Goal: Transaction & Acquisition: Purchase product/service

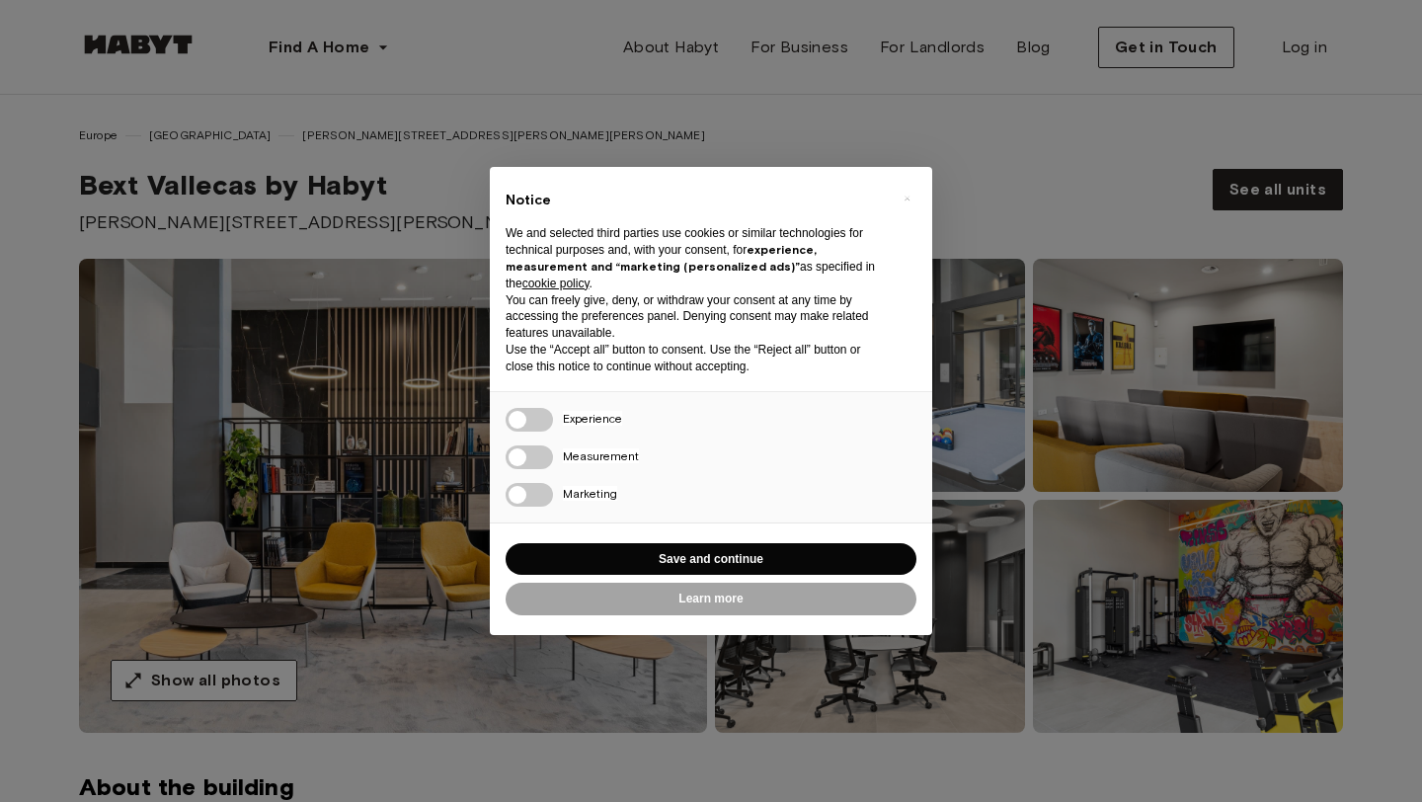
scroll to position [111, 0]
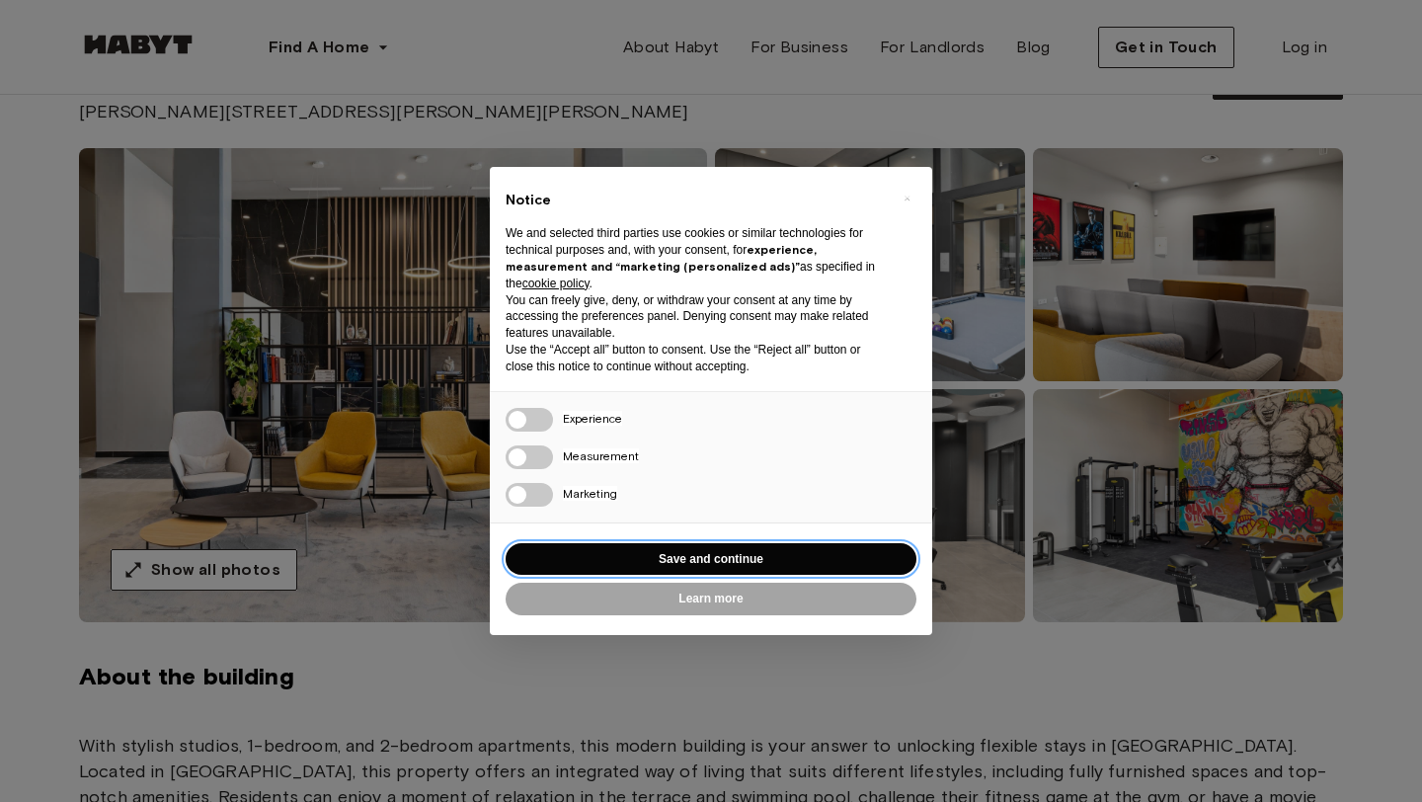
click at [688, 557] on button "Save and continue" at bounding box center [711, 559] width 411 height 33
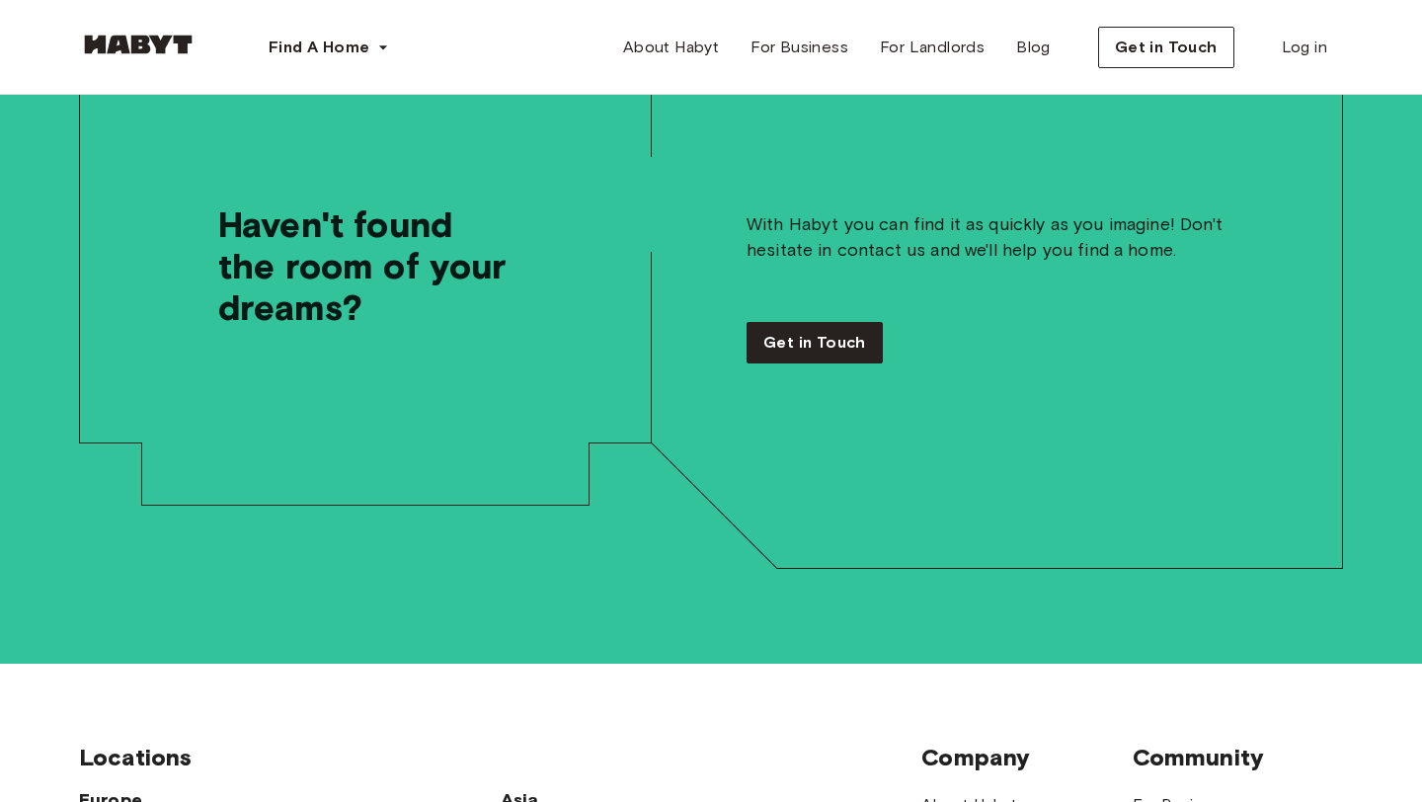
scroll to position [149, 0]
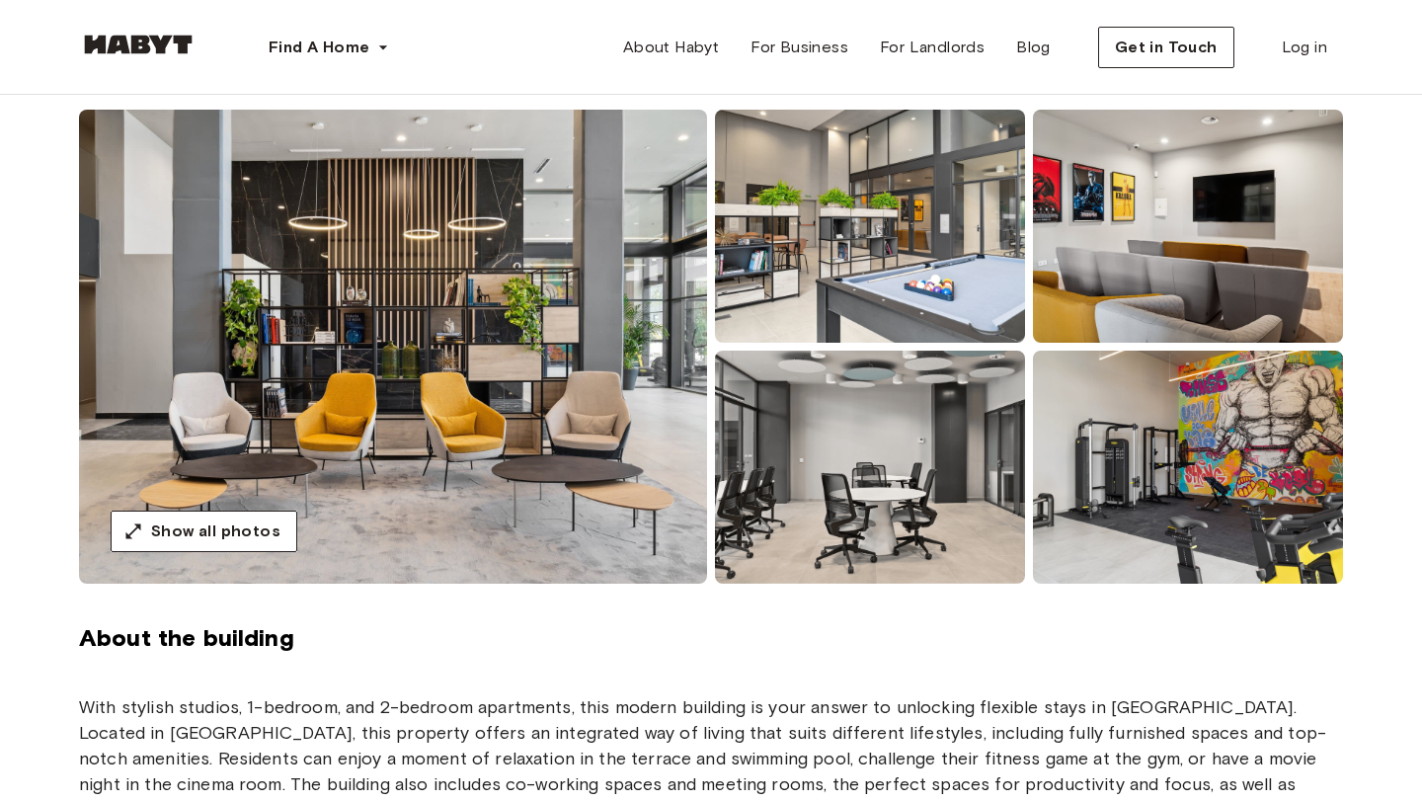
click at [527, 439] on img at bounding box center [393, 347] width 628 height 474
click at [451, 465] on img at bounding box center [393, 347] width 628 height 474
click at [223, 515] on button "Show all photos" at bounding box center [204, 531] width 187 height 41
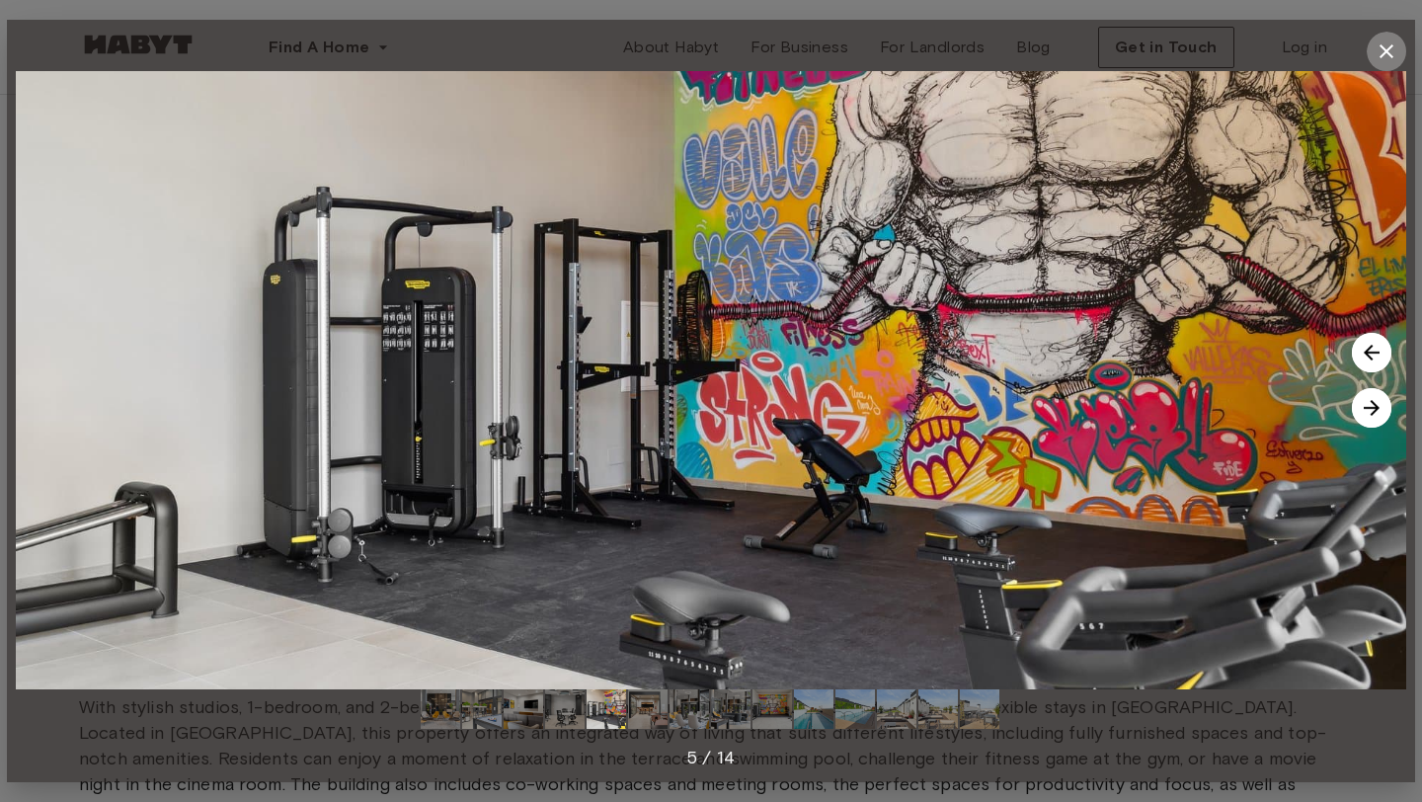
click at [1383, 36] on button "button" at bounding box center [1387, 52] width 40 height 40
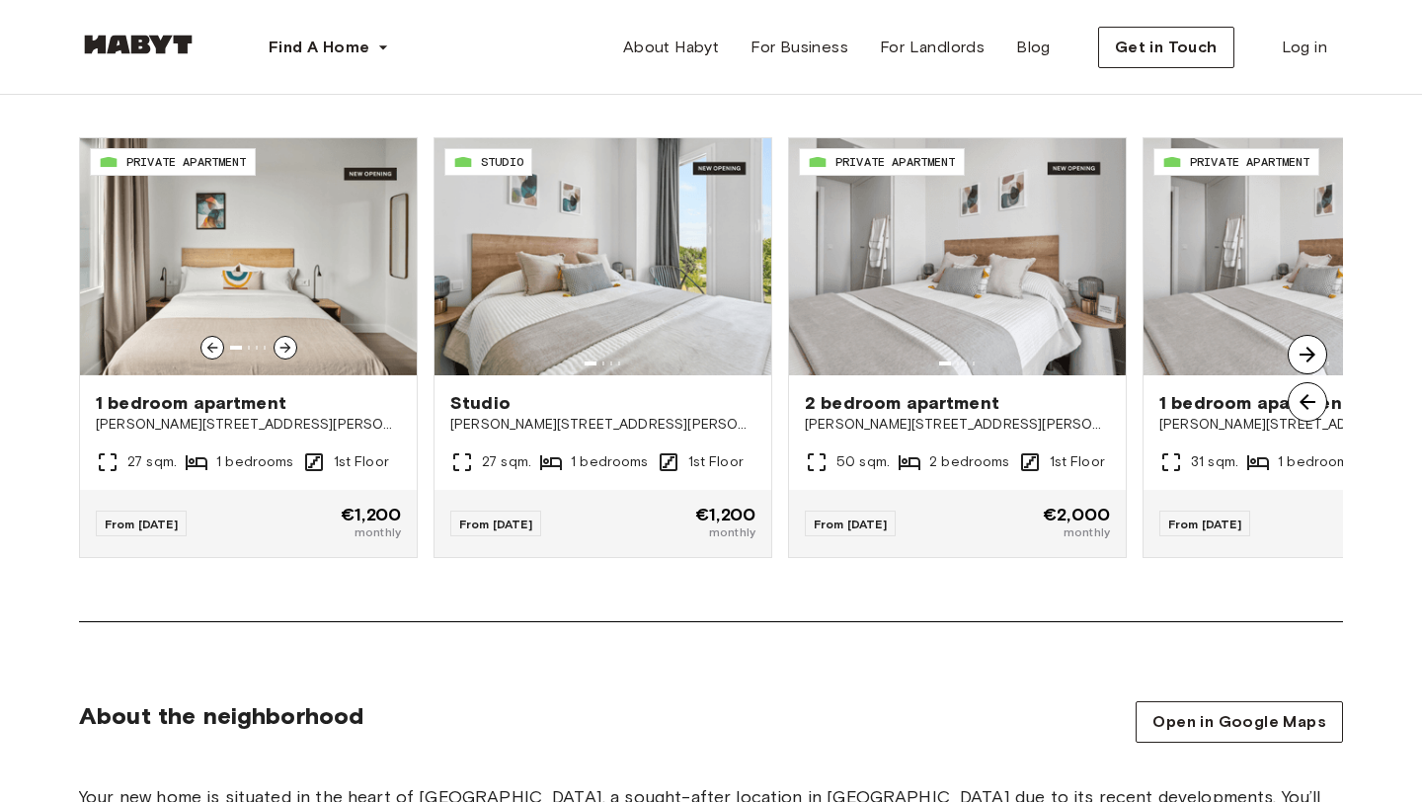
scroll to position [1504, 0]
click at [1305, 357] on img at bounding box center [1308, 354] width 40 height 40
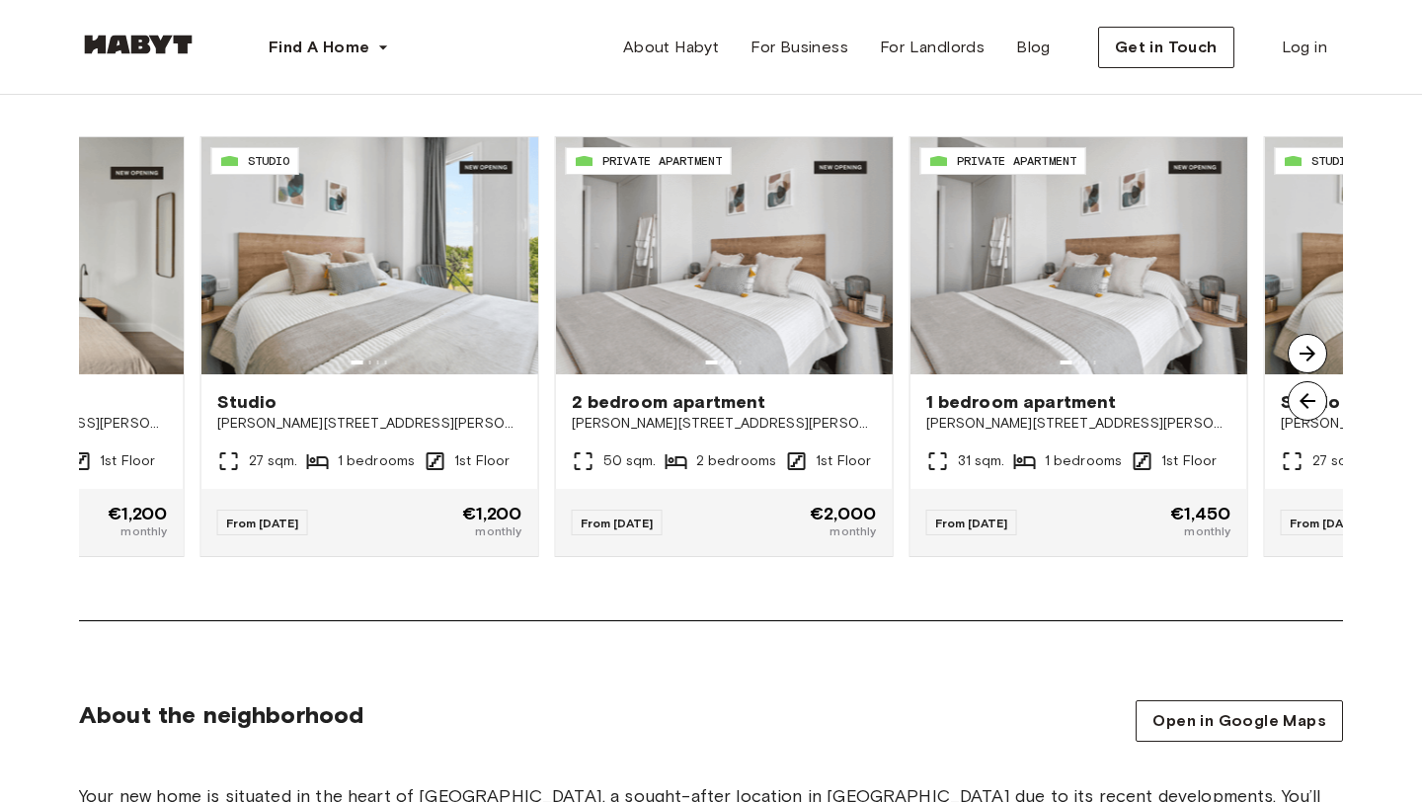
click at [1305, 357] on img at bounding box center [1308, 354] width 40 height 40
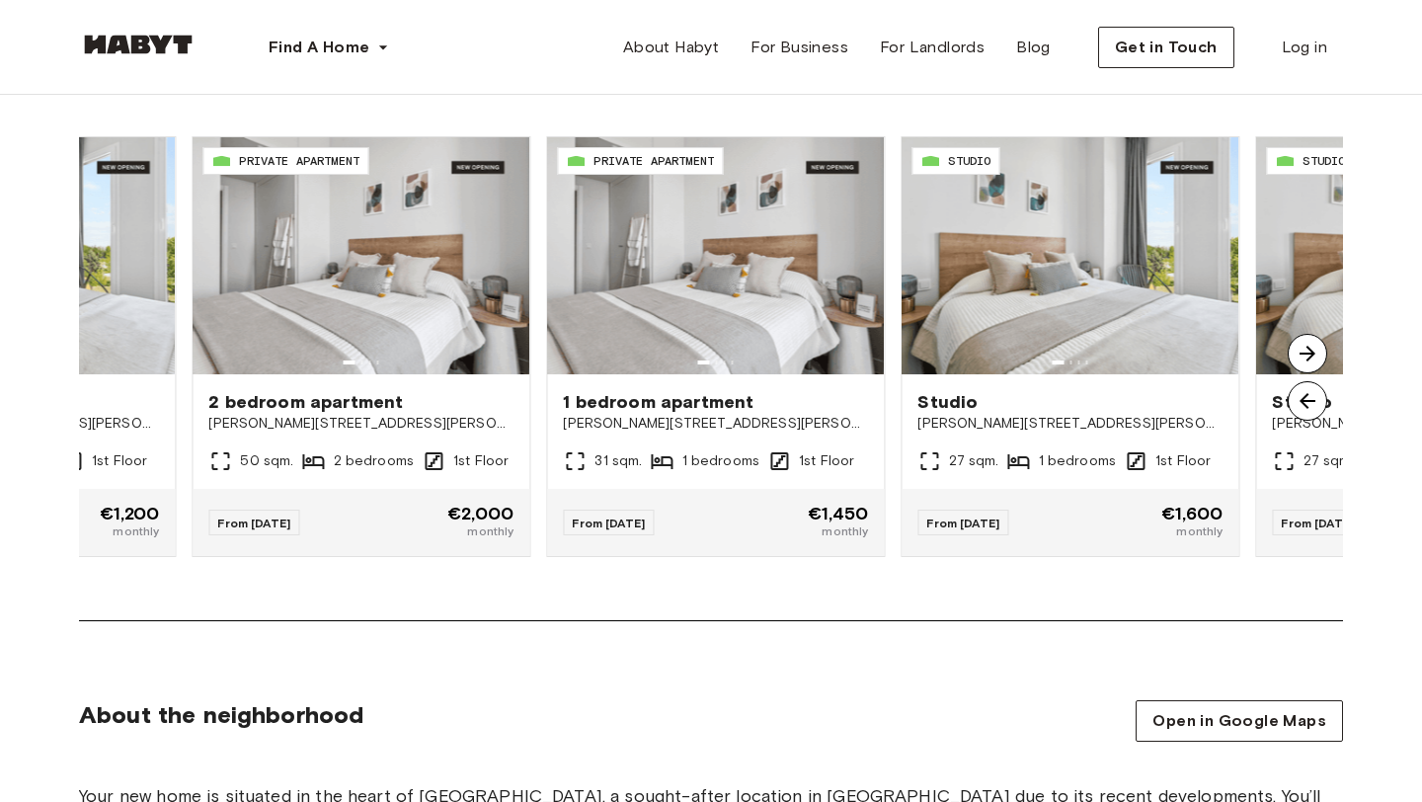
click at [1305, 357] on img at bounding box center [1308, 354] width 40 height 40
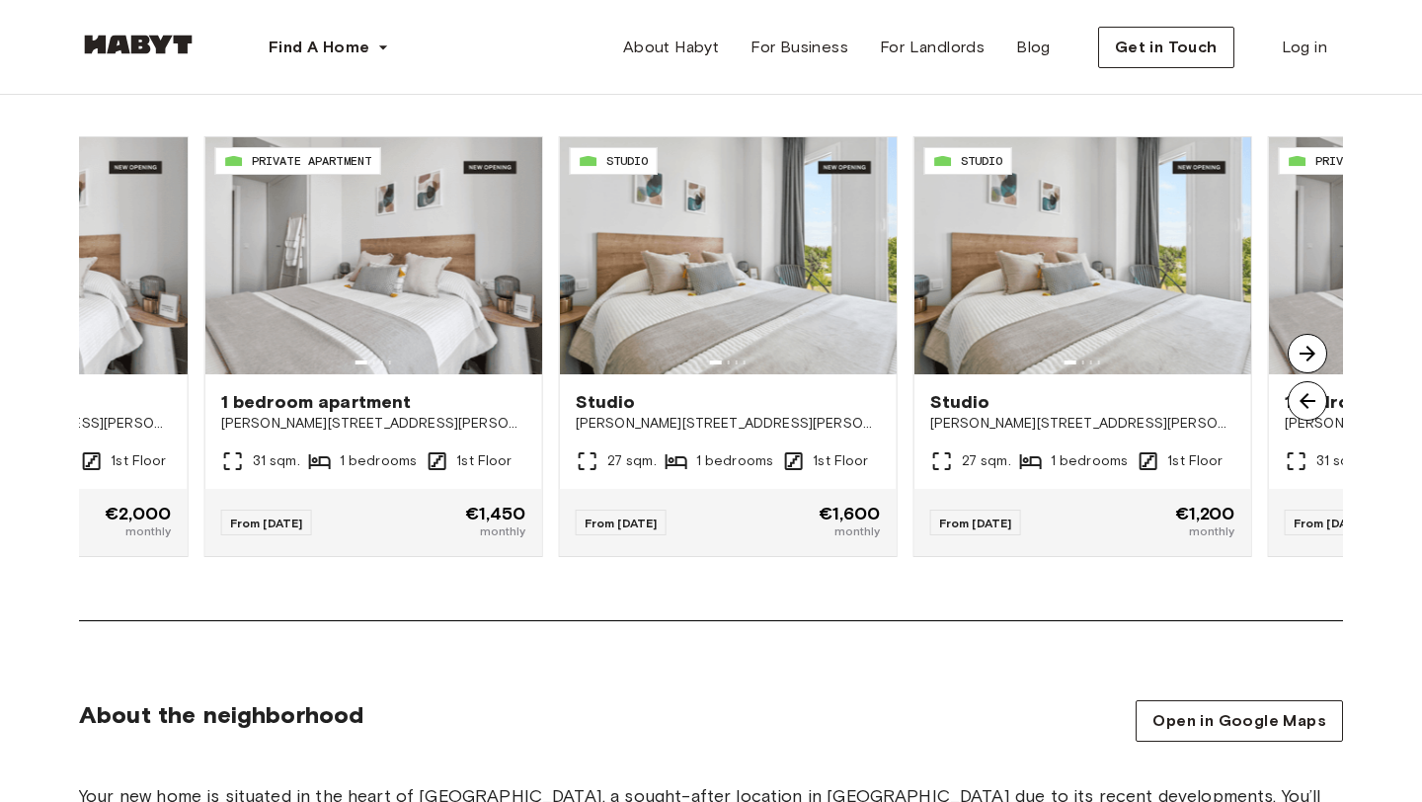
click at [1305, 357] on img at bounding box center [1308, 354] width 40 height 40
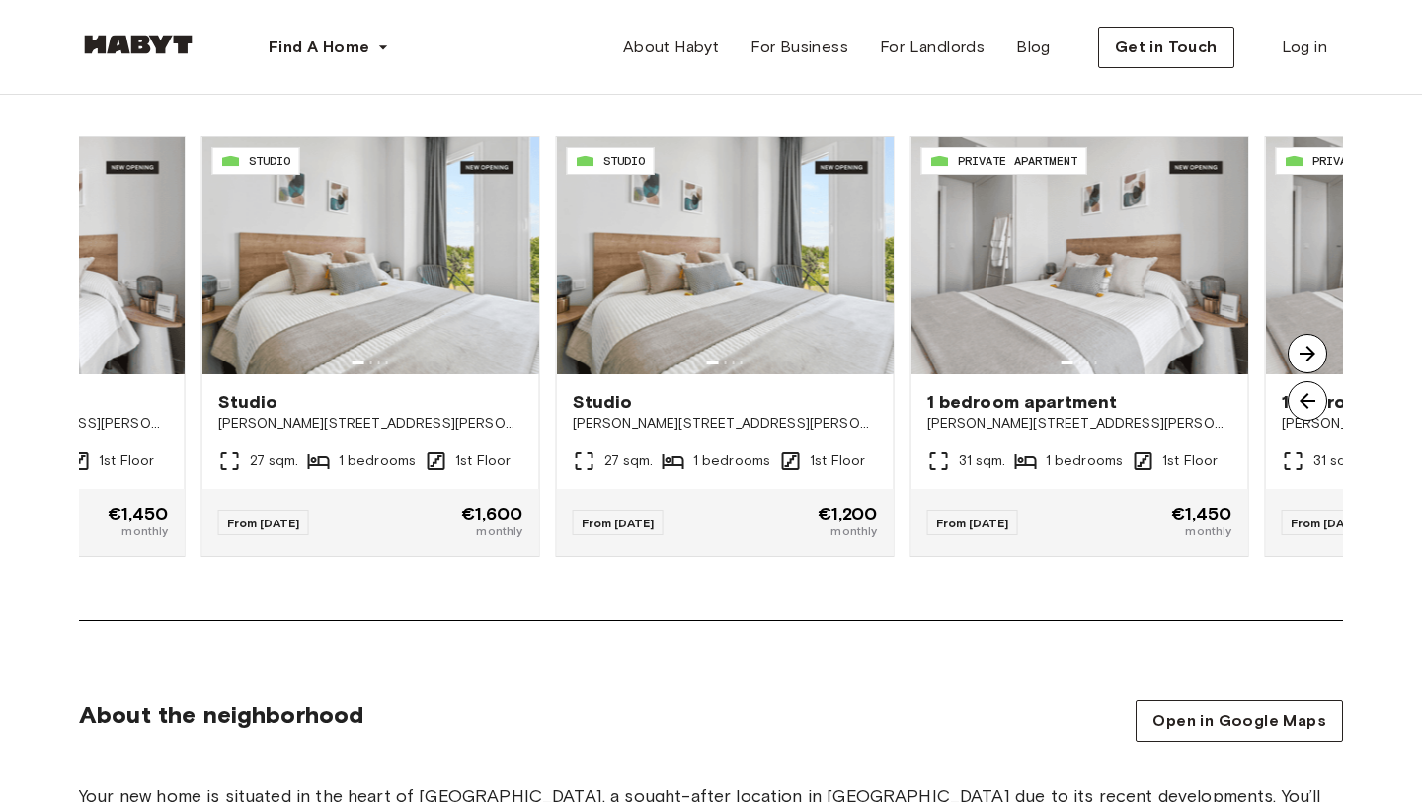
click at [1305, 357] on img at bounding box center [1308, 354] width 40 height 40
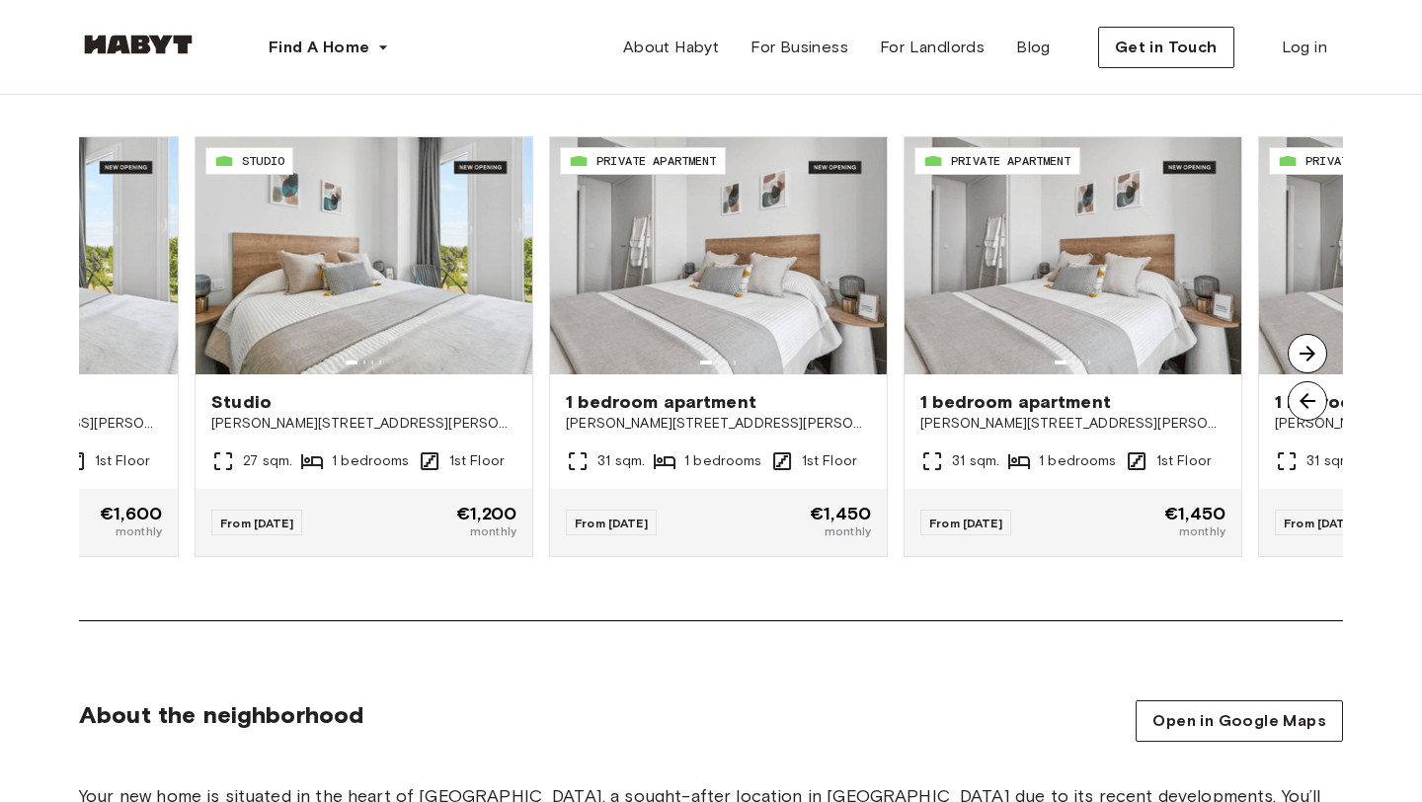
click at [1305, 357] on img at bounding box center [1308, 354] width 40 height 40
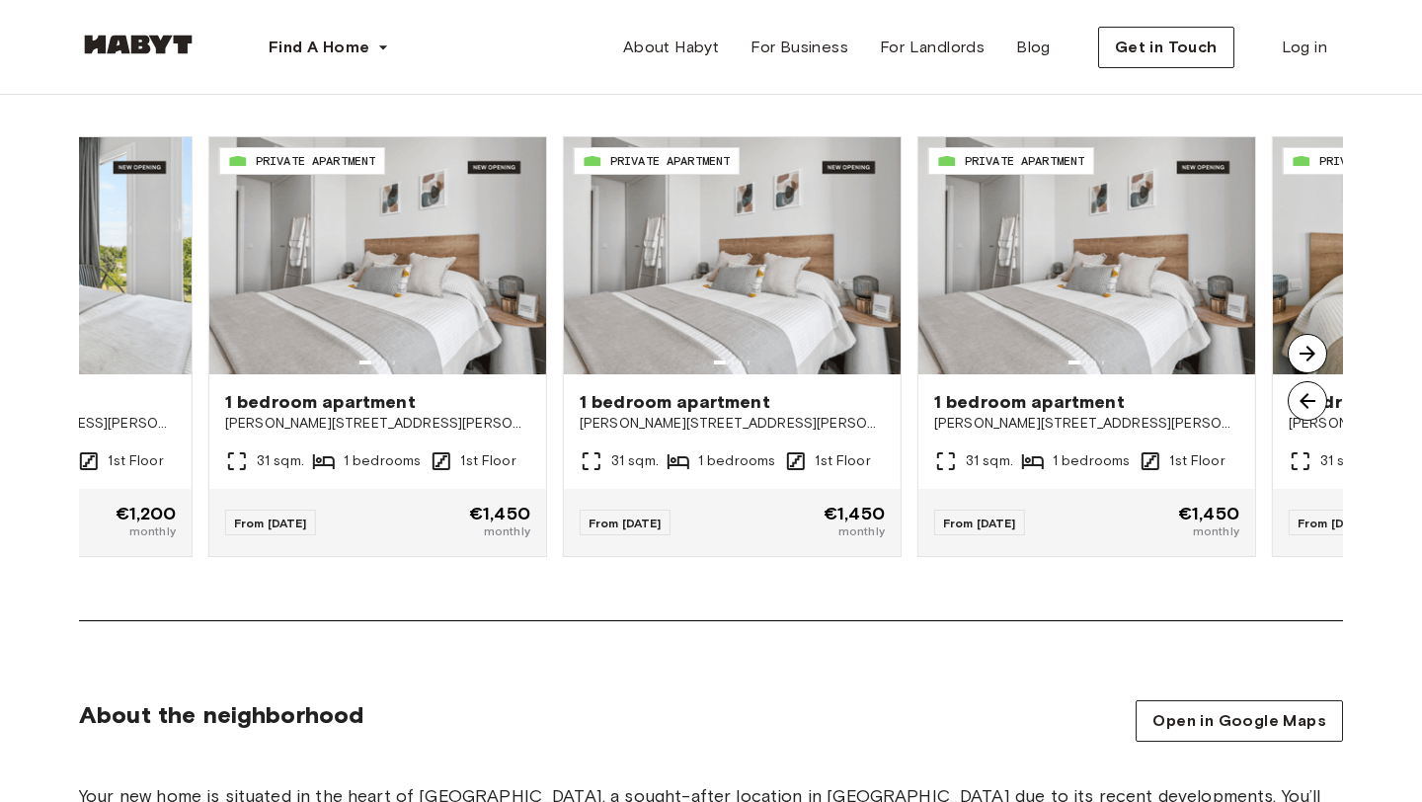
click at [1305, 357] on img at bounding box center [1308, 354] width 40 height 40
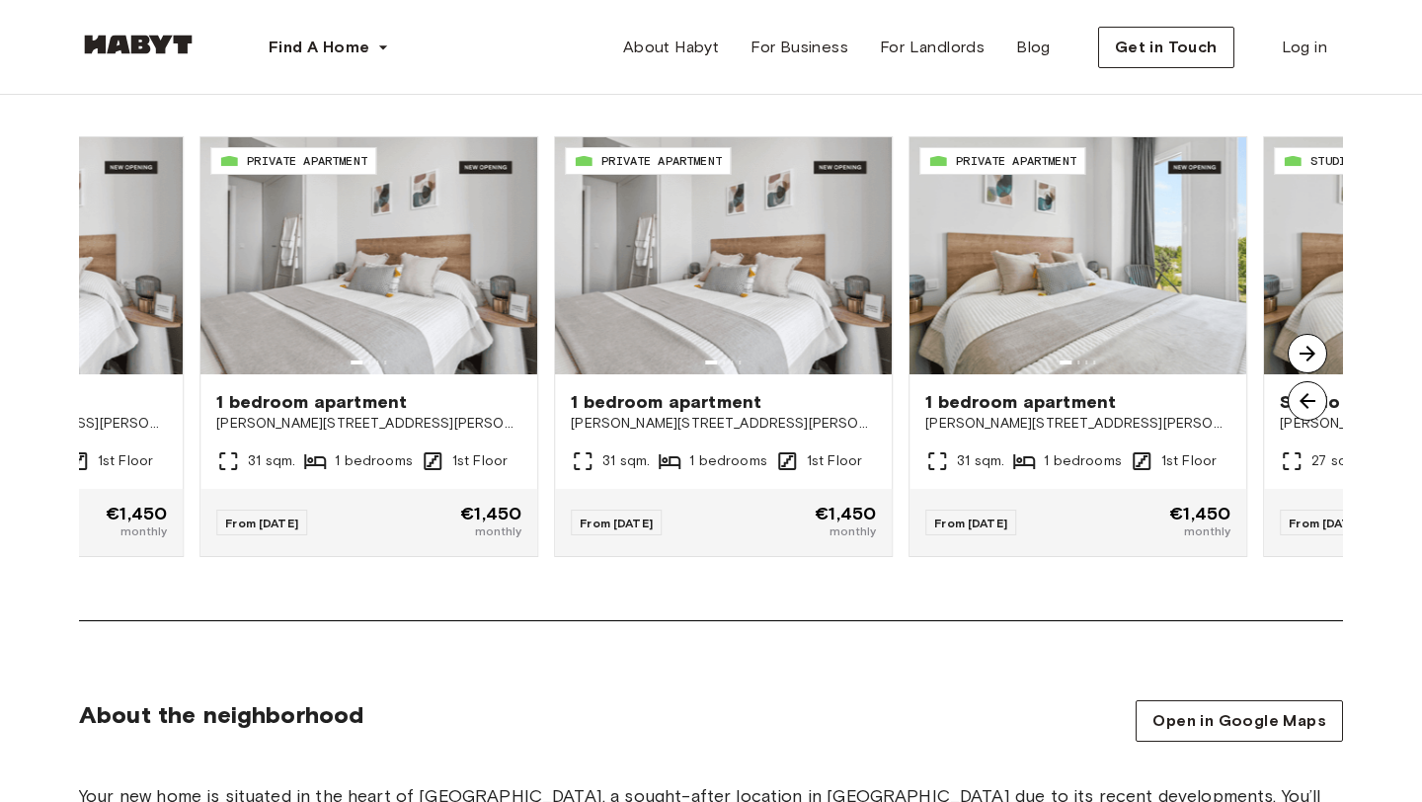
click at [1305, 357] on img at bounding box center [1308, 354] width 40 height 40
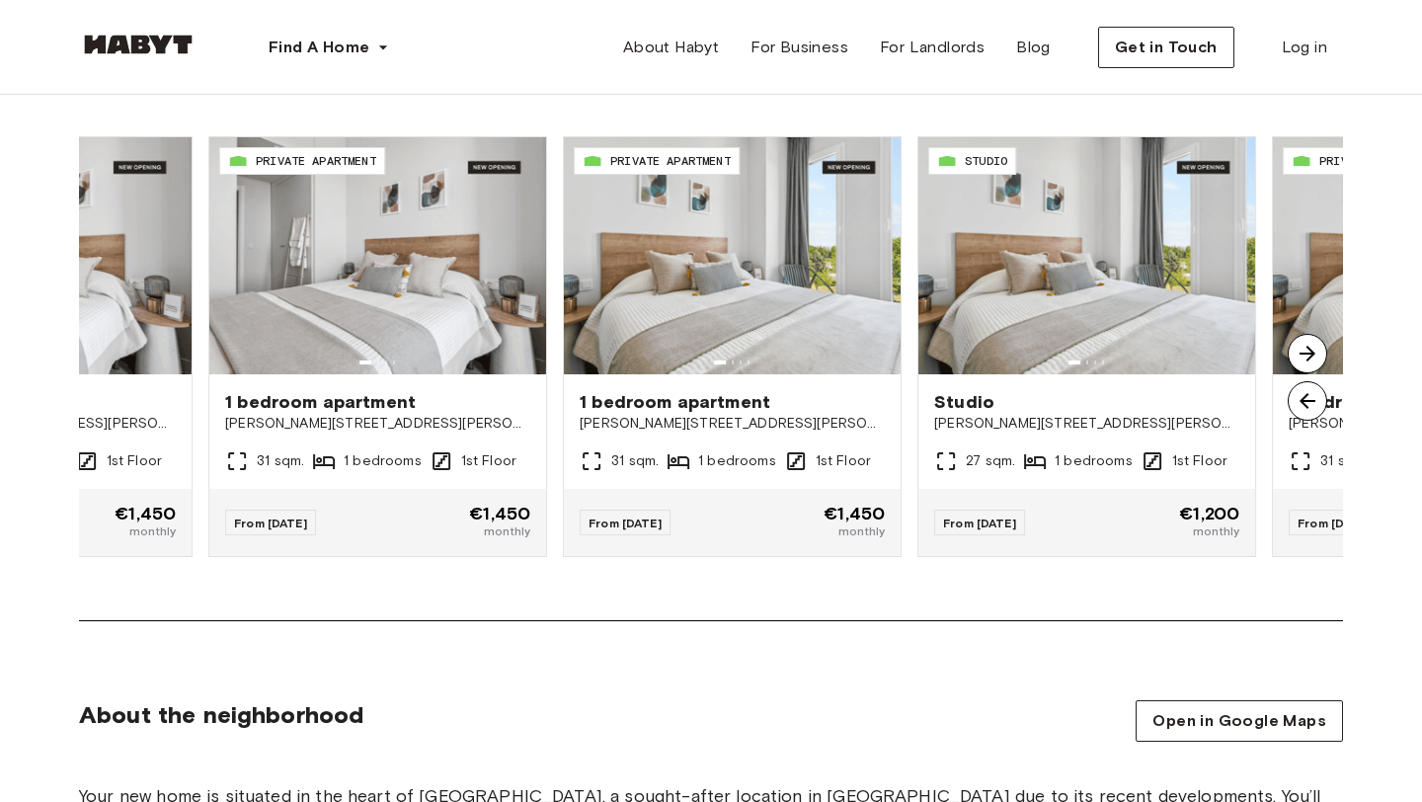
click at [1305, 357] on img at bounding box center [1308, 354] width 40 height 40
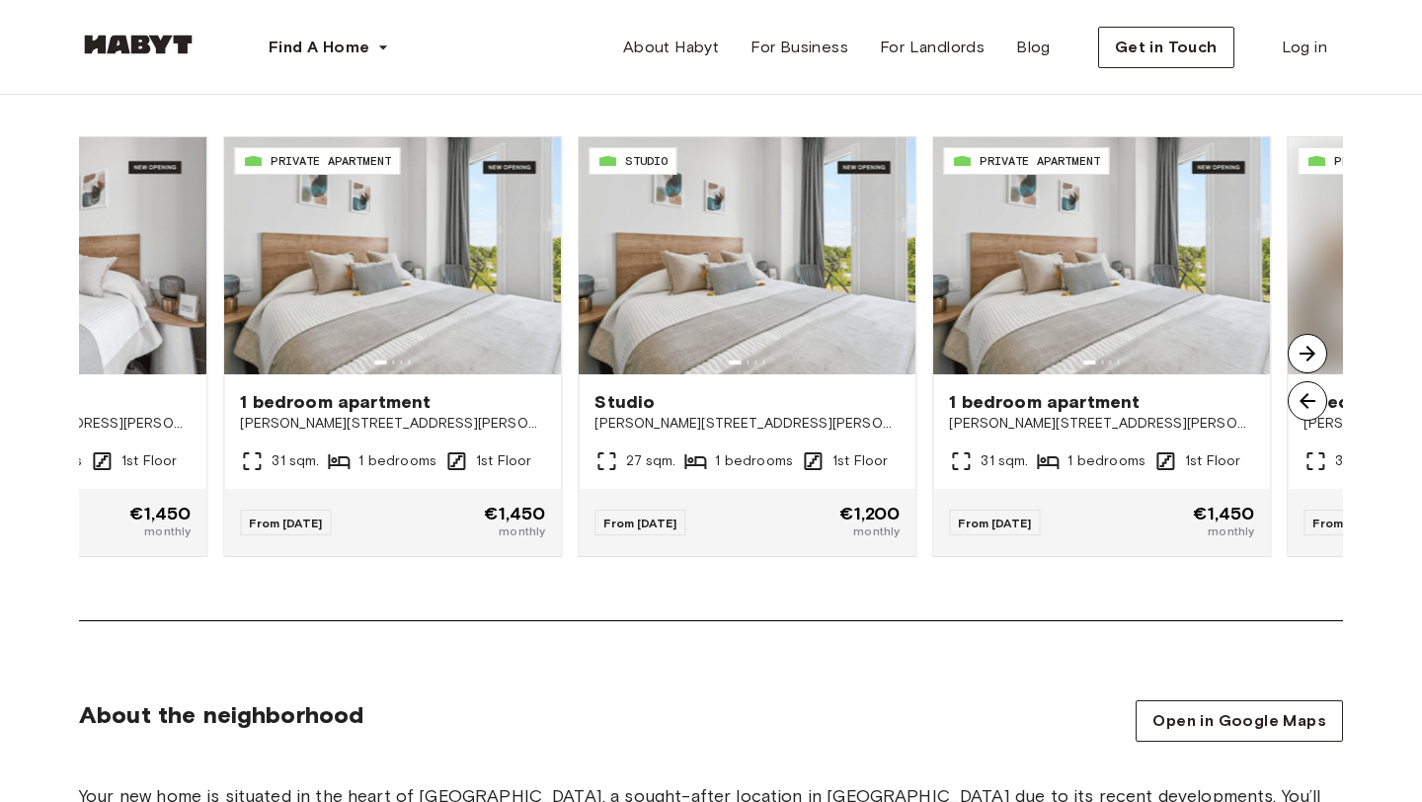
click at [1305, 357] on img at bounding box center [1308, 354] width 40 height 40
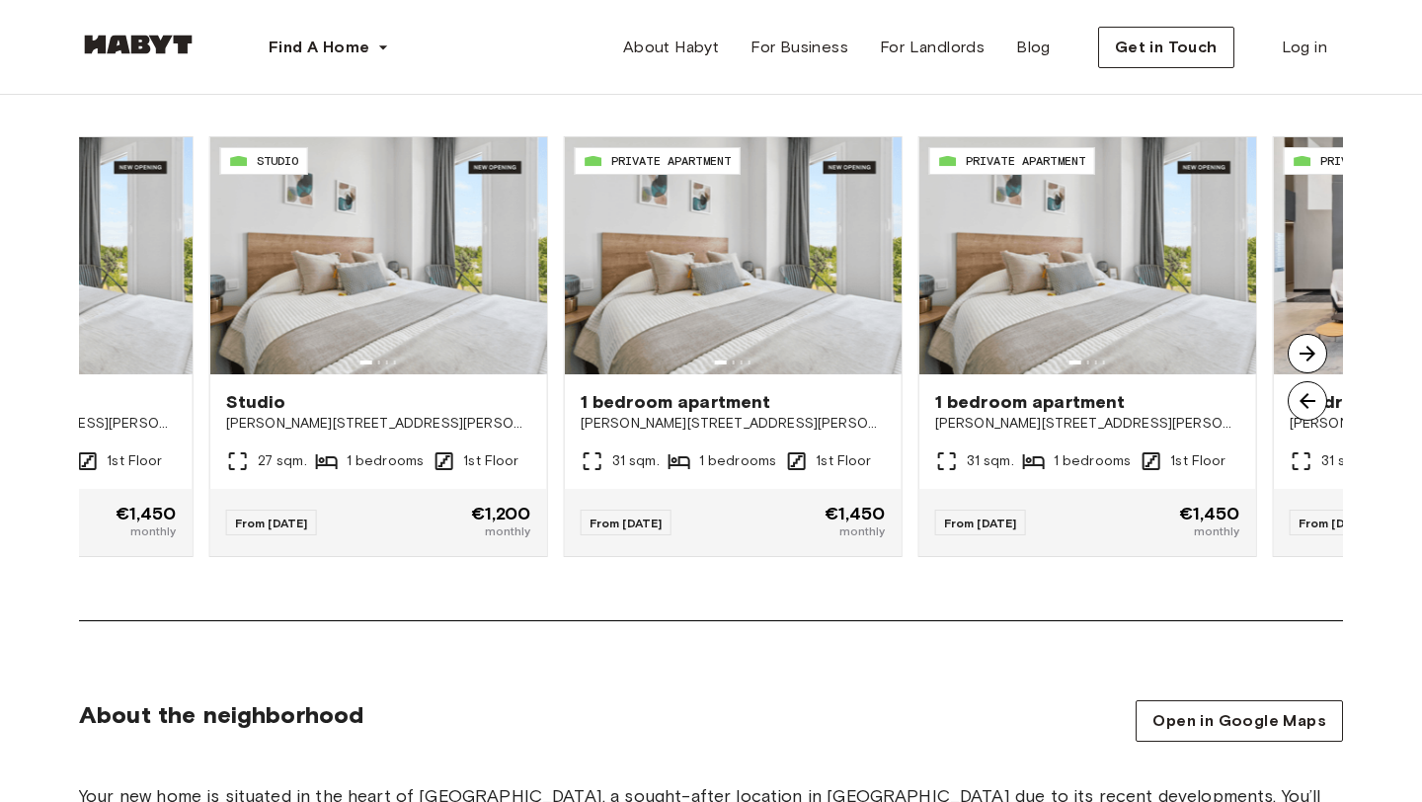
click at [1305, 357] on img at bounding box center [1308, 354] width 40 height 40
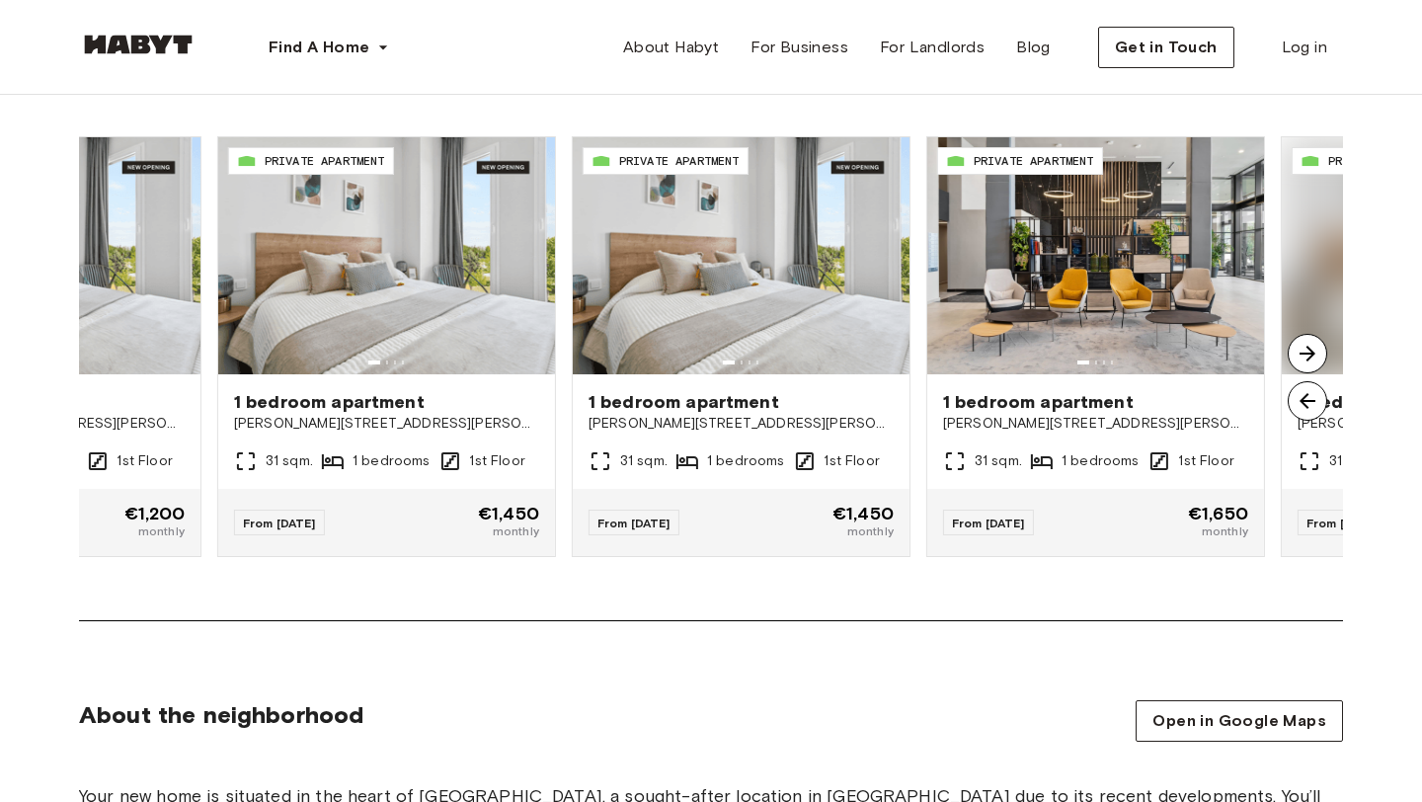
click at [1305, 357] on img at bounding box center [1308, 354] width 40 height 40
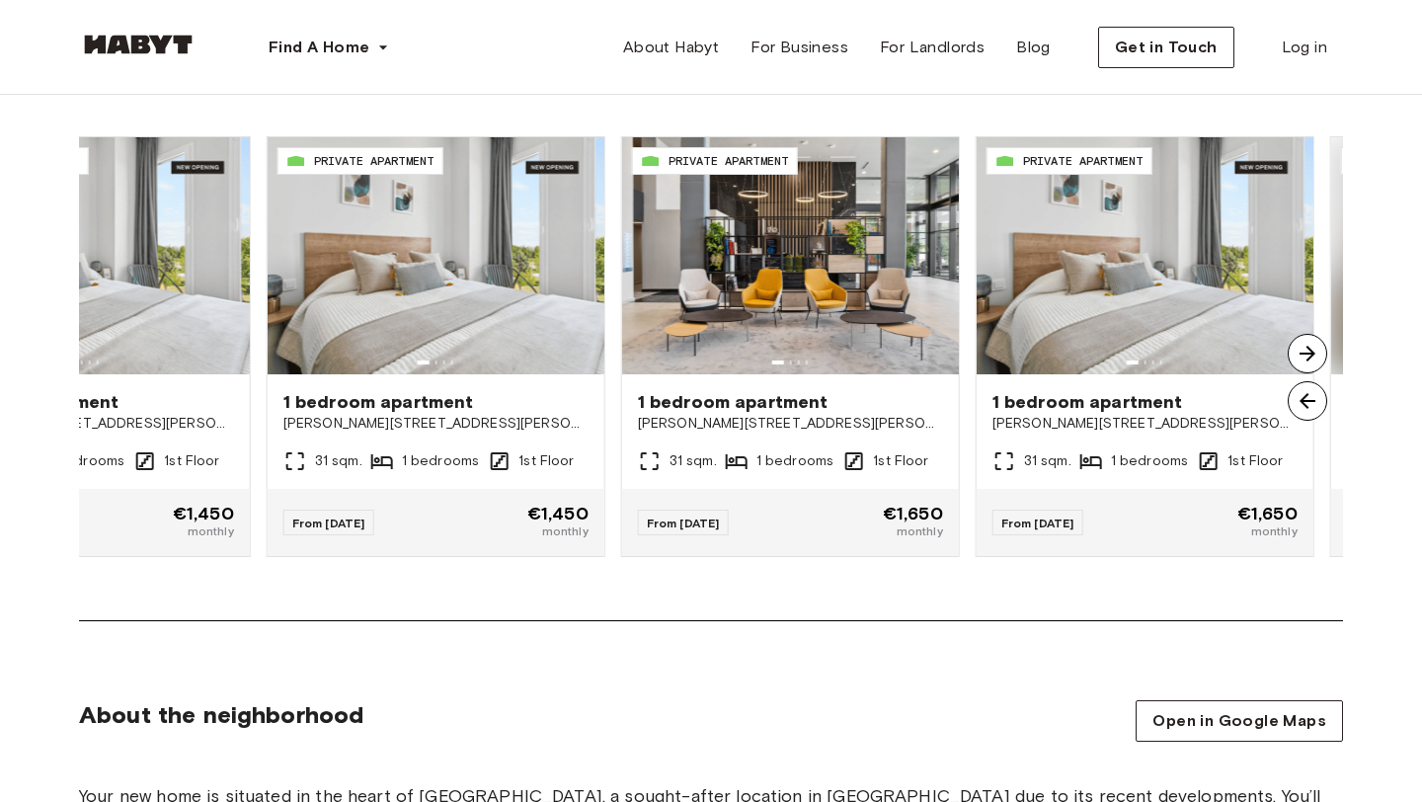
click at [1305, 357] on img at bounding box center [1308, 354] width 40 height 40
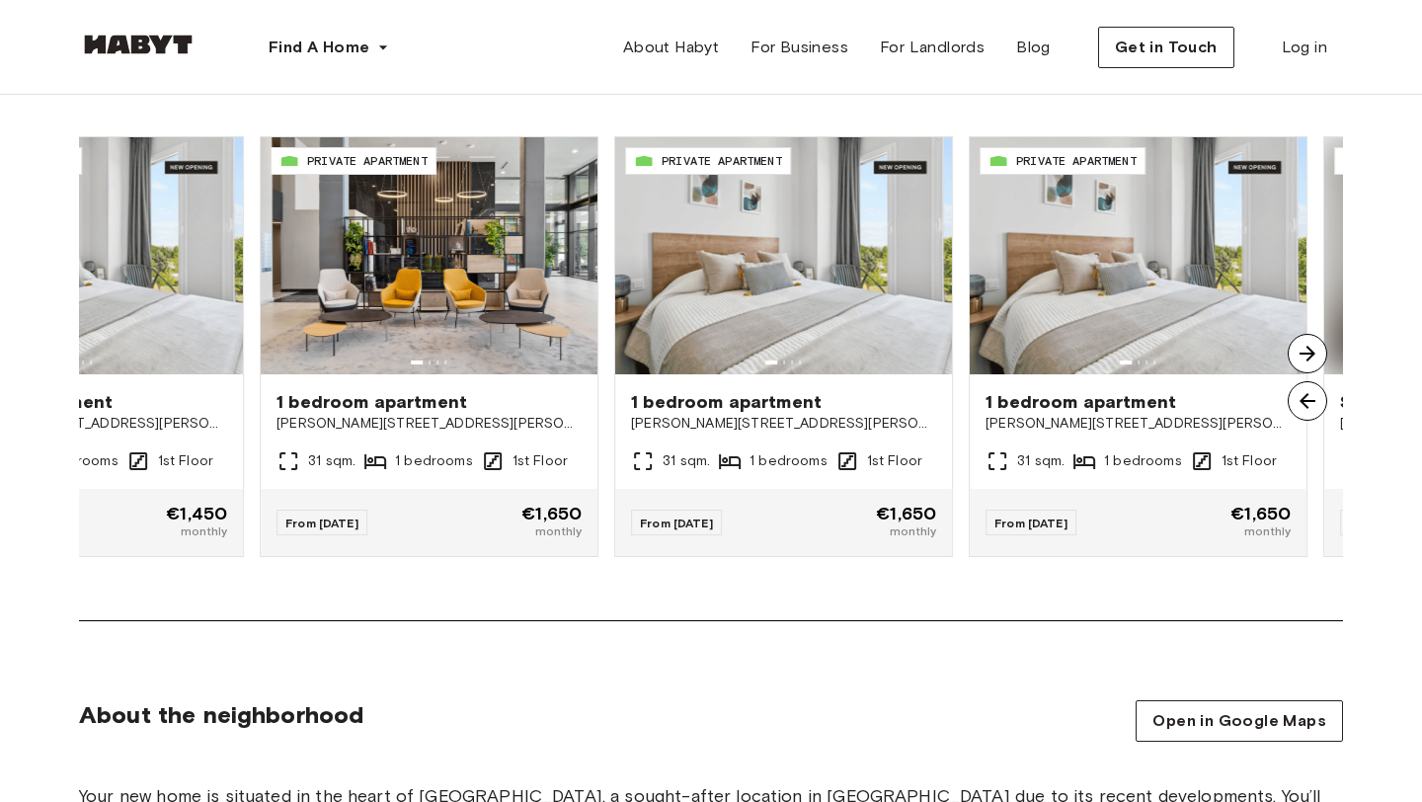
click at [1305, 357] on img at bounding box center [1308, 354] width 40 height 40
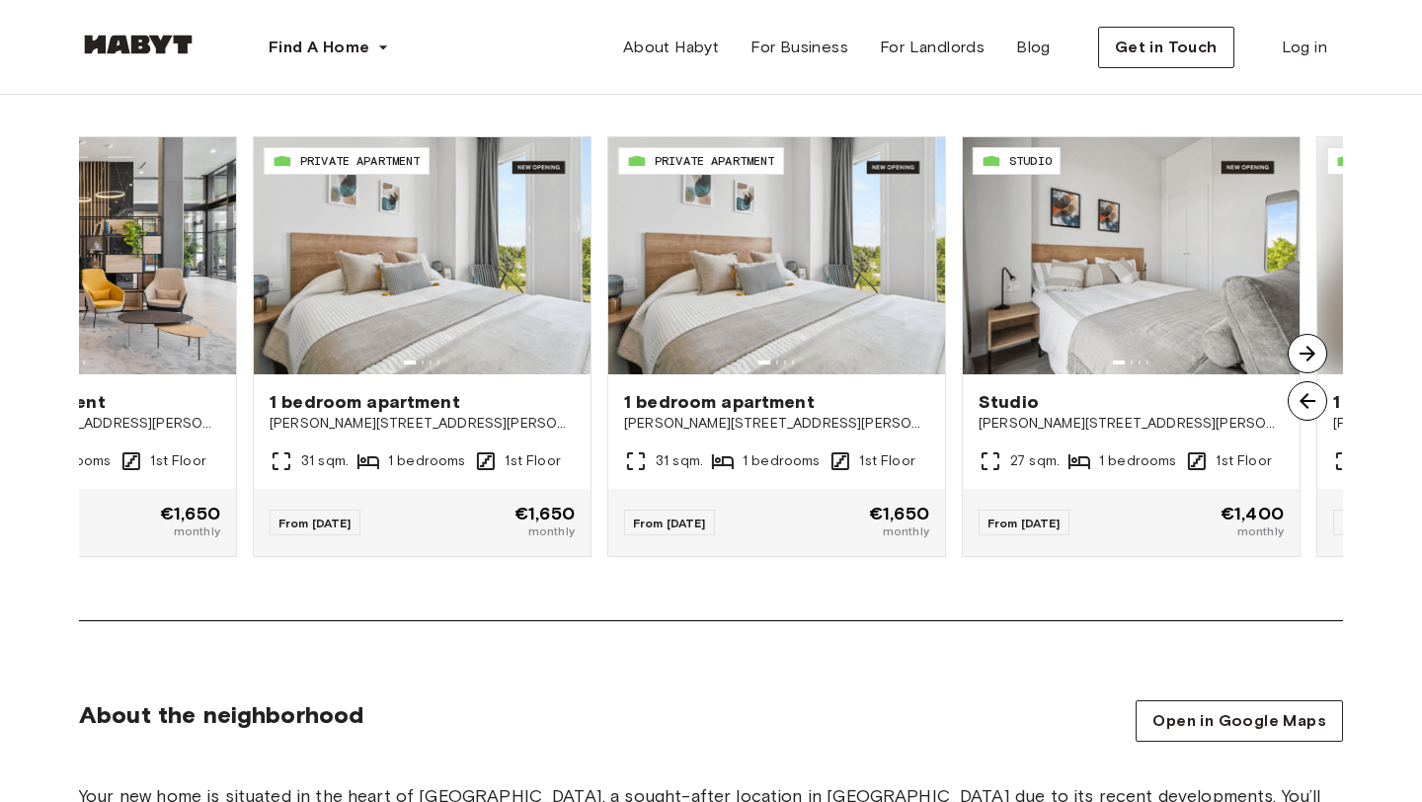
click at [1305, 357] on img at bounding box center [1308, 354] width 40 height 40
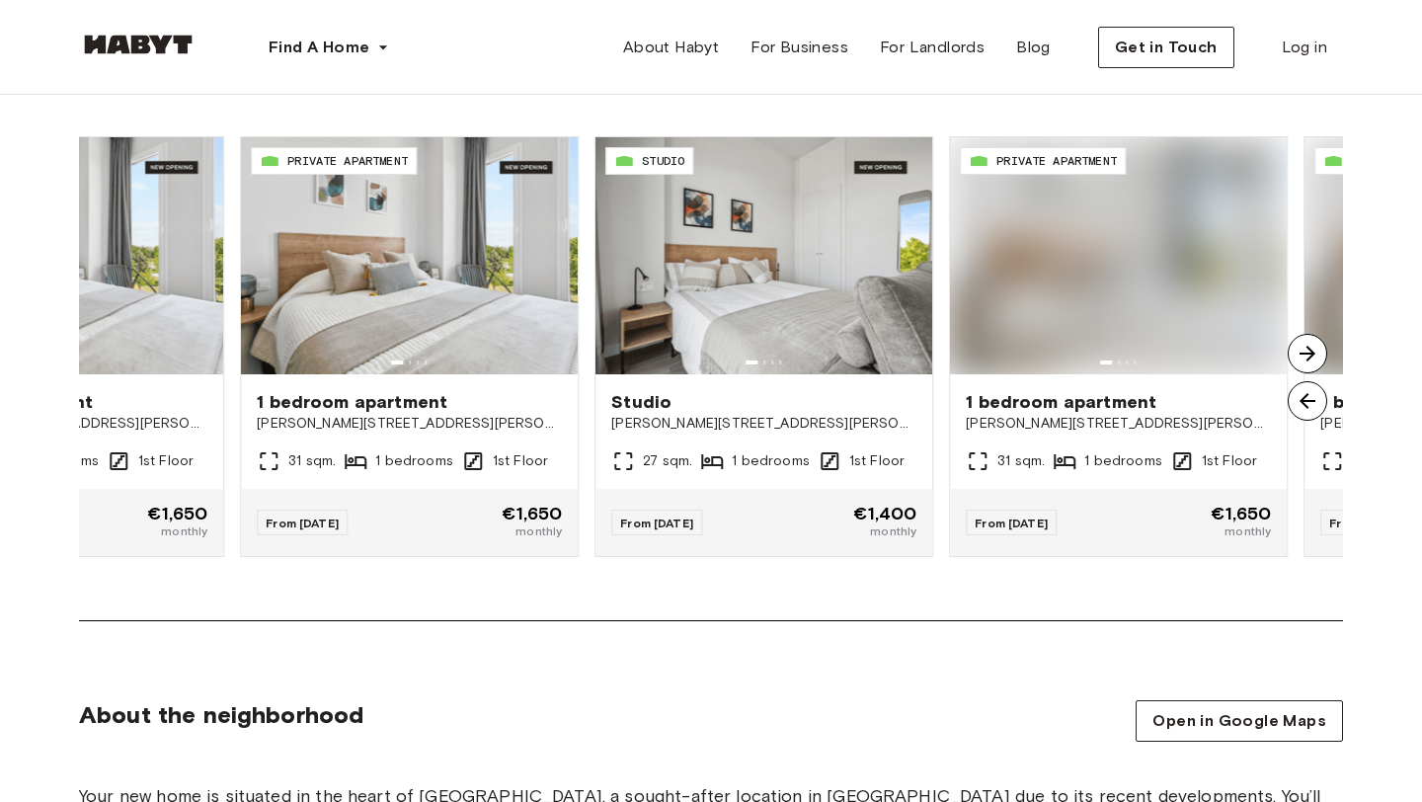
click at [1305, 357] on img at bounding box center [1308, 354] width 40 height 40
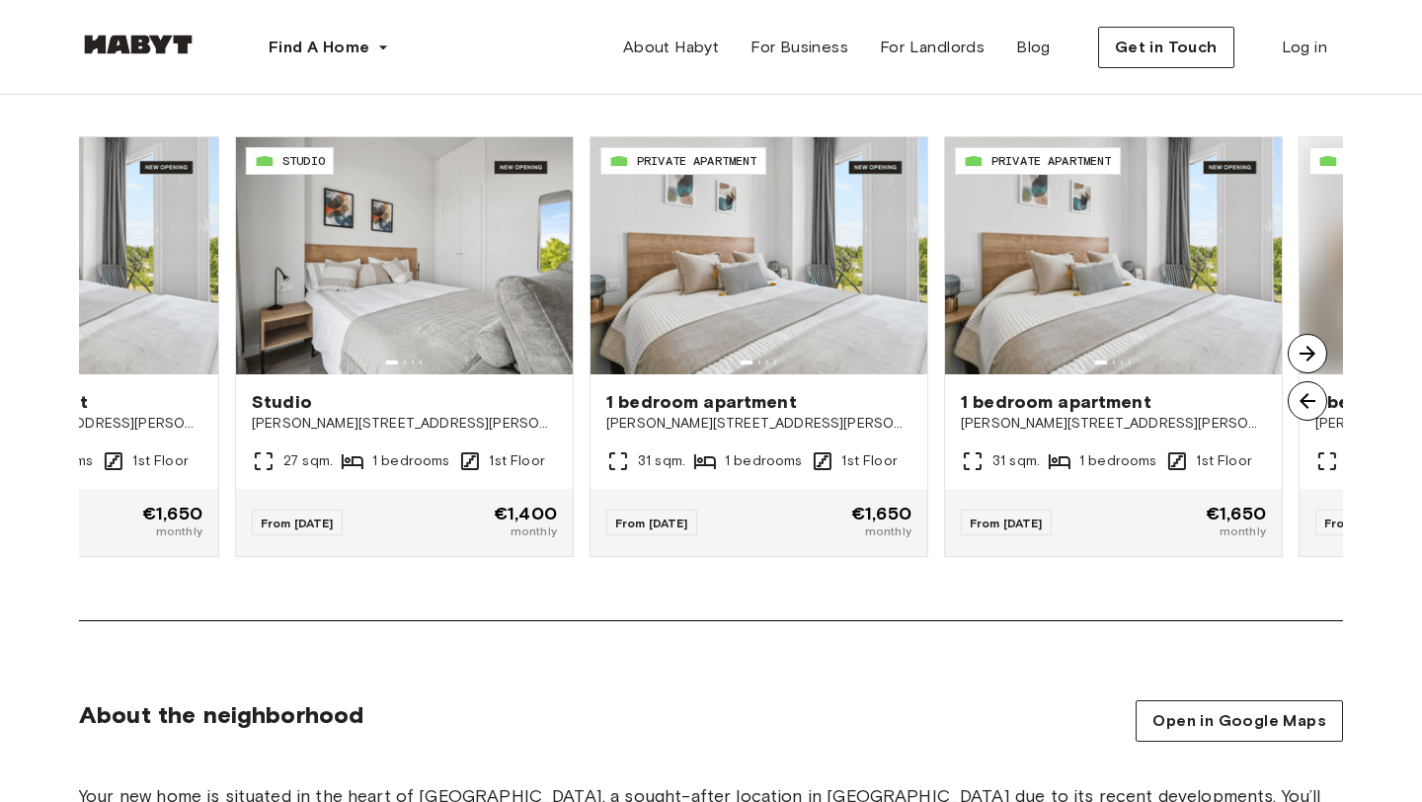
click at [1305, 357] on img at bounding box center [1308, 354] width 40 height 40
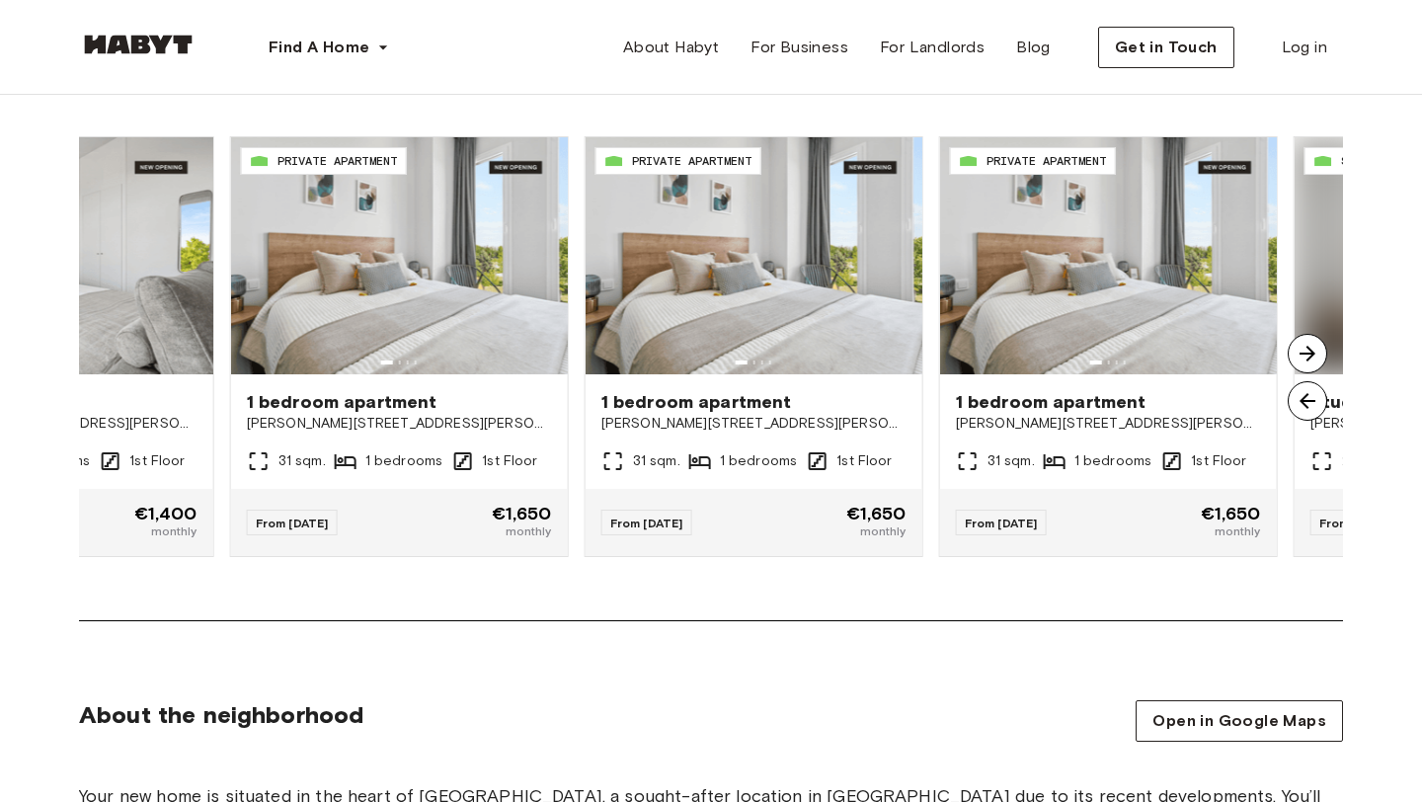
click at [1305, 357] on img at bounding box center [1308, 354] width 40 height 40
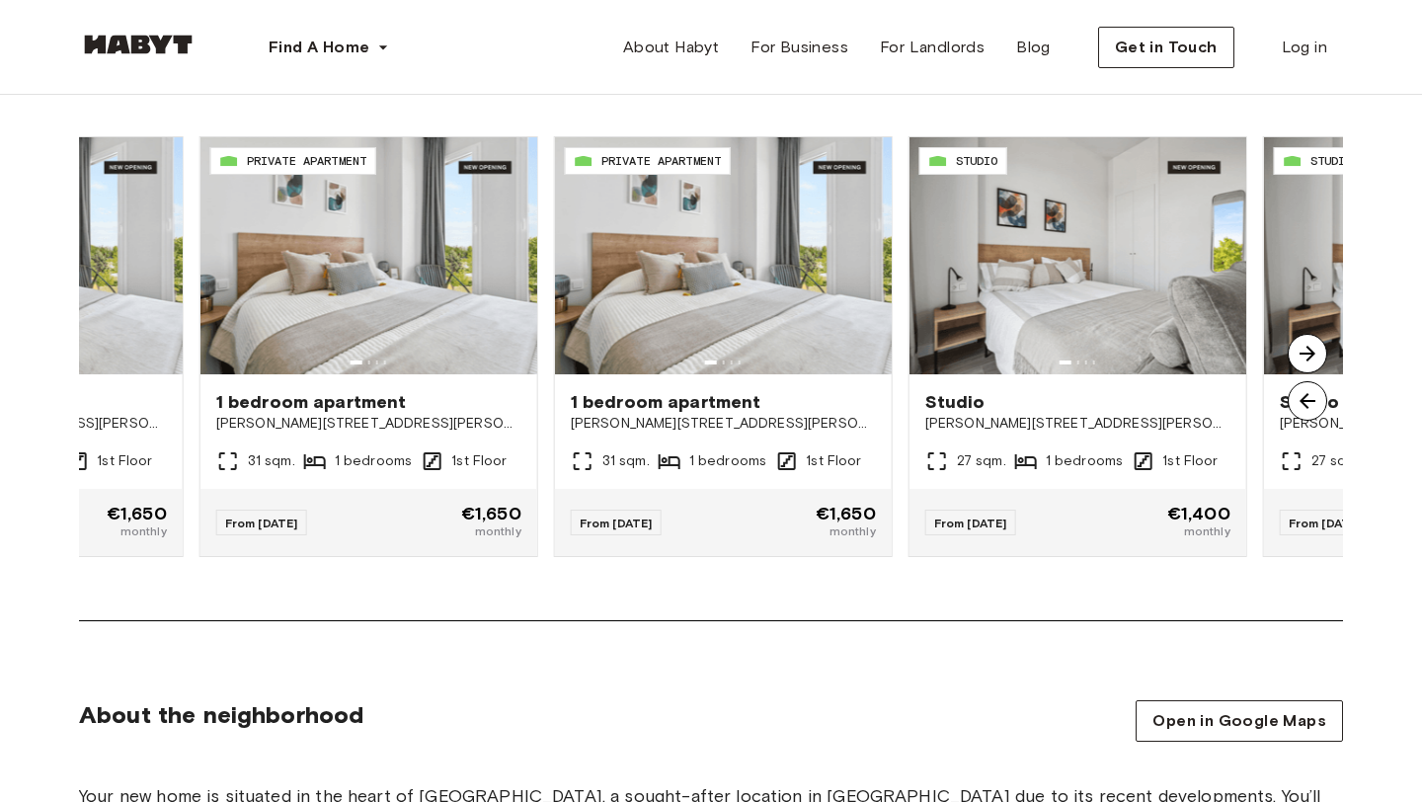
click at [1305, 357] on img at bounding box center [1308, 354] width 40 height 40
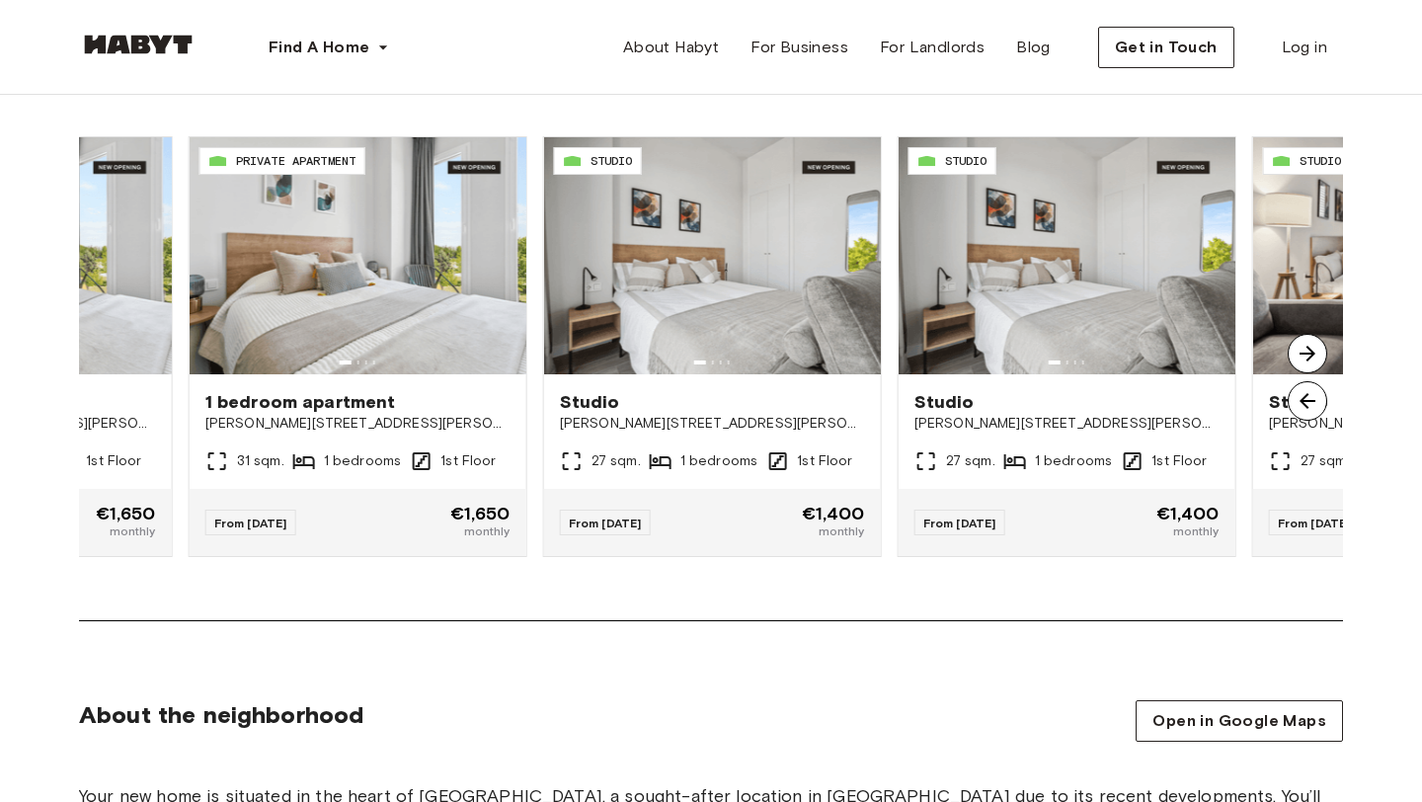
click at [1305, 357] on img at bounding box center [1308, 354] width 40 height 40
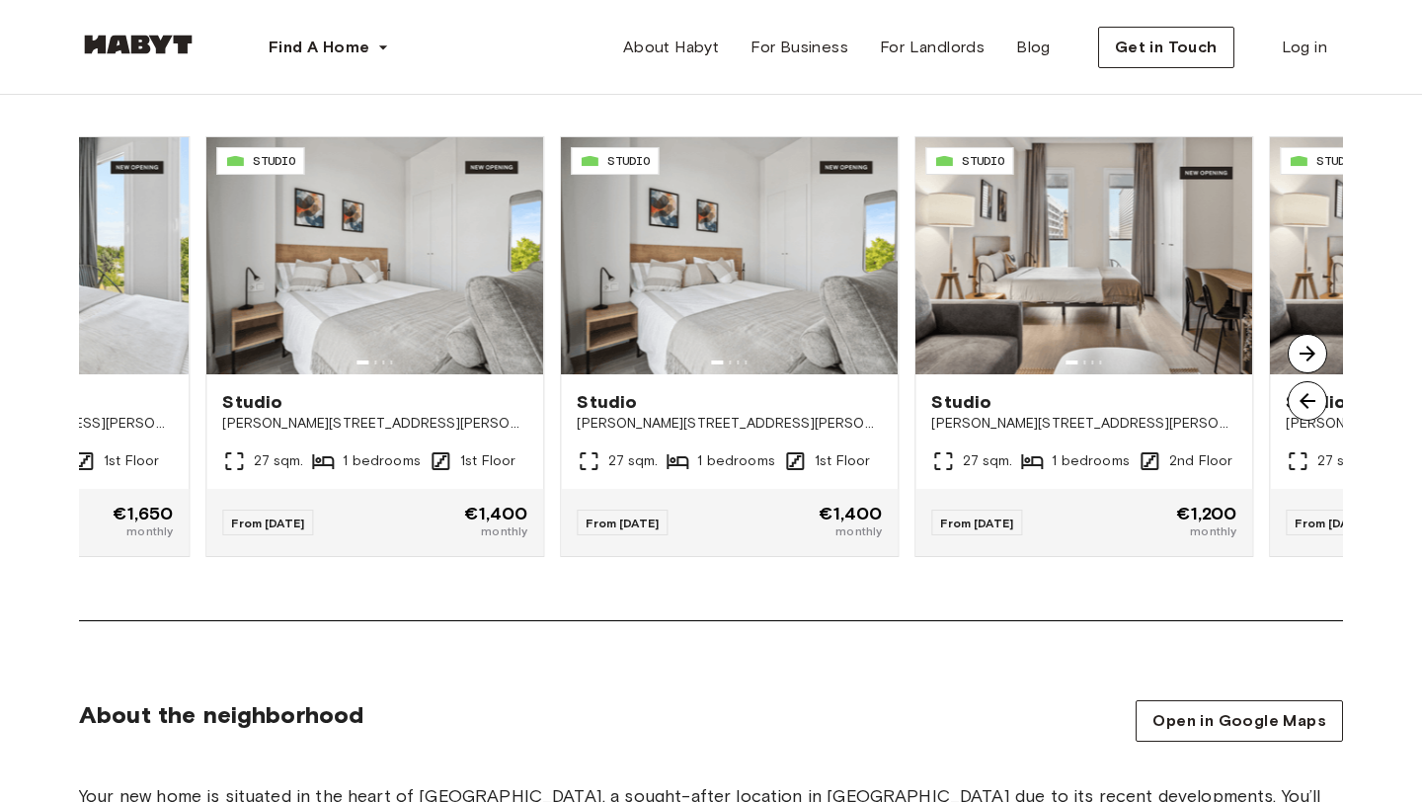
click at [1305, 357] on img at bounding box center [1308, 354] width 40 height 40
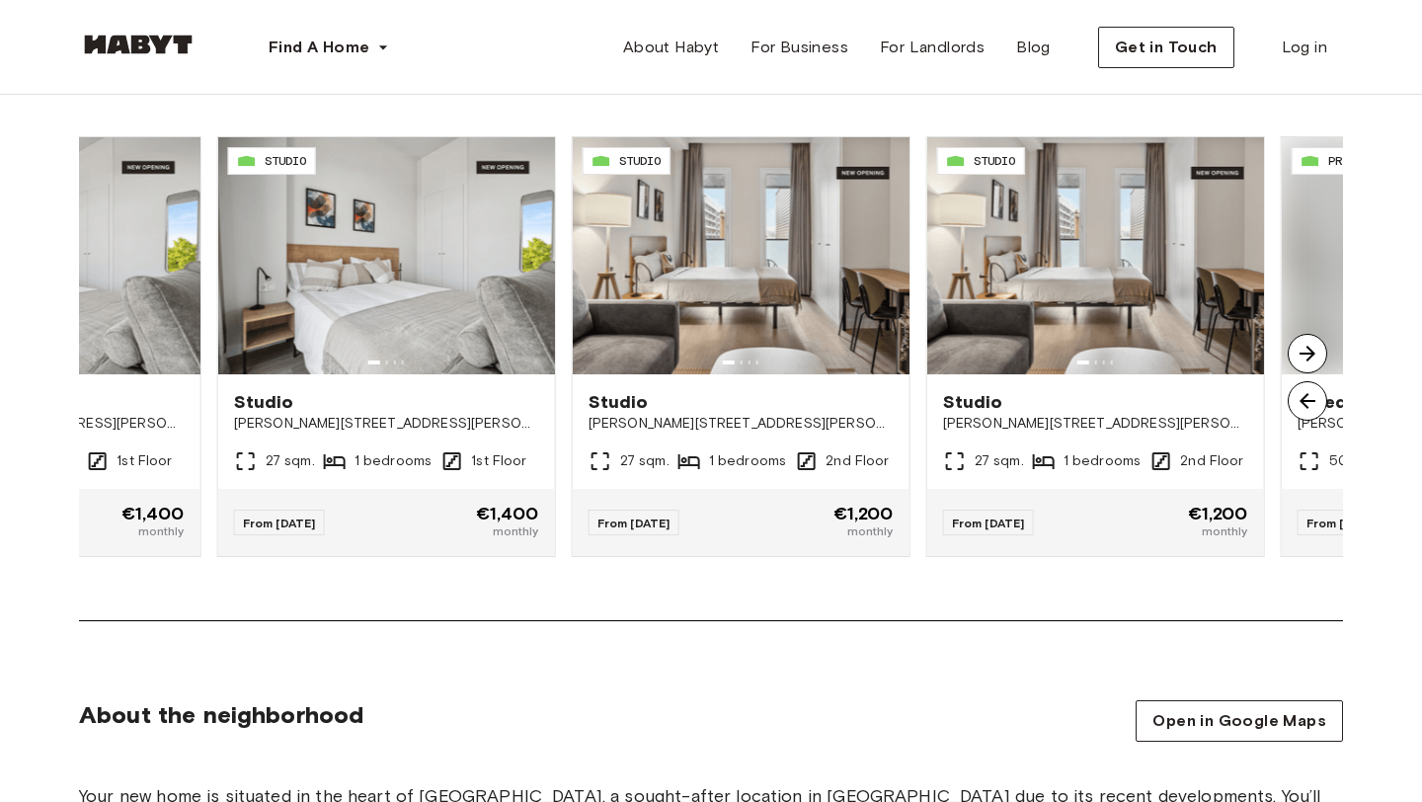
click at [1305, 357] on img at bounding box center [1308, 354] width 40 height 40
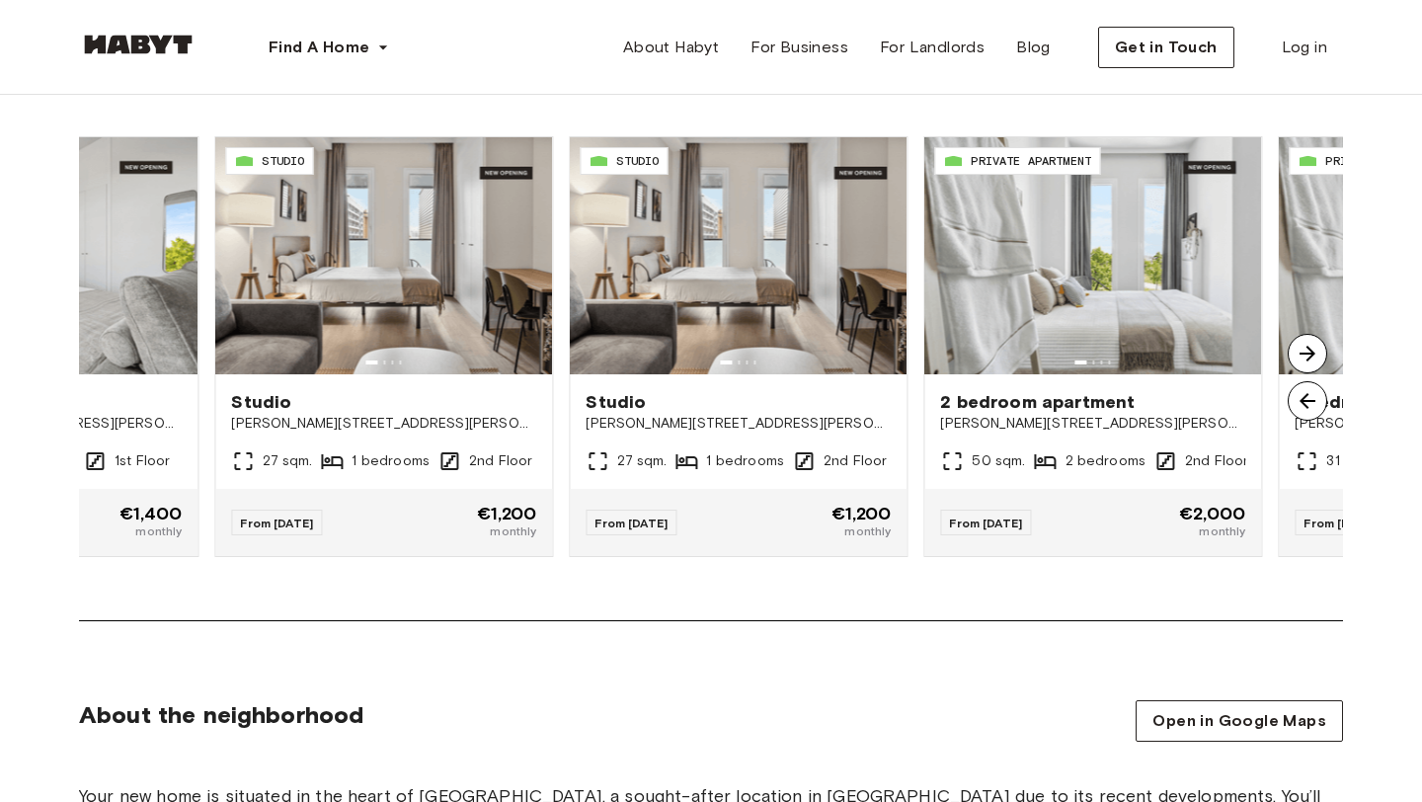
click at [1305, 357] on img at bounding box center [1308, 354] width 40 height 40
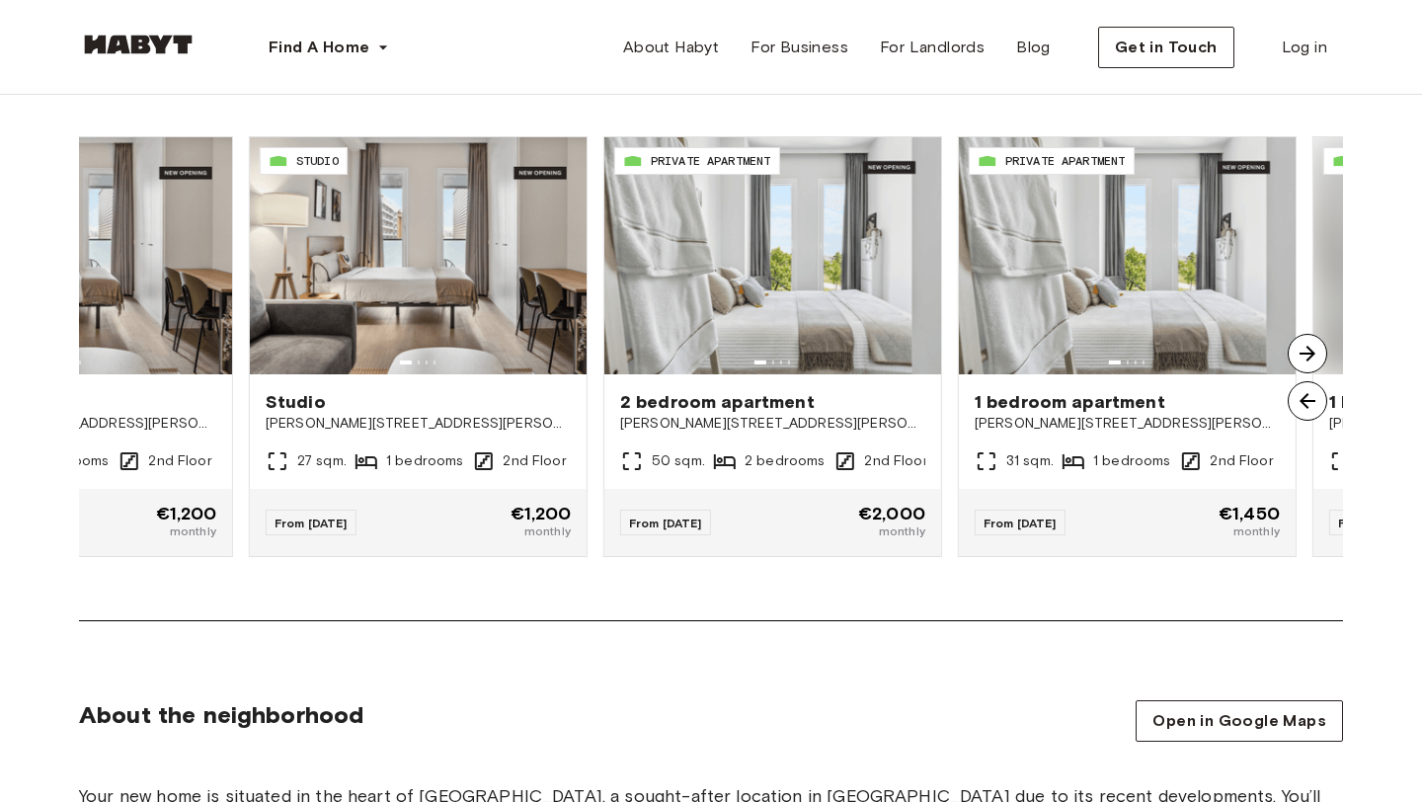
click at [1305, 357] on img at bounding box center [1308, 354] width 40 height 40
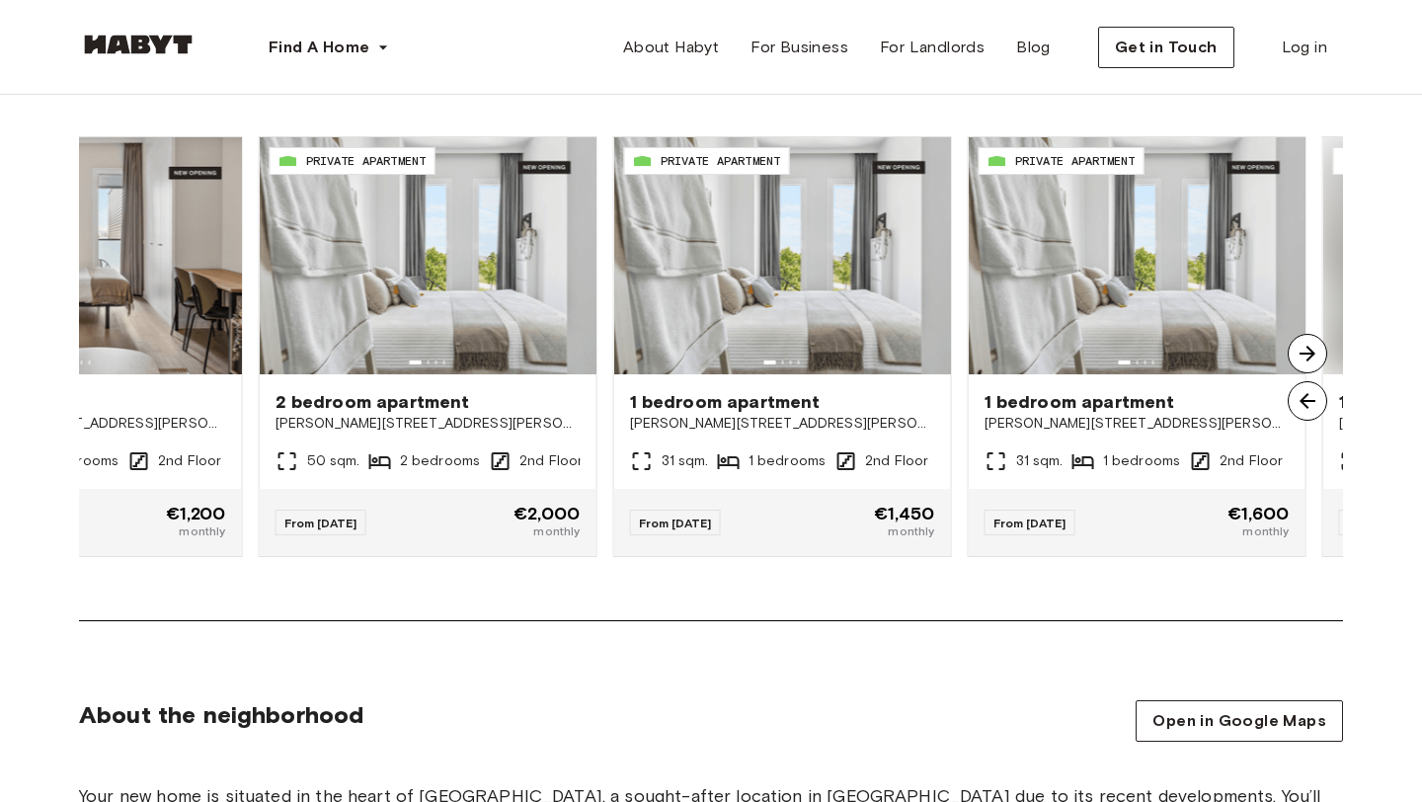
click at [1305, 357] on img at bounding box center [1308, 354] width 40 height 40
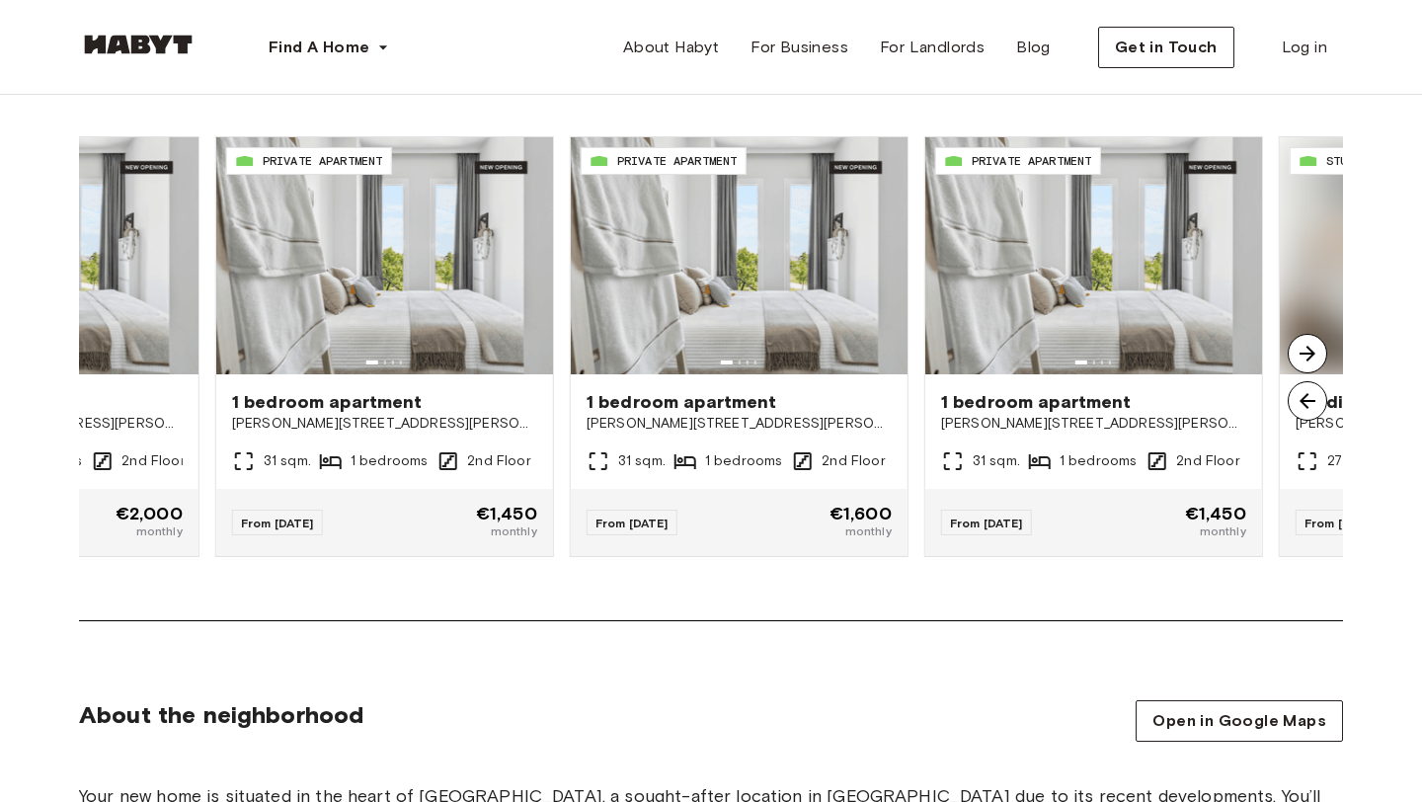
click at [1305, 357] on img at bounding box center [1308, 354] width 40 height 40
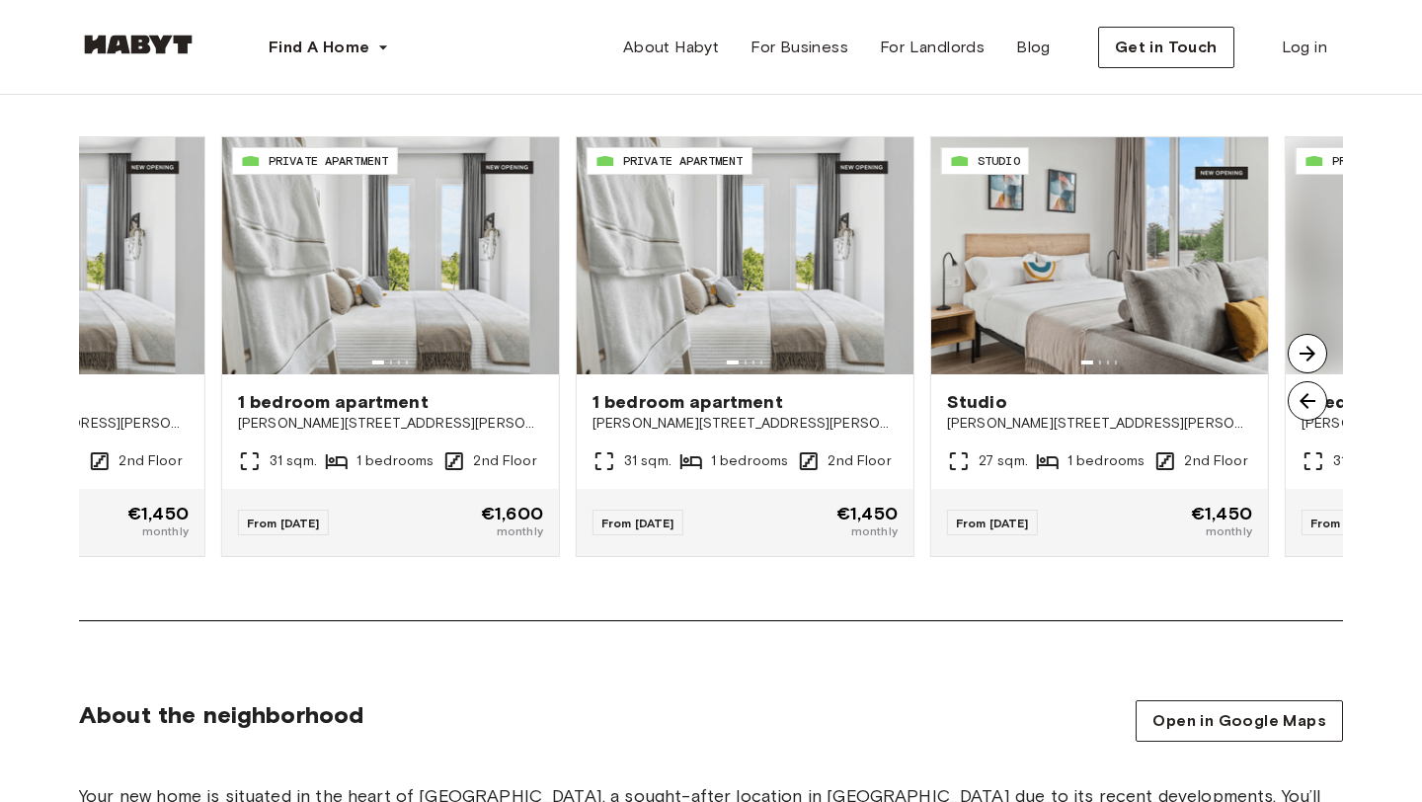
click at [1305, 357] on img at bounding box center [1308, 354] width 40 height 40
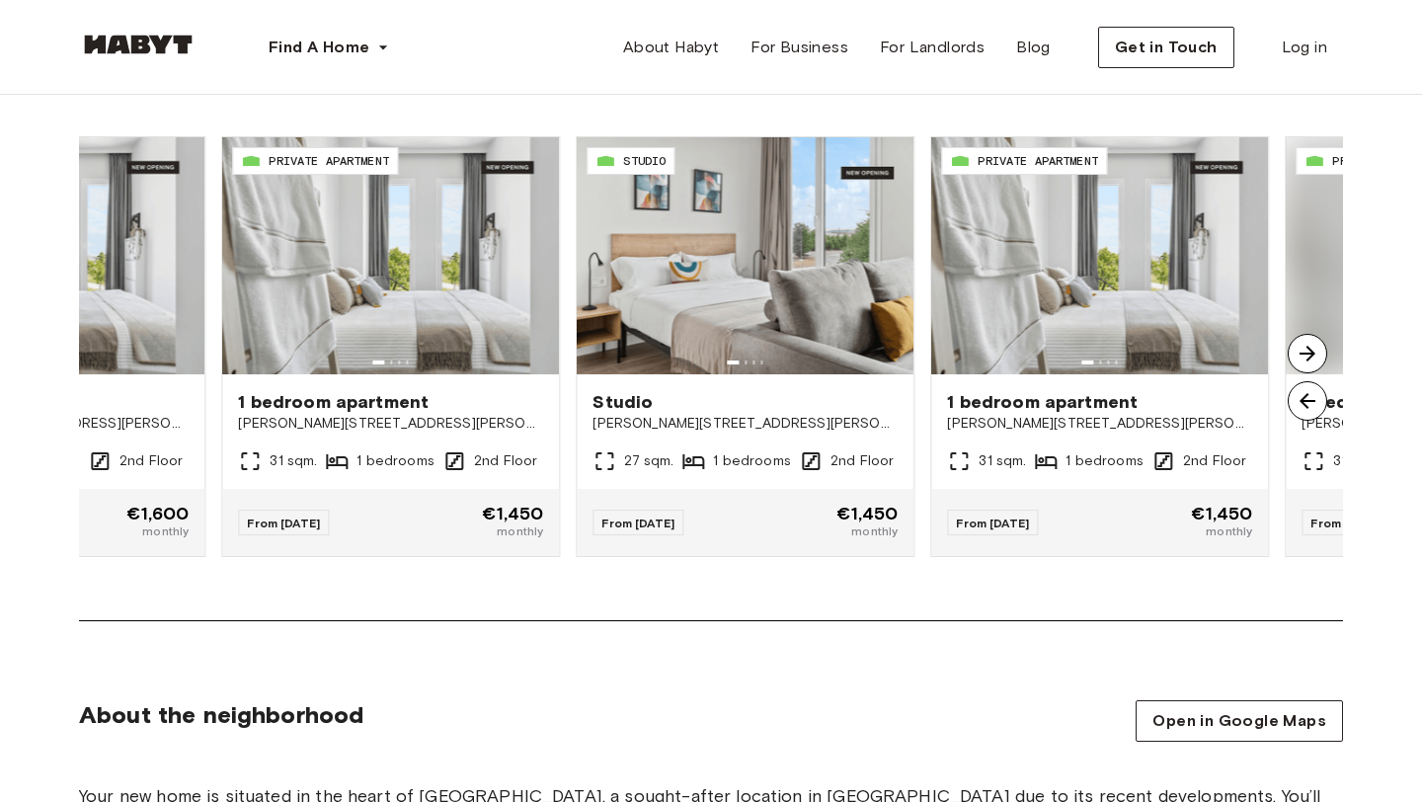
click at [1305, 357] on img at bounding box center [1308, 354] width 40 height 40
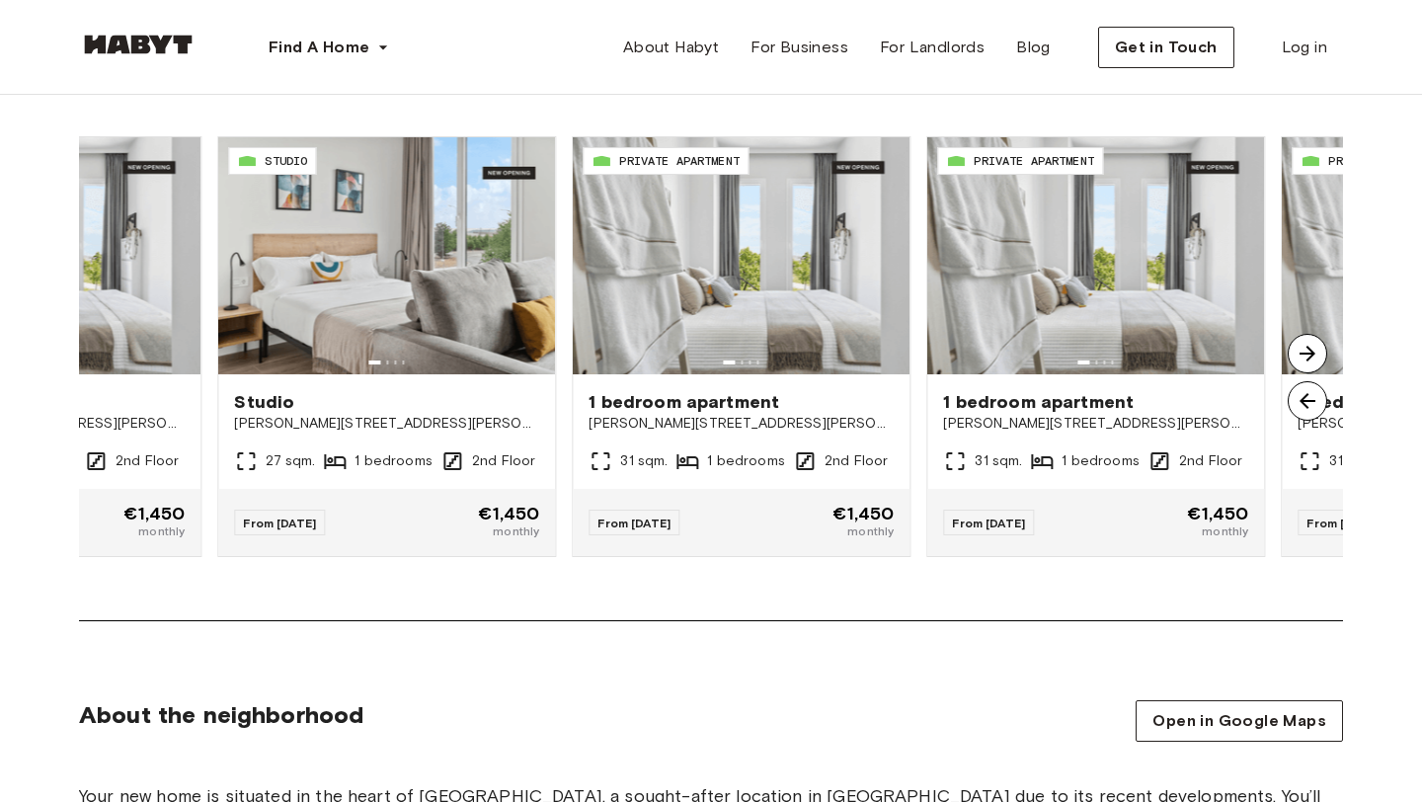
click at [1305, 357] on img at bounding box center [1308, 354] width 40 height 40
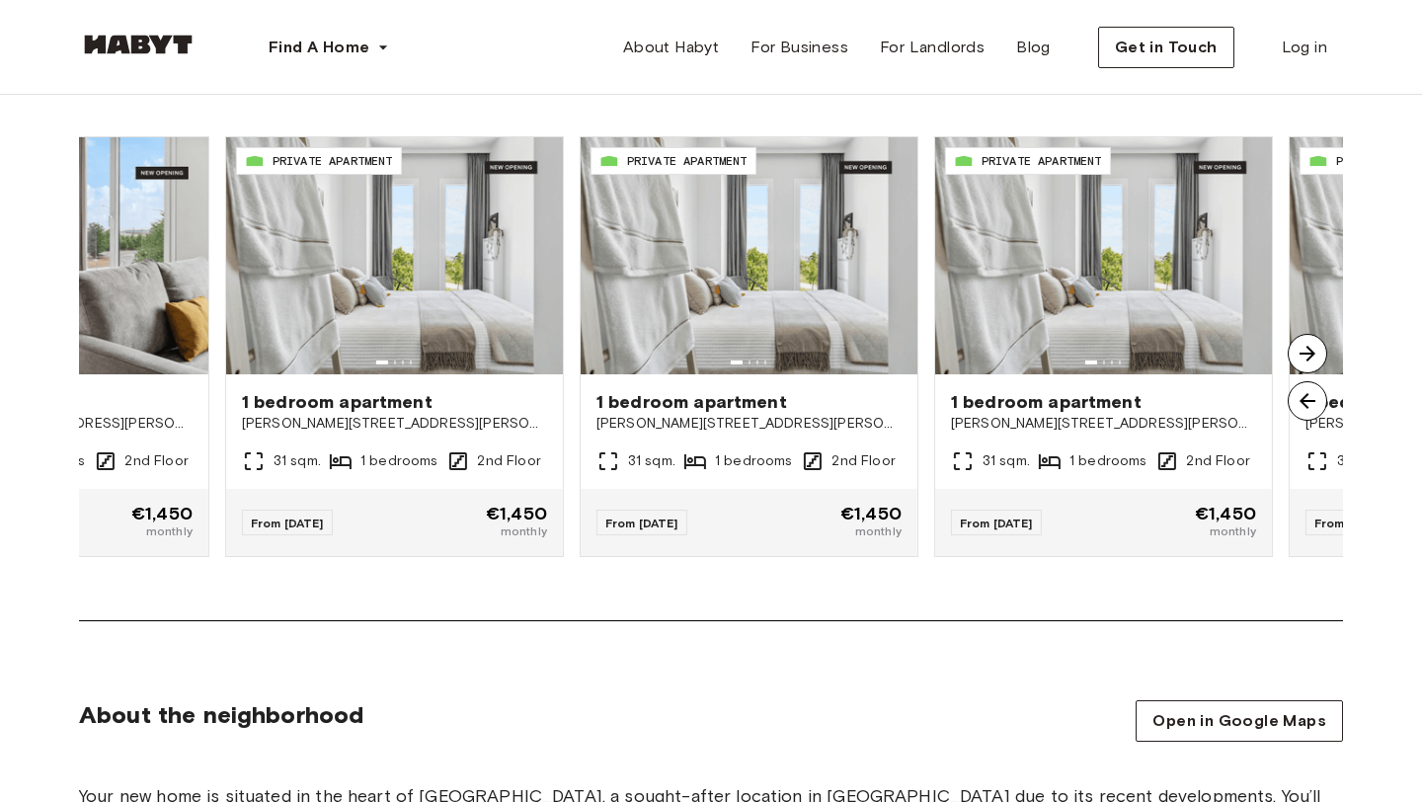
click at [1305, 357] on img at bounding box center [1308, 354] width 40 height 40
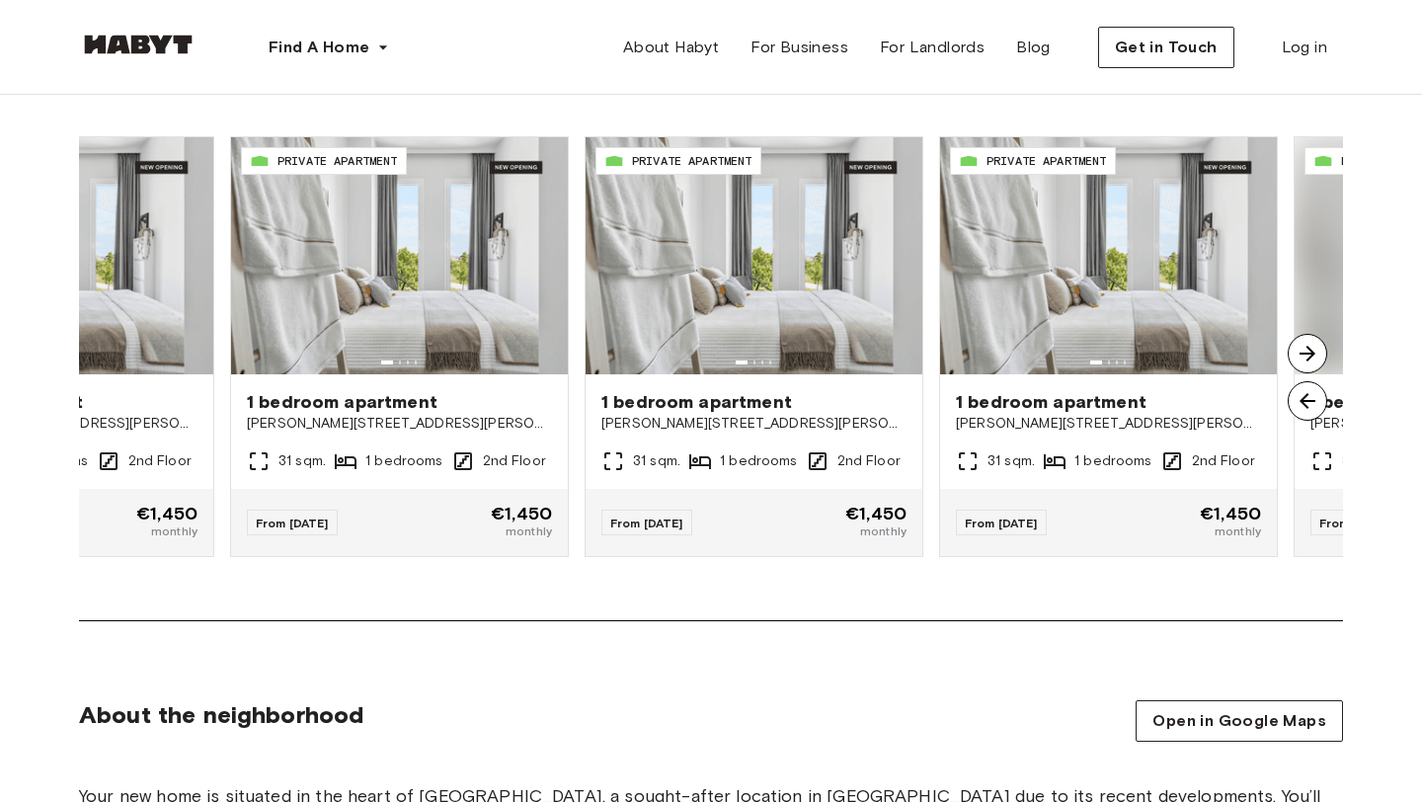
click at [1305, 357] on img at bounding box center [1308, 354] width 40 height 40
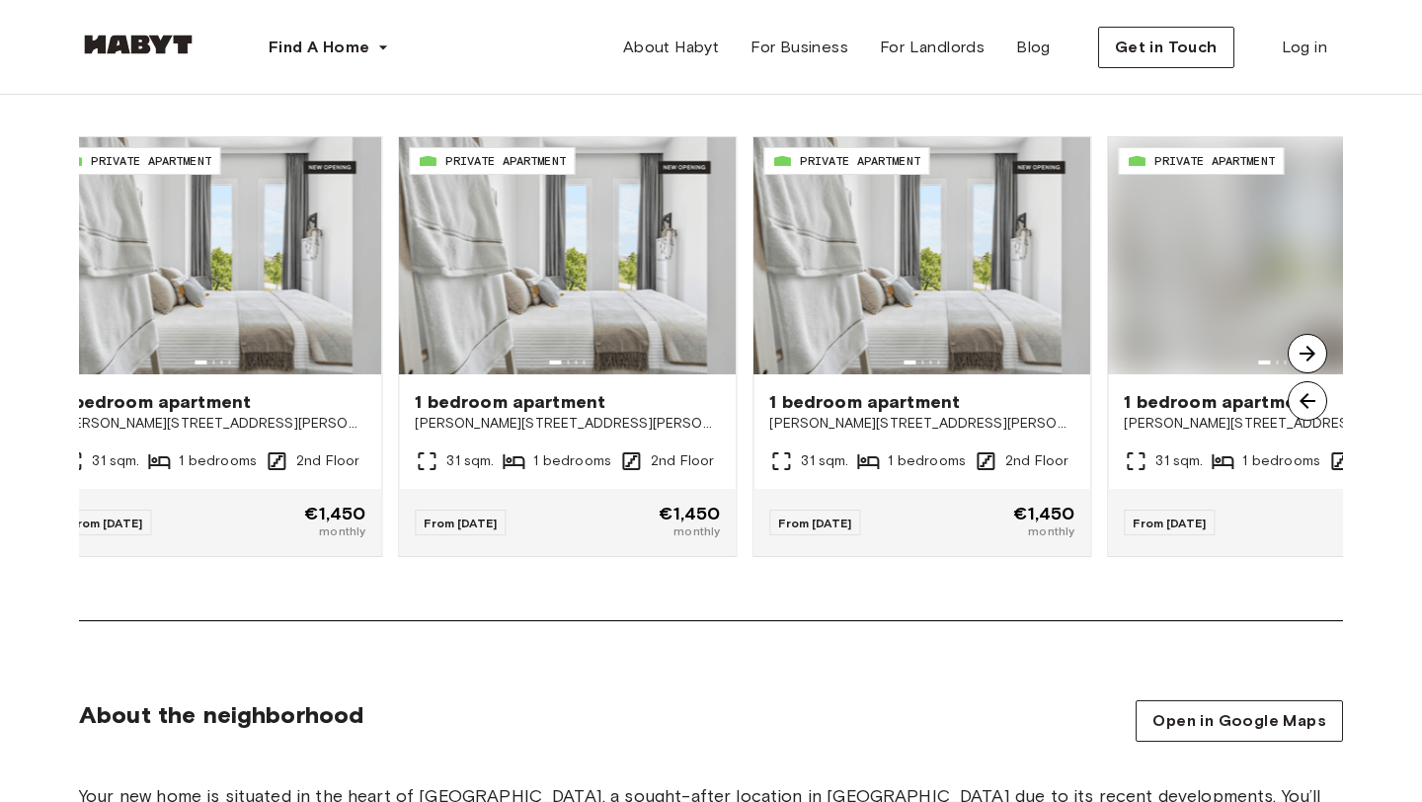
click at [1305, 357] on img at bounding box center [1308, 354] width 40 height 40
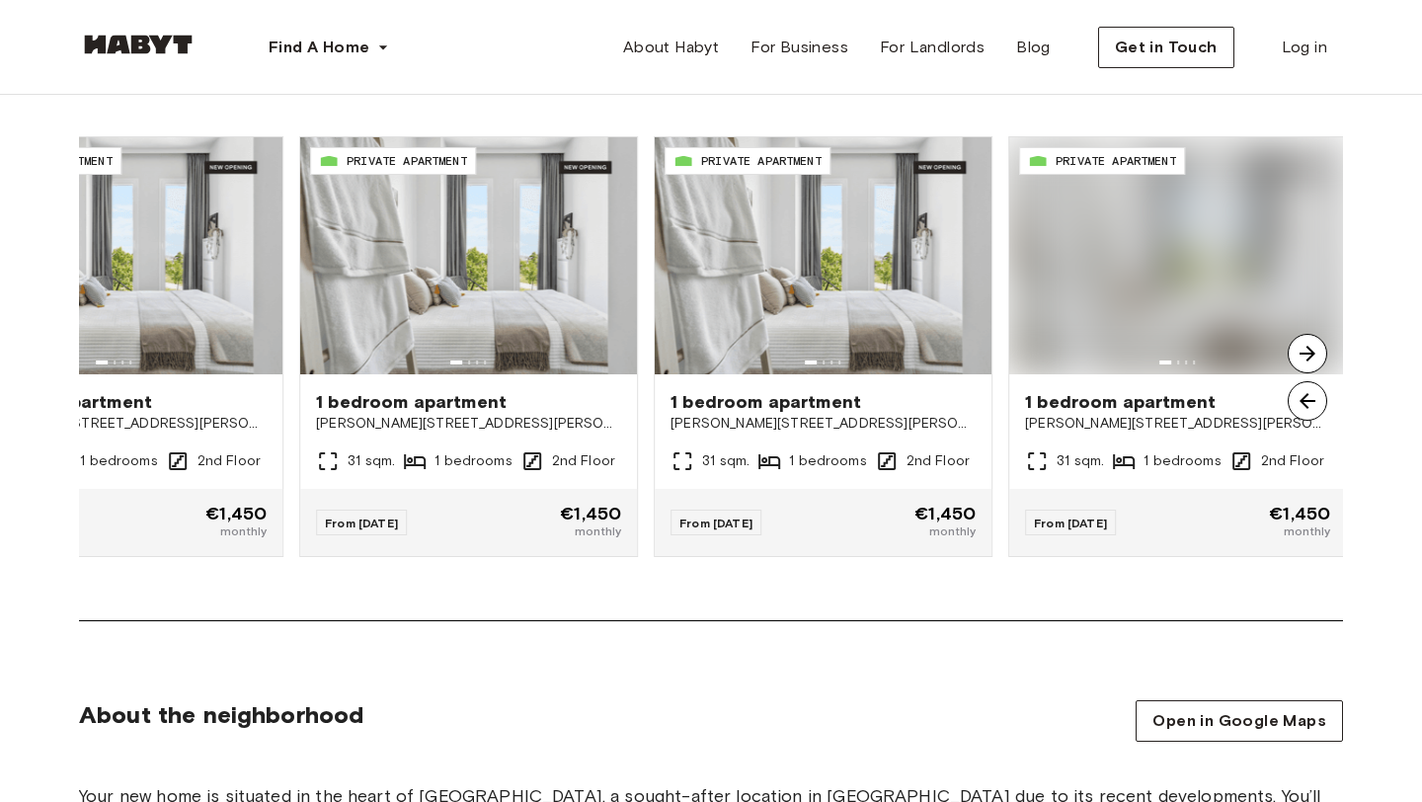
click at [1305, 357] on img at bounding box center [1308, 354] width 40 height 40
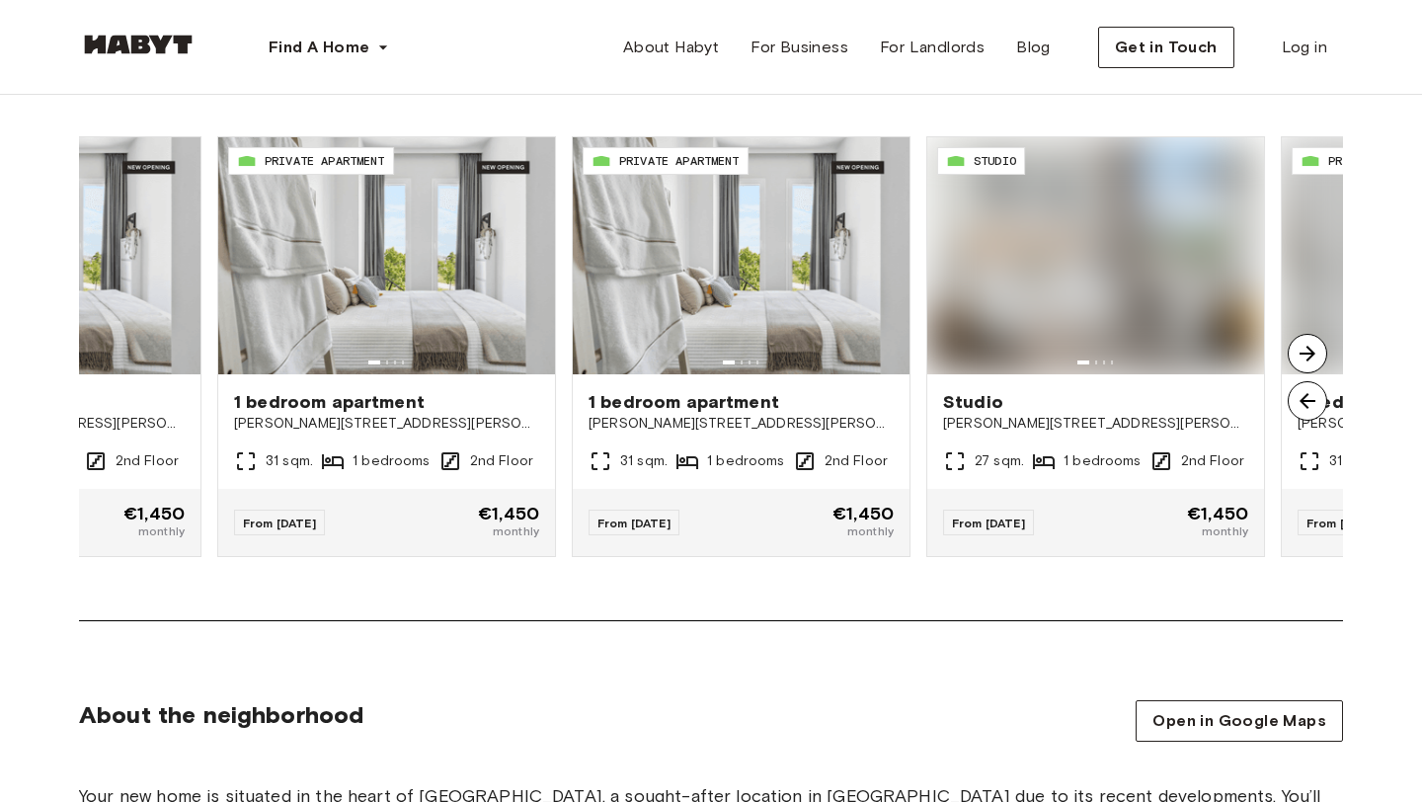
click at [1305, 357] on img at bounding box center [1308, 354] width 40 height 40
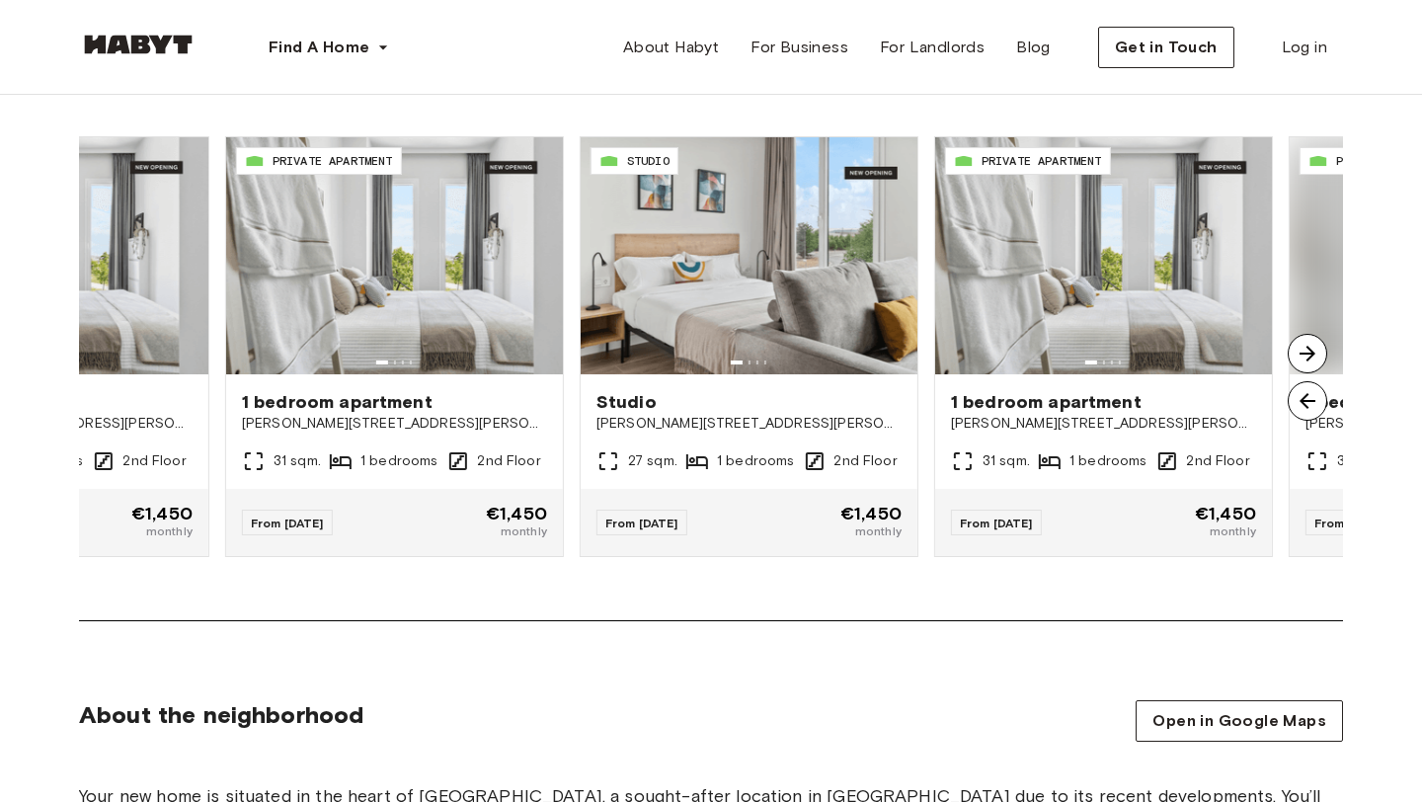
click at [1305, 357] on img at bounding box center [1308, 354] width 40 height 40
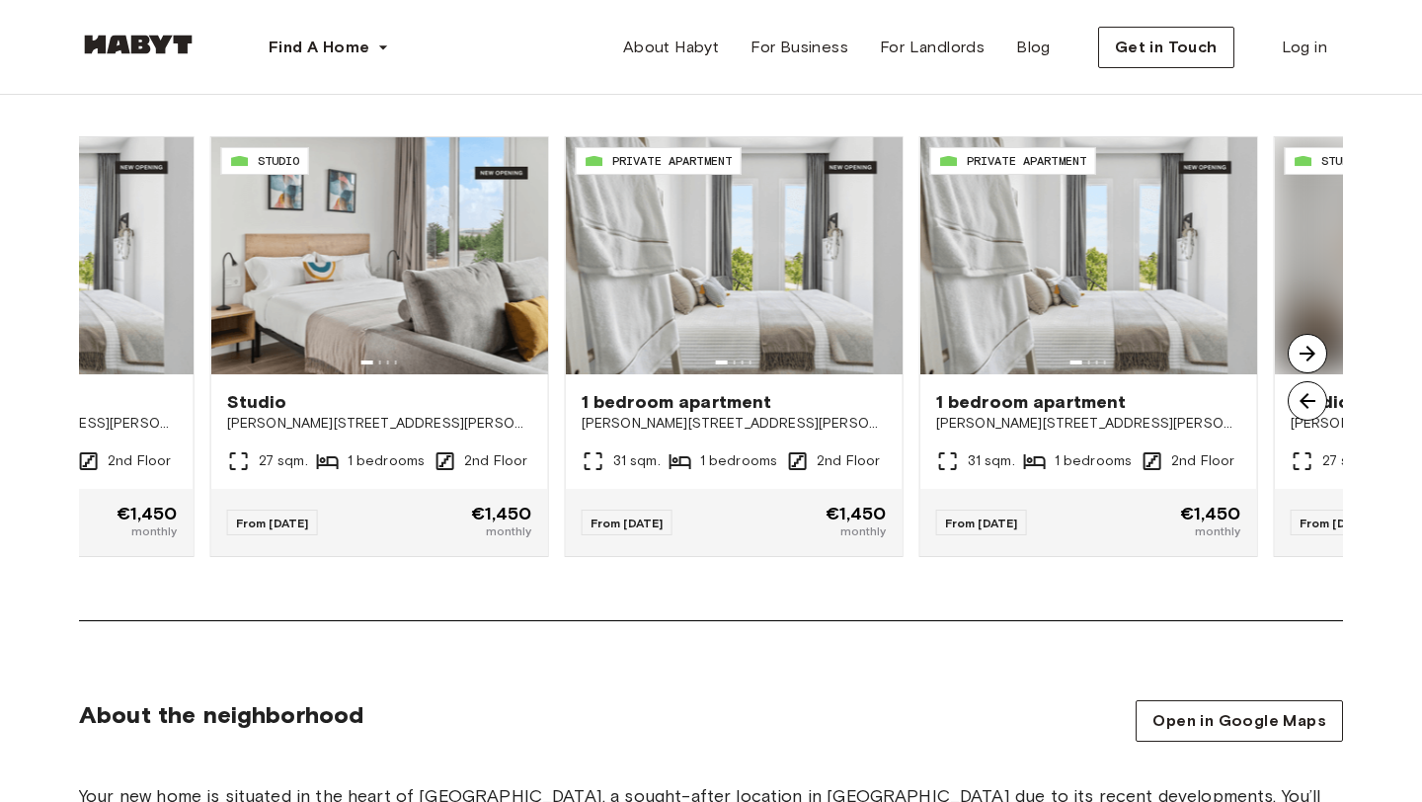
click at [1306, 357] on img at bounding box center [1308, 354] width 40 height 40
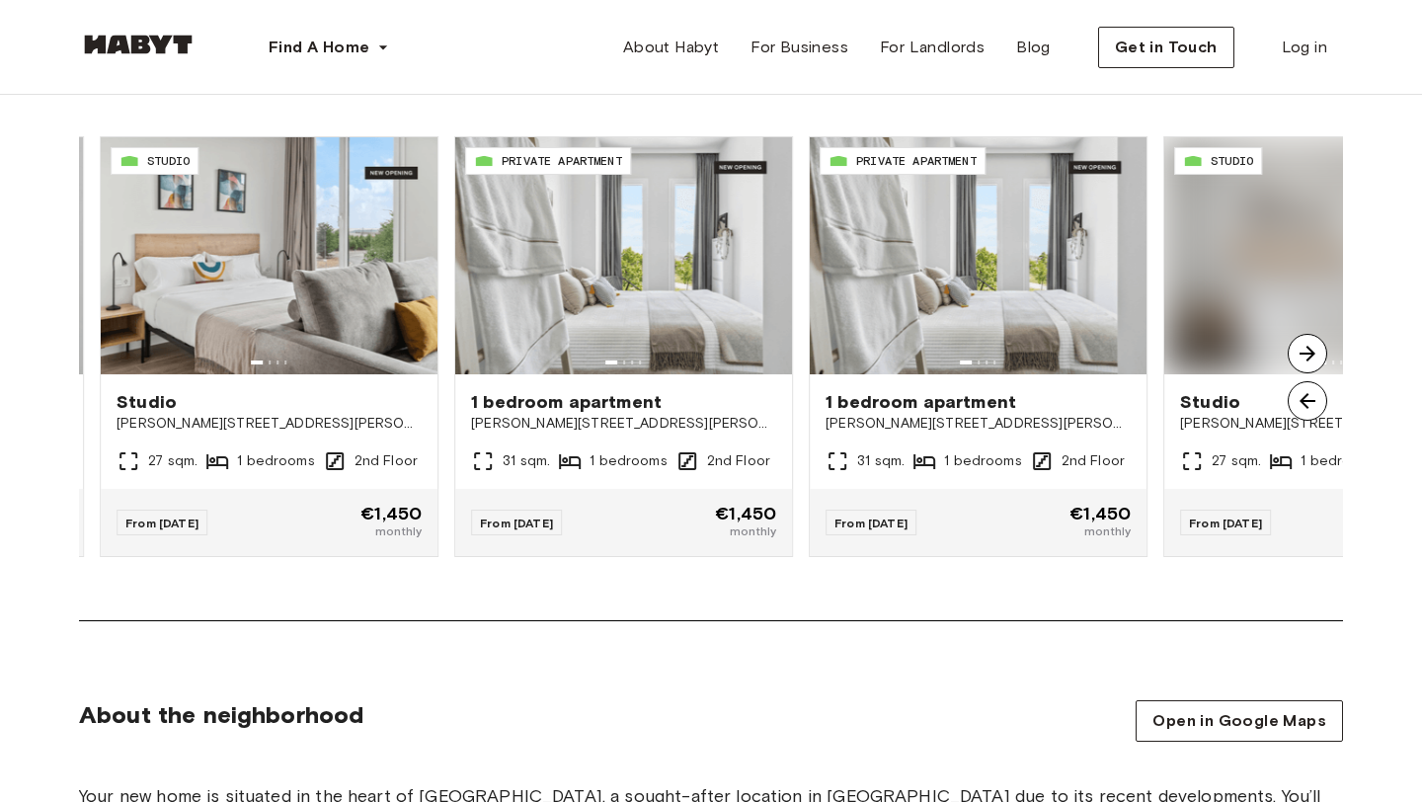
click at [1306, 357] on img at bounding box center [1308, 354] width 40 height 40
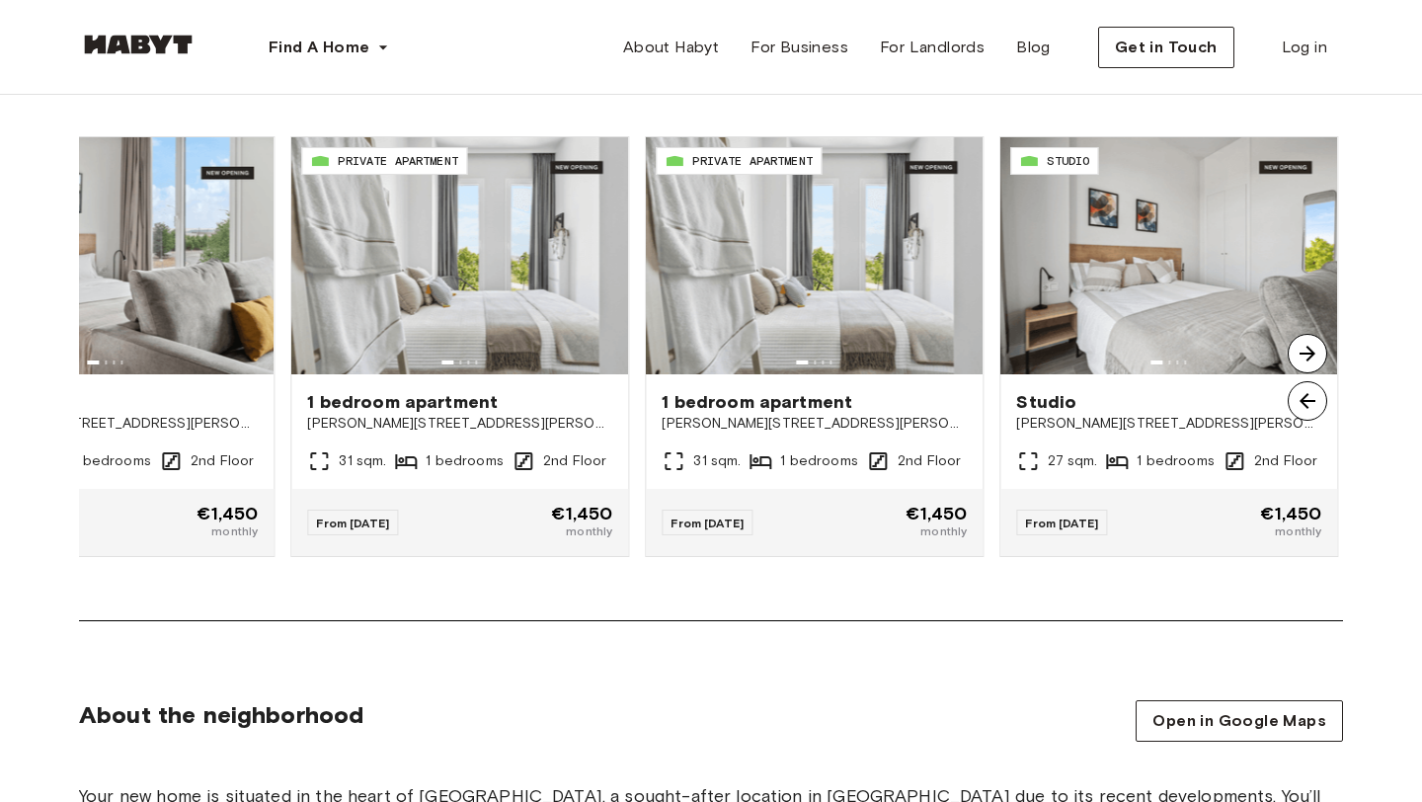
click at [1306, 357] on img at bounding box center [1308, 354] width 40 height 40
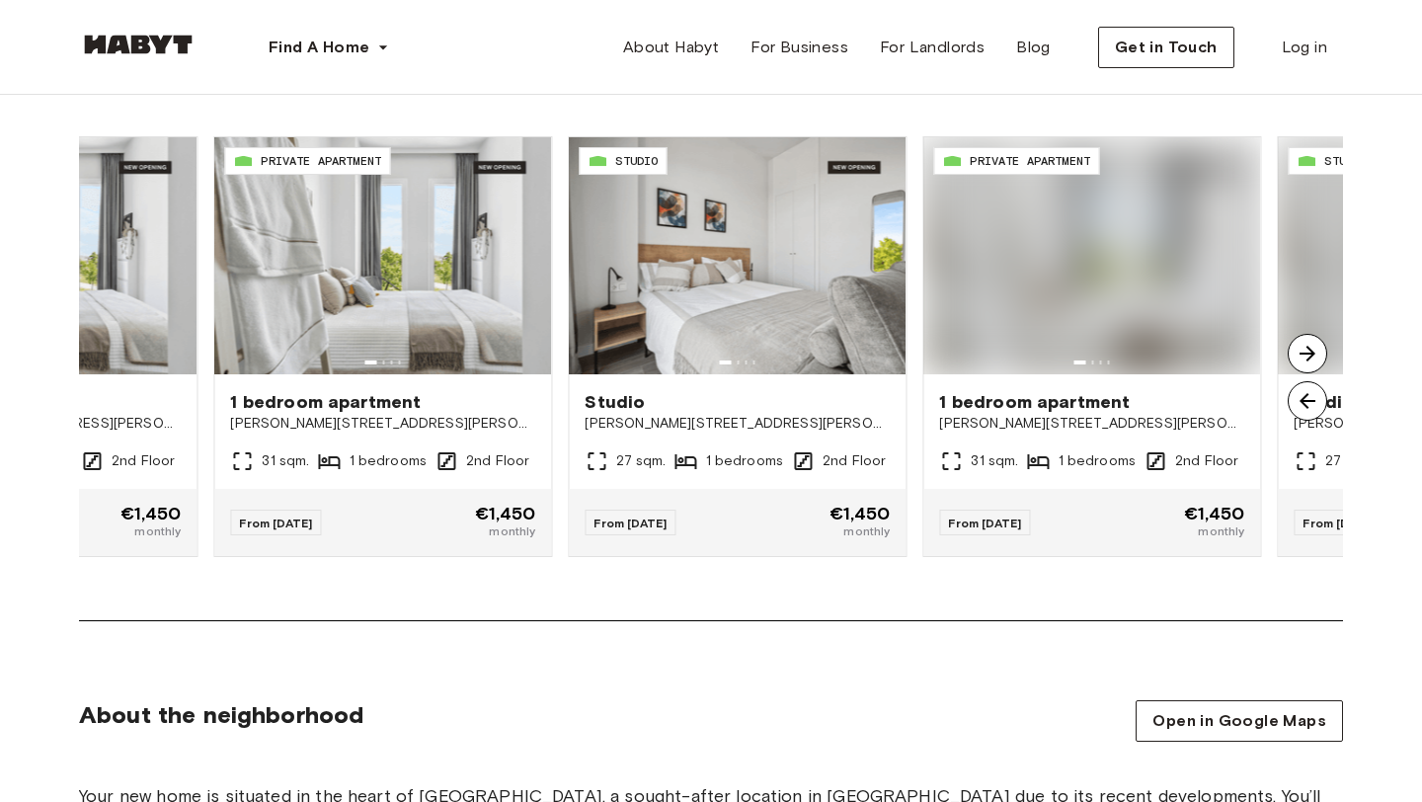
click at [1306, 357] on img at bounding box center [1308, 354] width 40 height 40
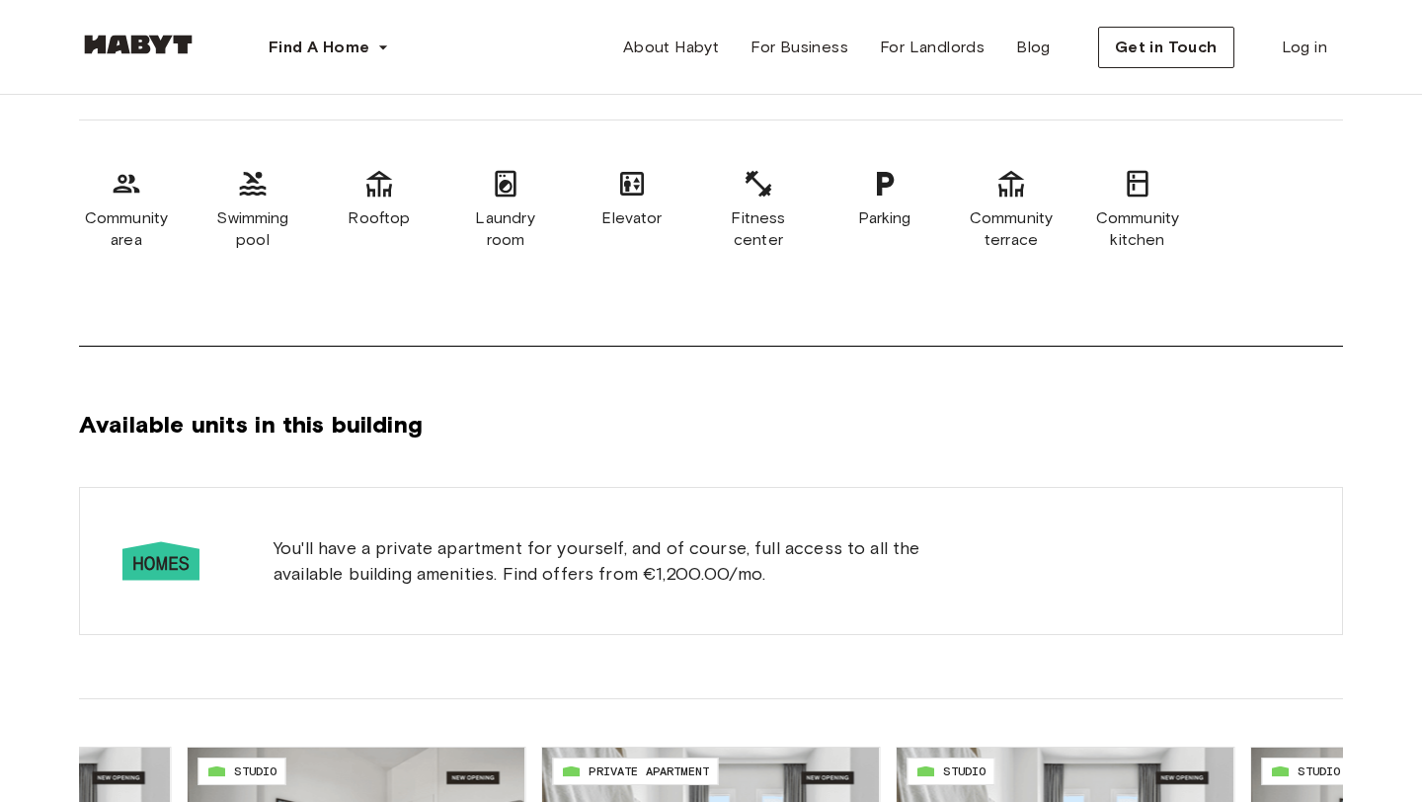
scroll to position [923, 0]
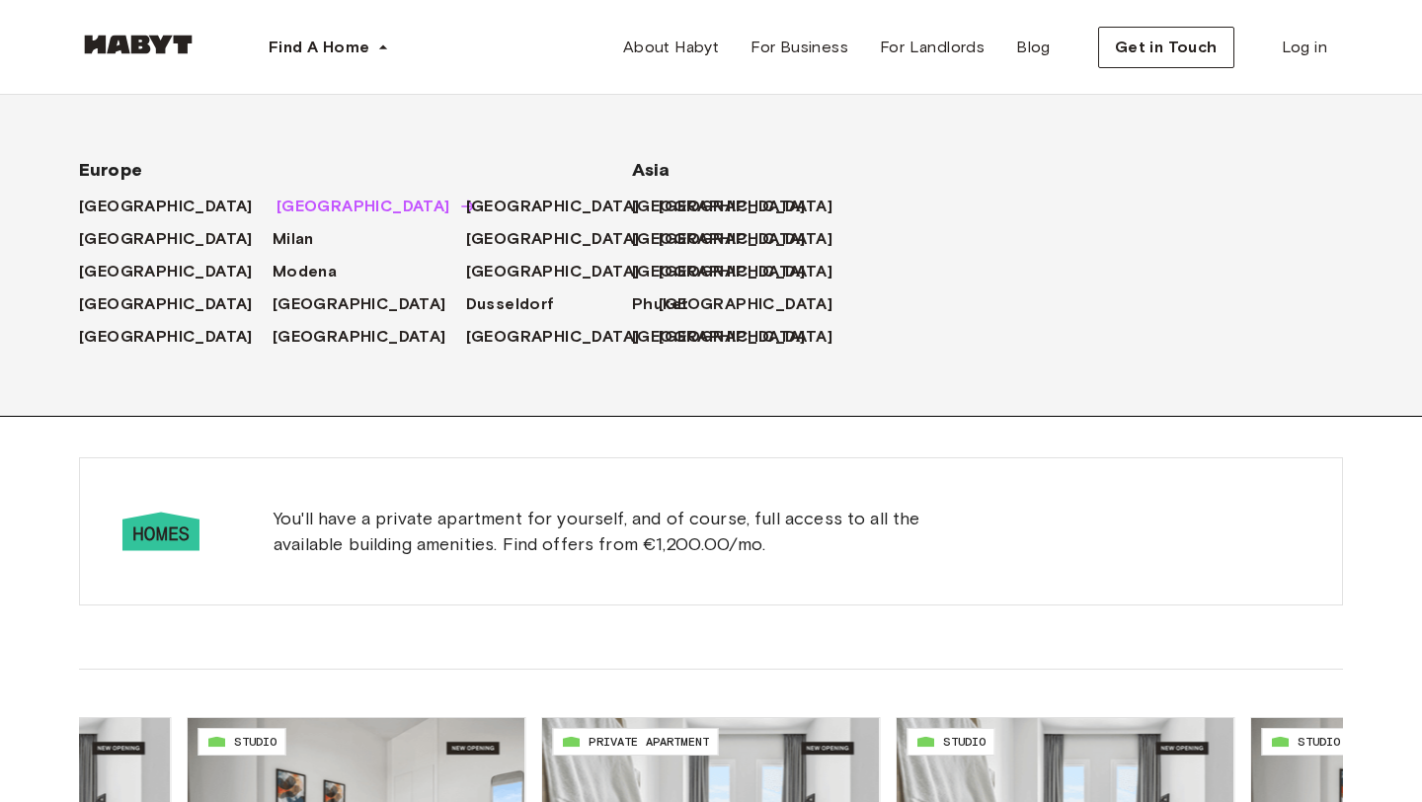
click at [277, 203] on span "[GEOGRAPHIC_DATA]" at bounding box center [364, 207] width 174 height 24
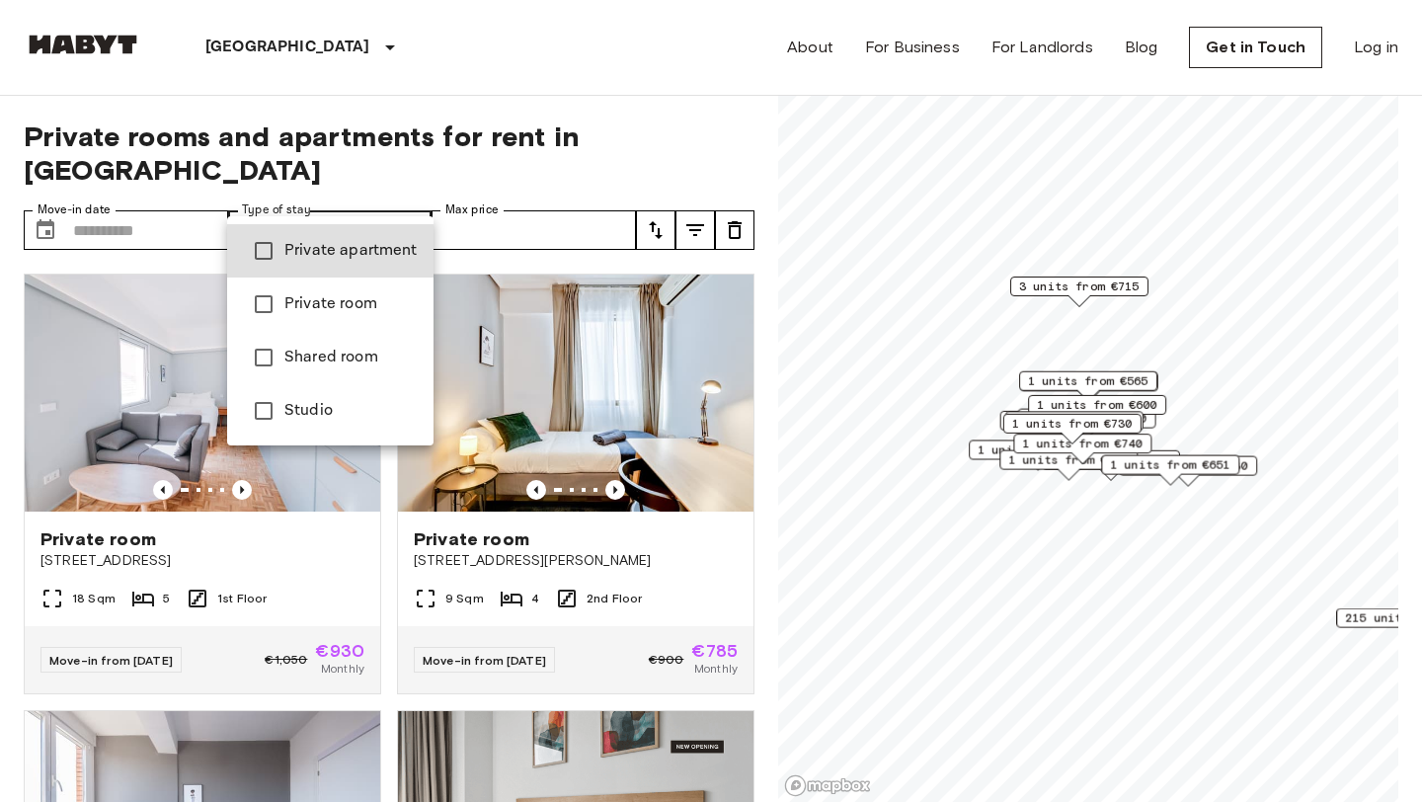
click at [173, 202] on div at bounding box center [711, 401] width 1422 height 802
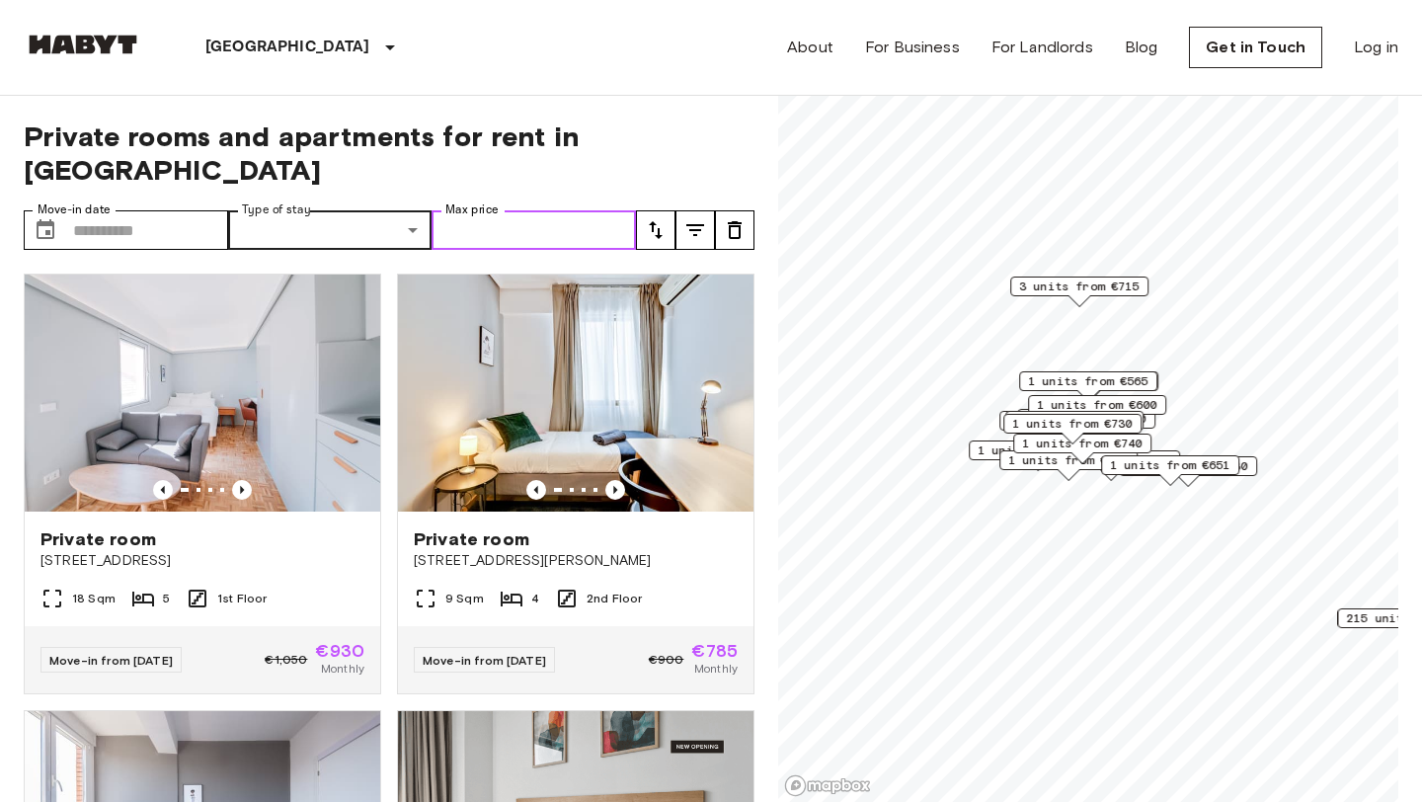
click at [464, 210] on input "Max price" at bounding box center [534, 230] width 204 height 40
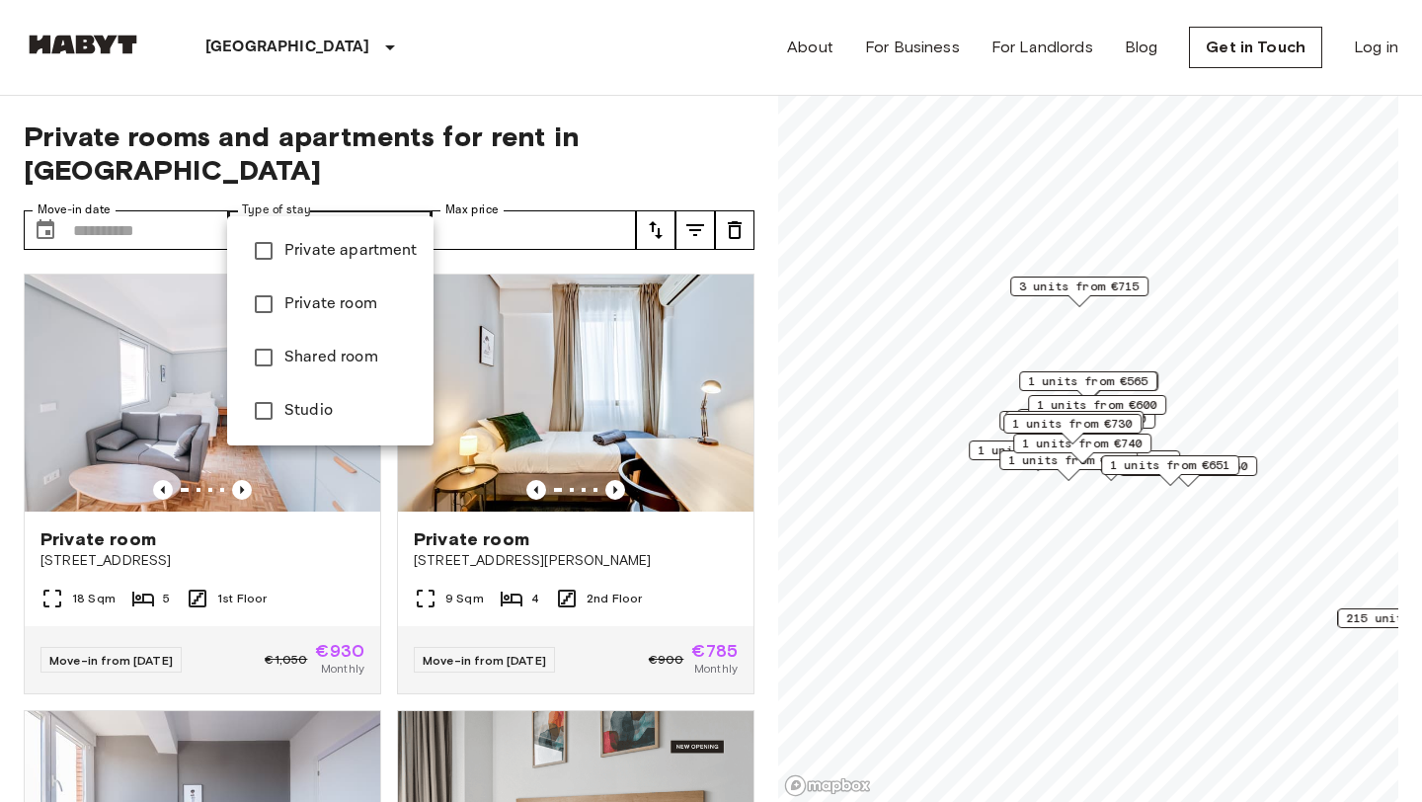
click at [372, 258] on span "Private apartment" at bounding box center [350, 251] width 133 height 24
type input "**********"
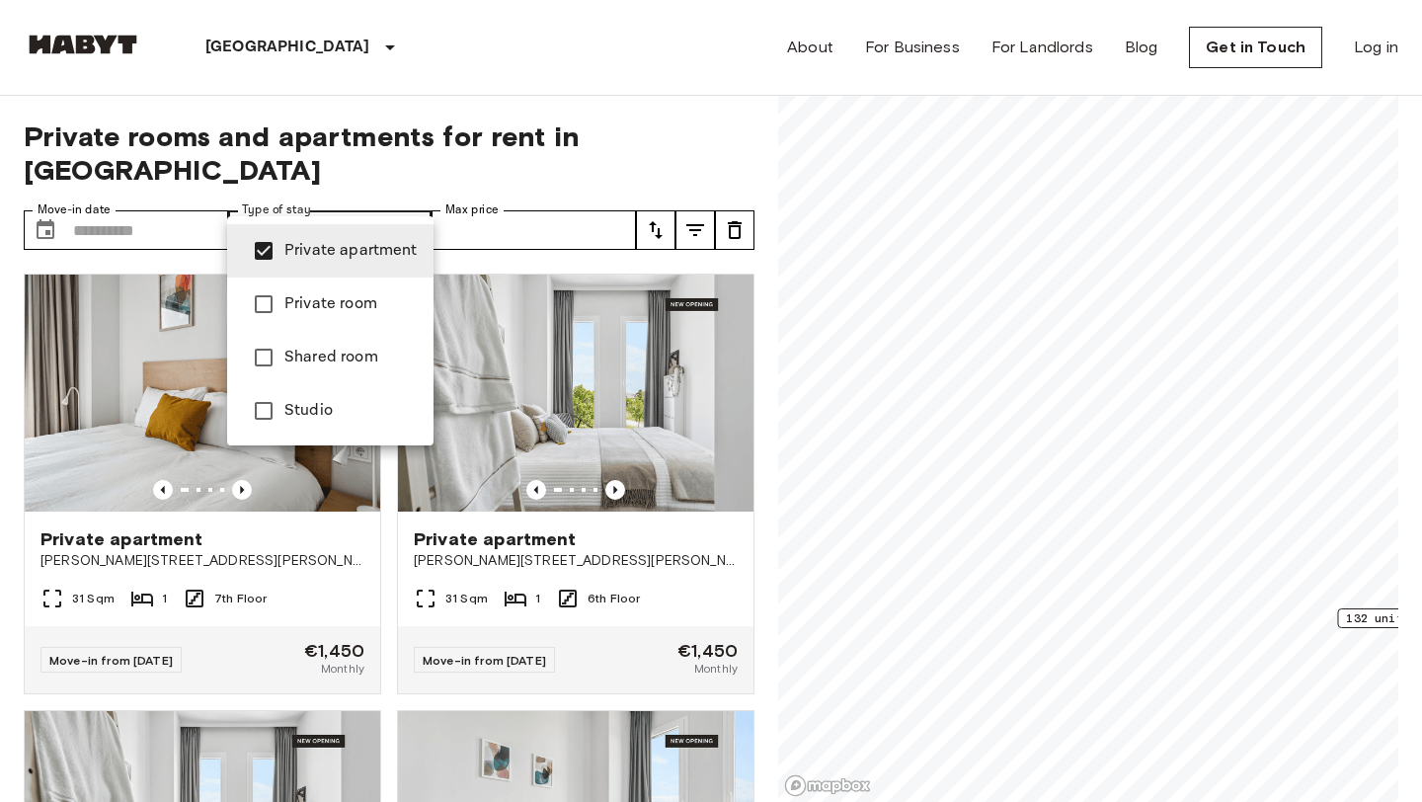
click at [517, 137] on div at bounding box center [711, 401] width 1422 height 802
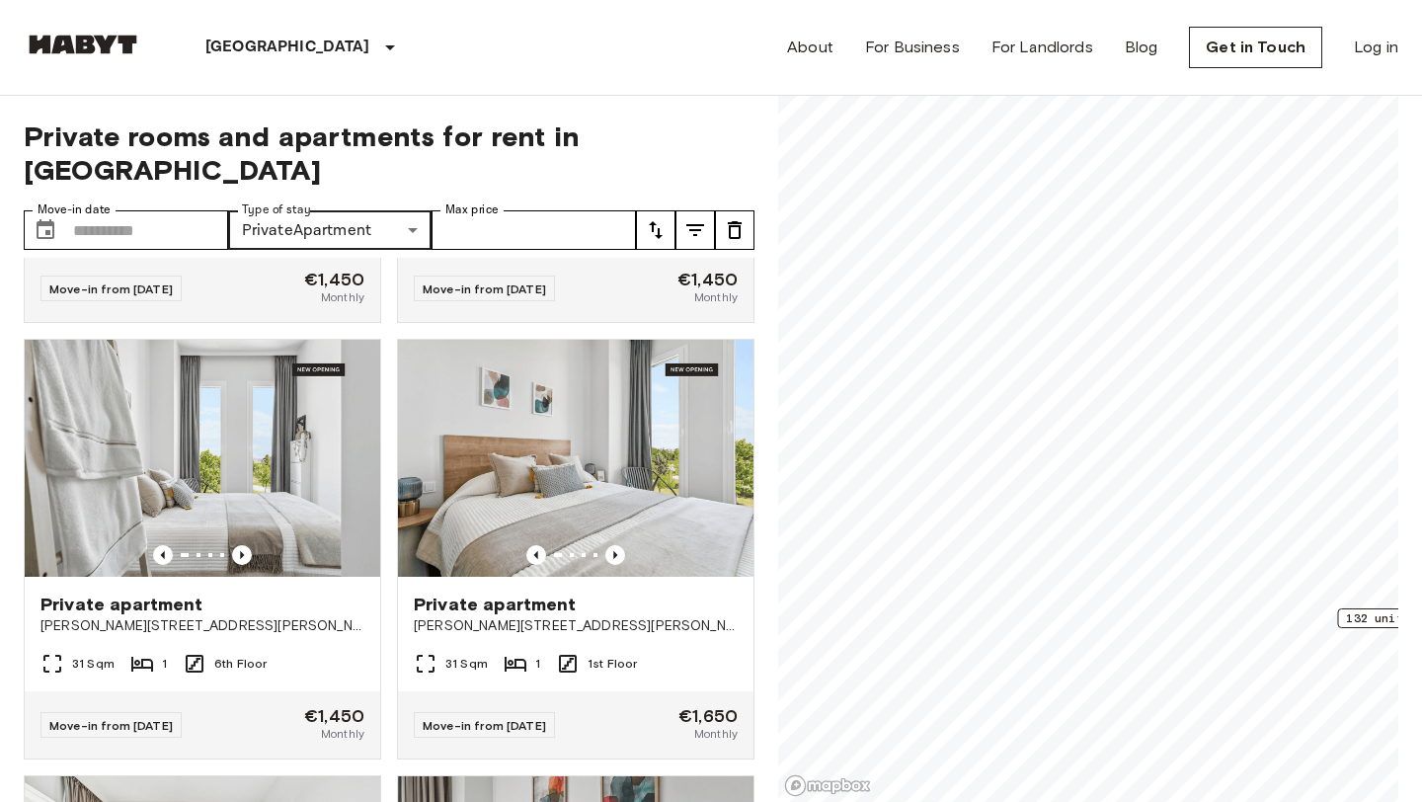
scroll to position [364, 0]
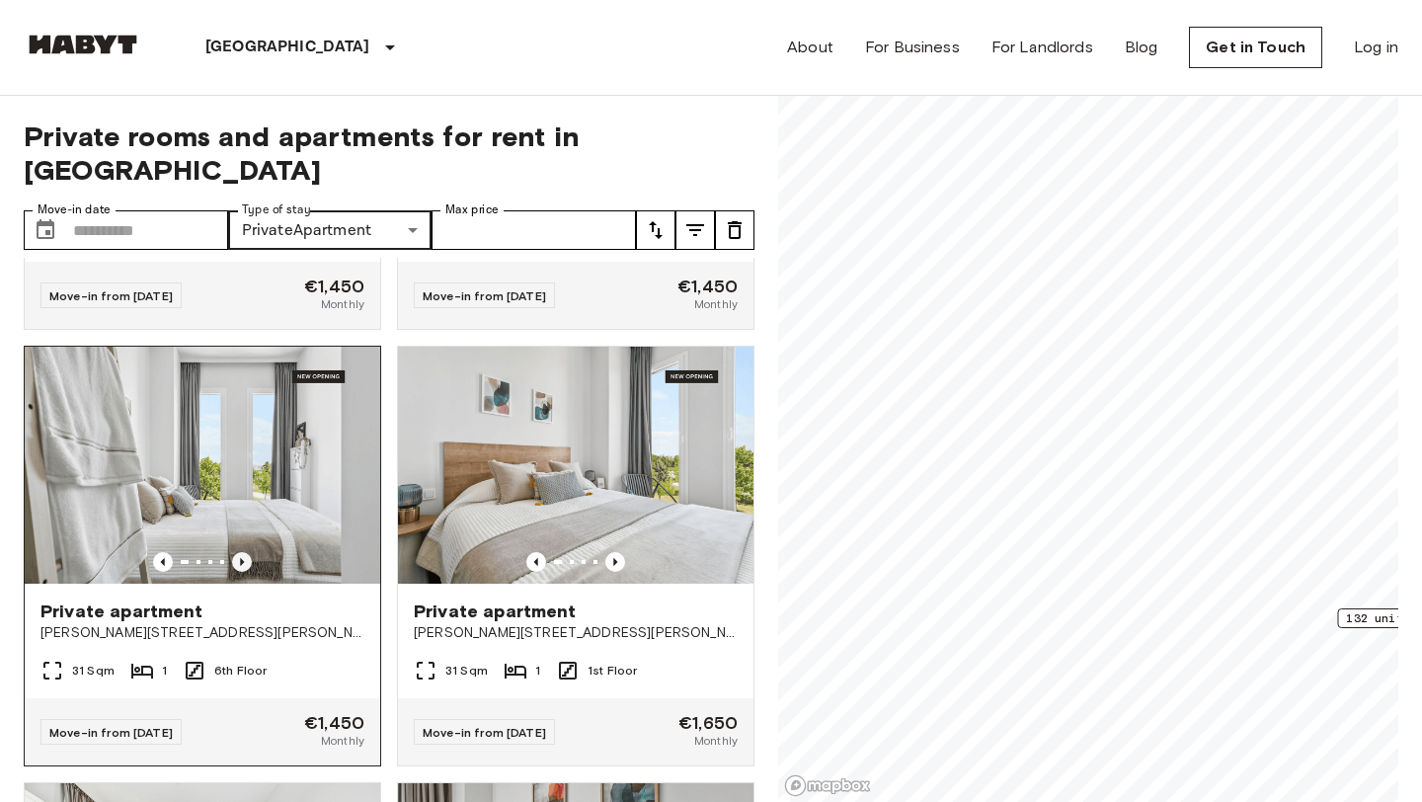
click at [243, 552] on icon "Previous image" at bounding box center [242, 562] width 20 height 20
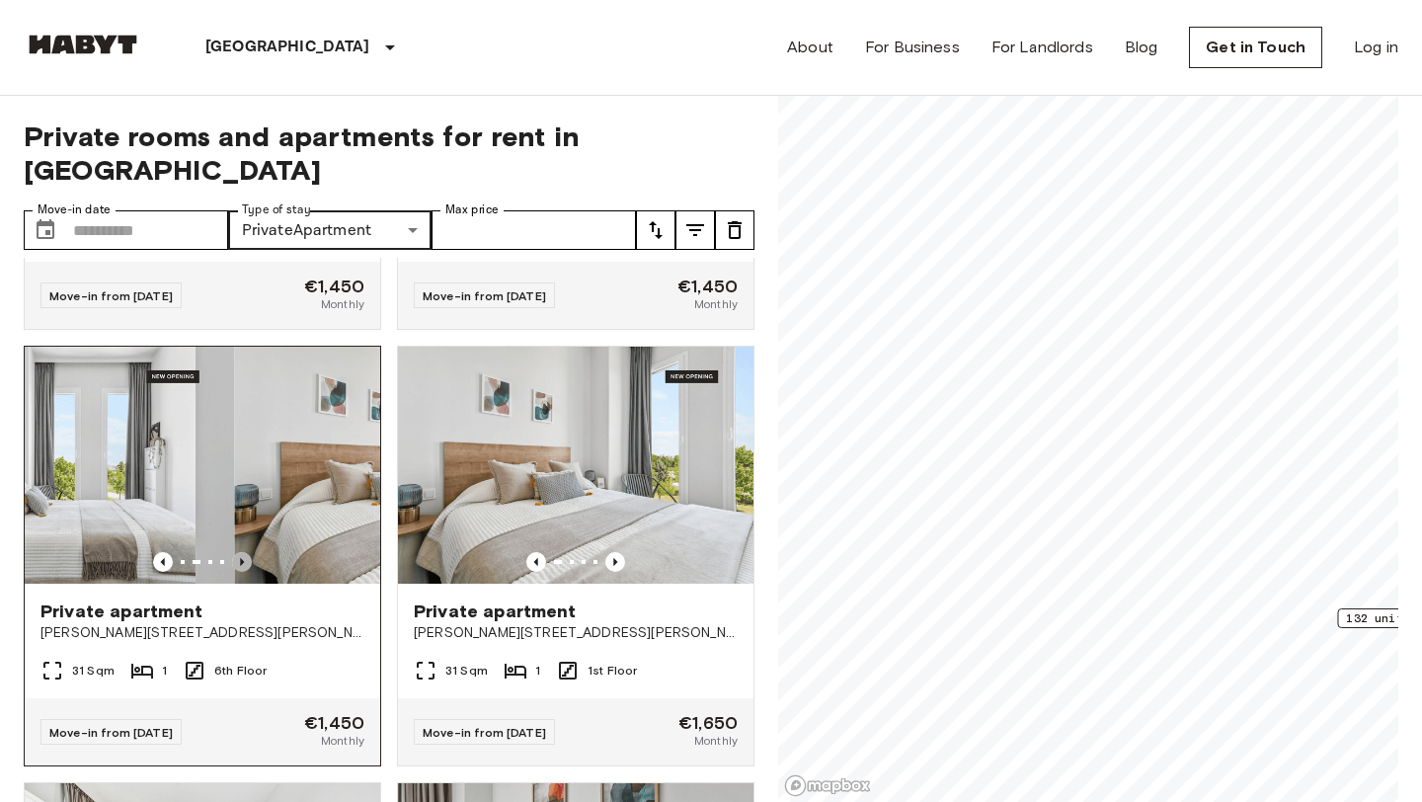
click at [243, 552] on icon "Previous image" at bounding box center [242, 562] width 20 height 20
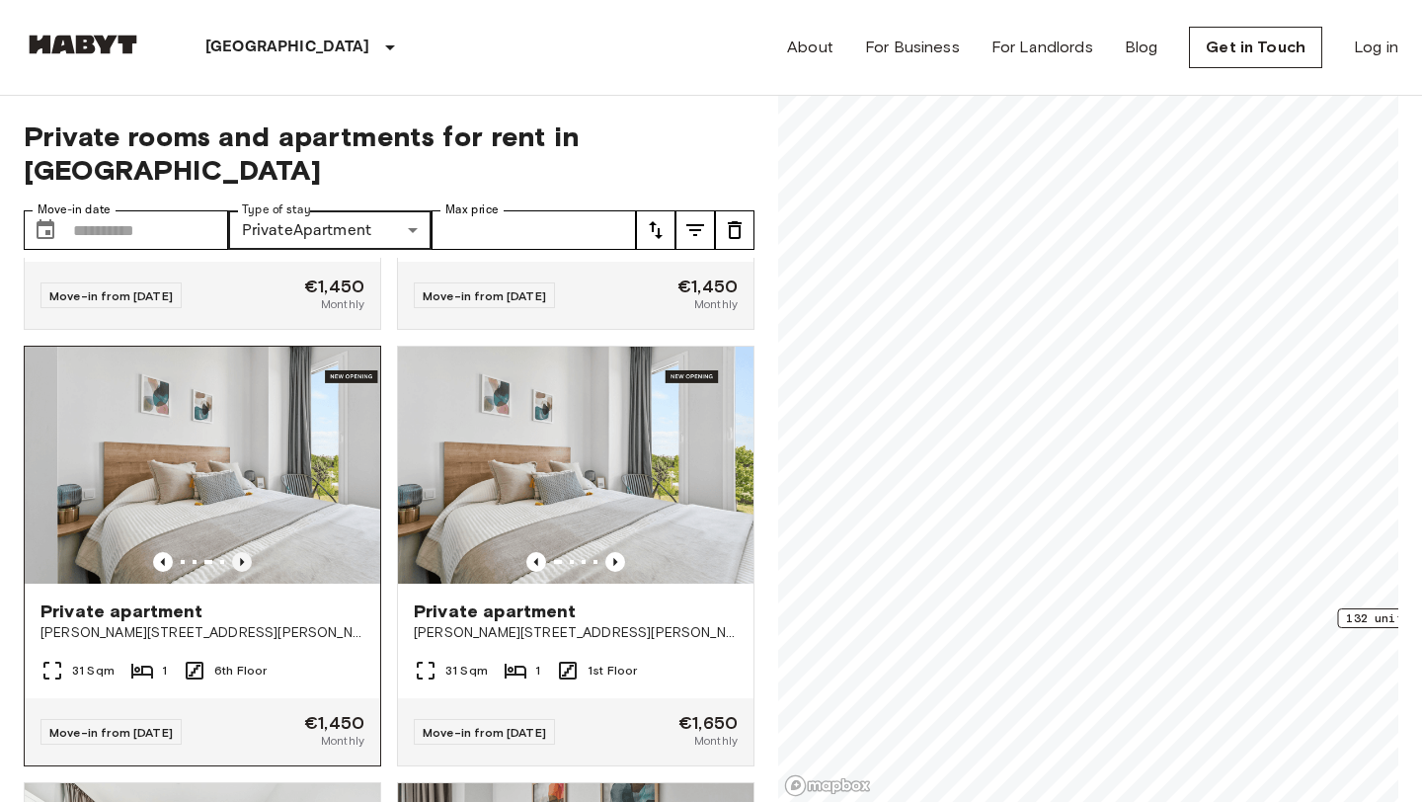
click at [243, 552] on icon "Previous image" at bounding box center [242, 562] width 20 height 20
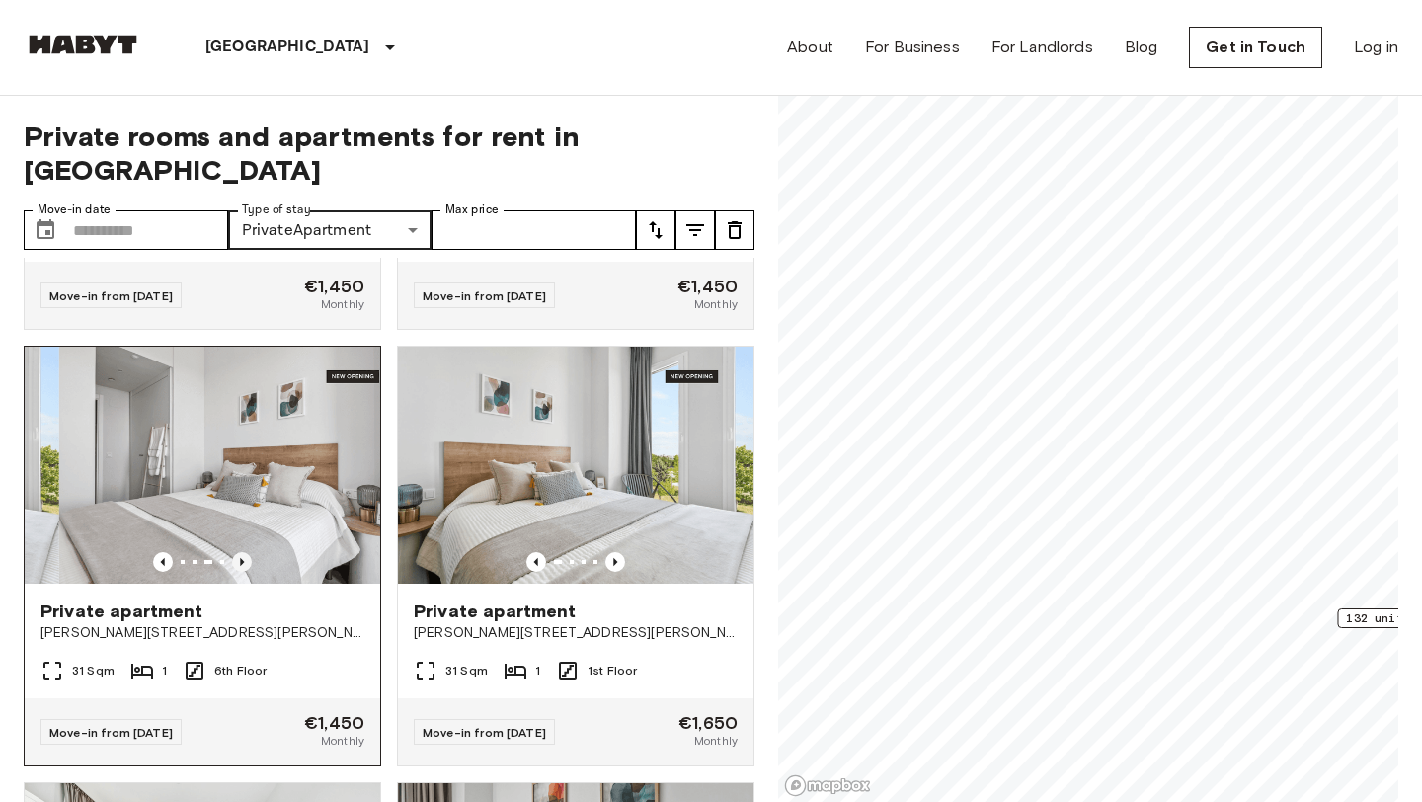
click at [243, 552] on icon "Previous image" at bounding box center [242, 562] width 20 height 20
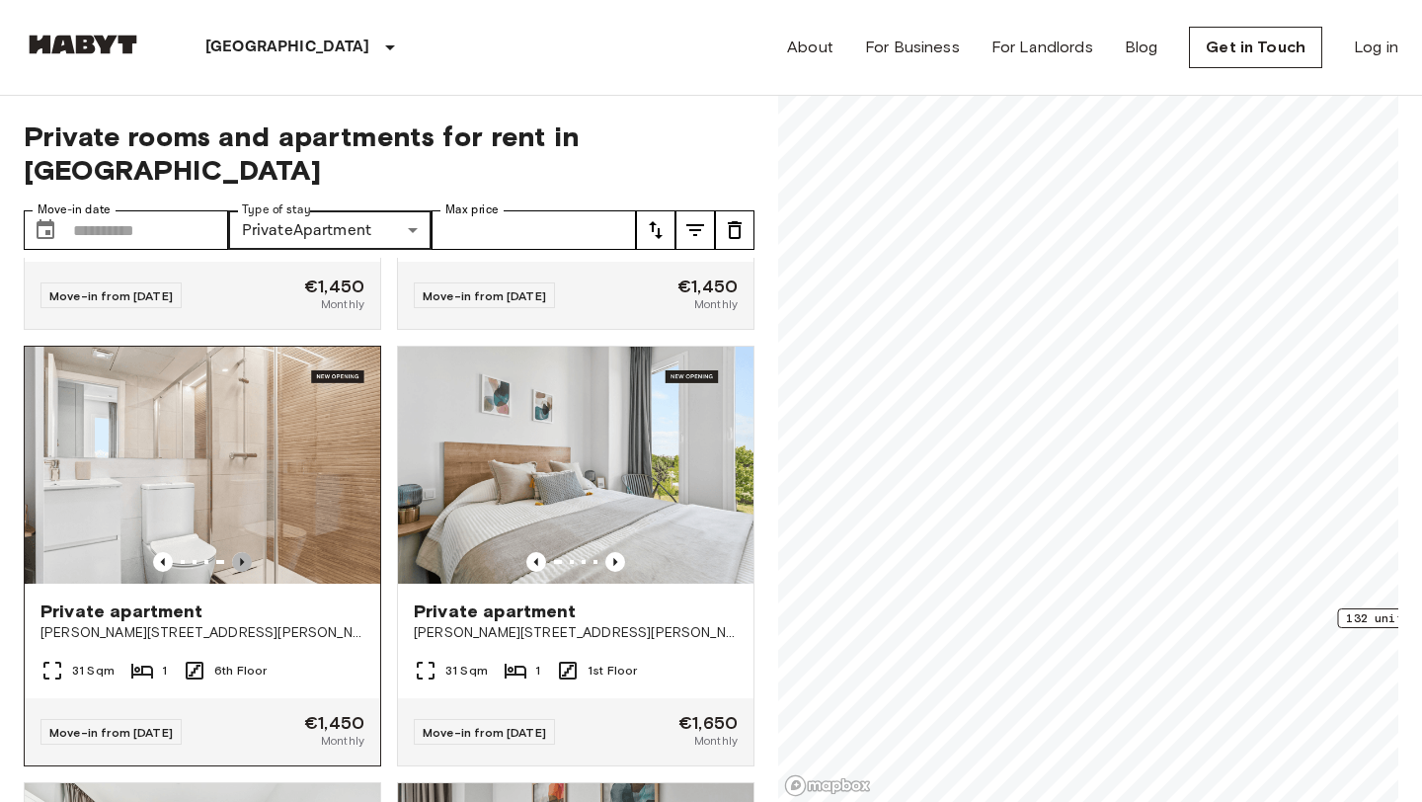
click at [243, 552] on icon "Previous image" at bounding box center [242, 562] width 20 height 20
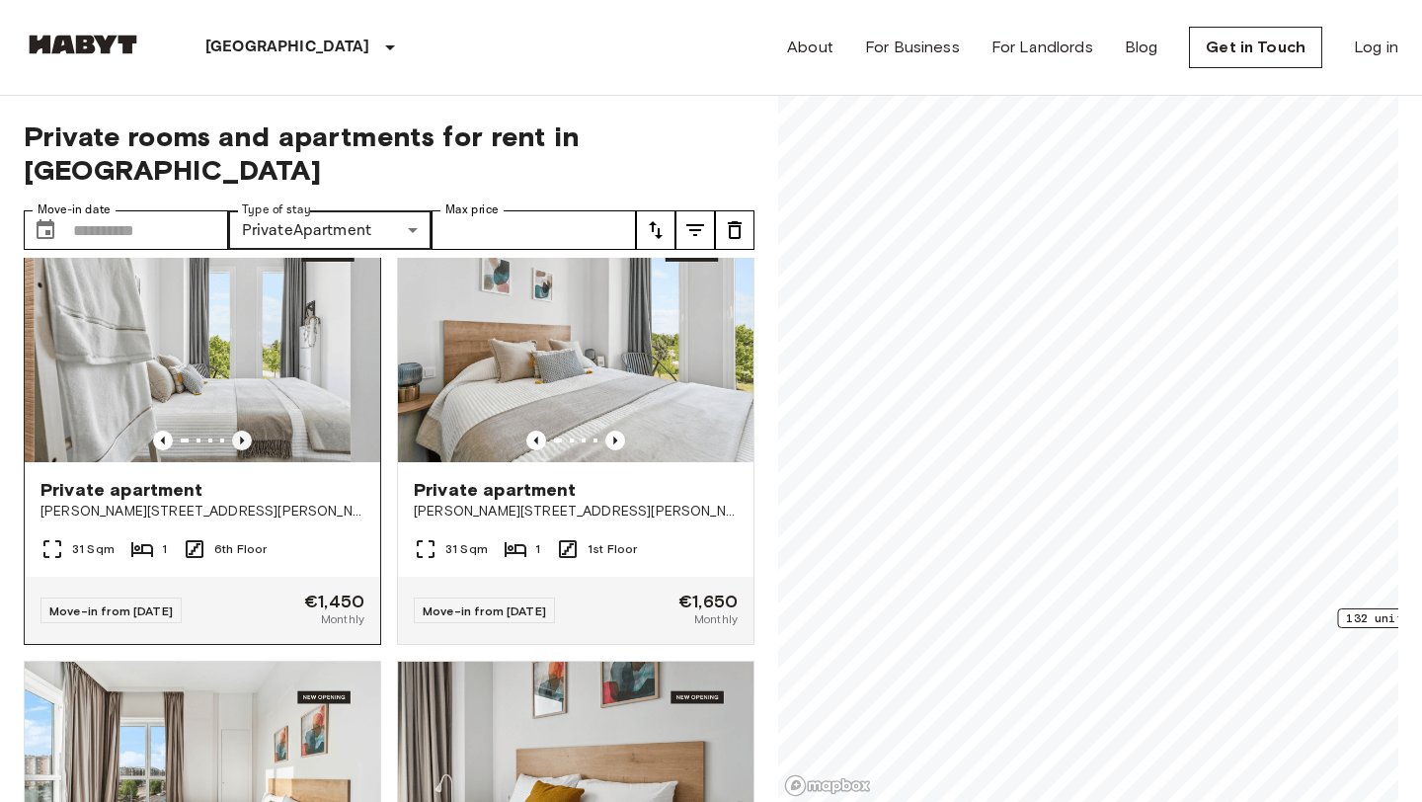
scroll to position [514, 0]
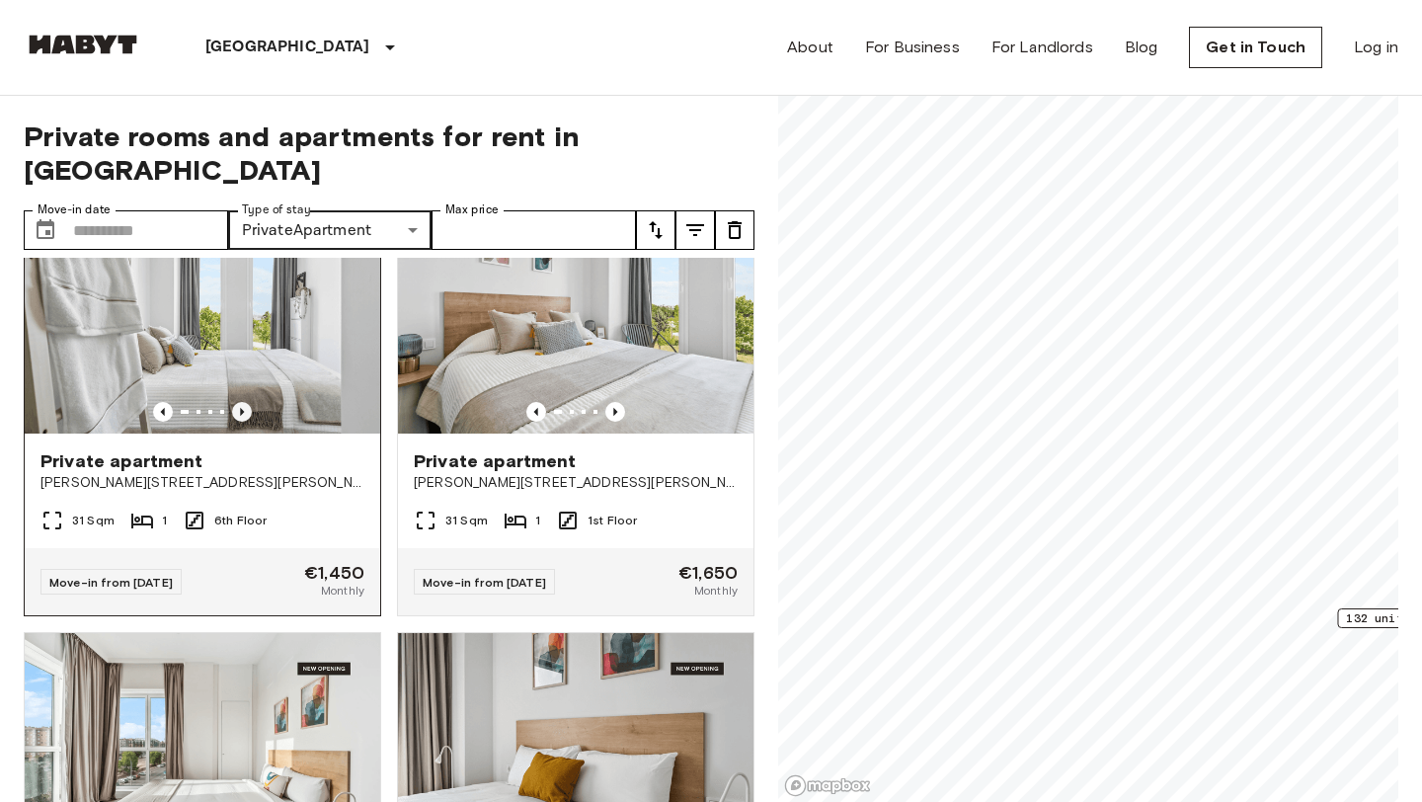
click at [243, 402] on icon "Previous image" at bounding box center [242, 412] width 20 height 20
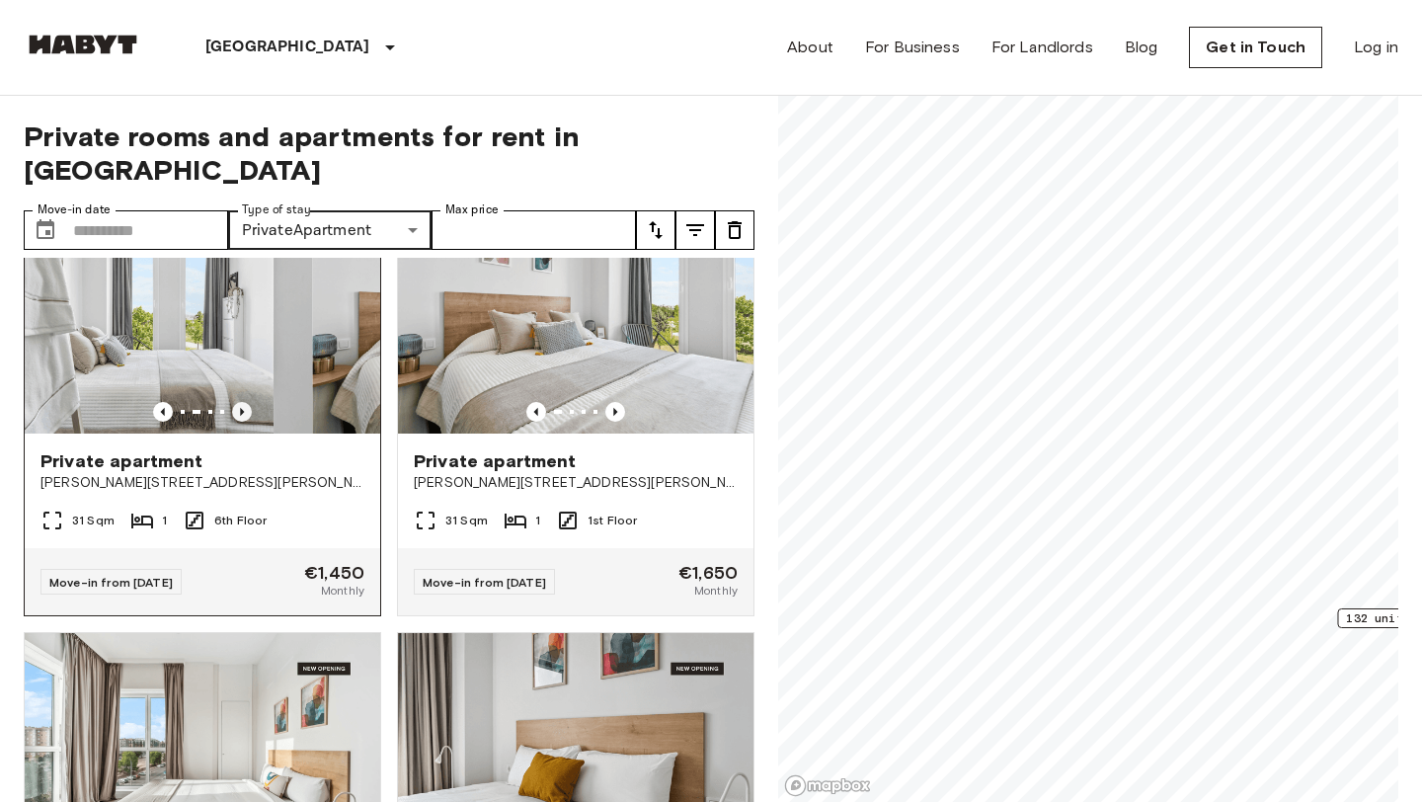
click at [243, 402] on icon "Previous image" at bounding box center [242, 412] width 20 height 20
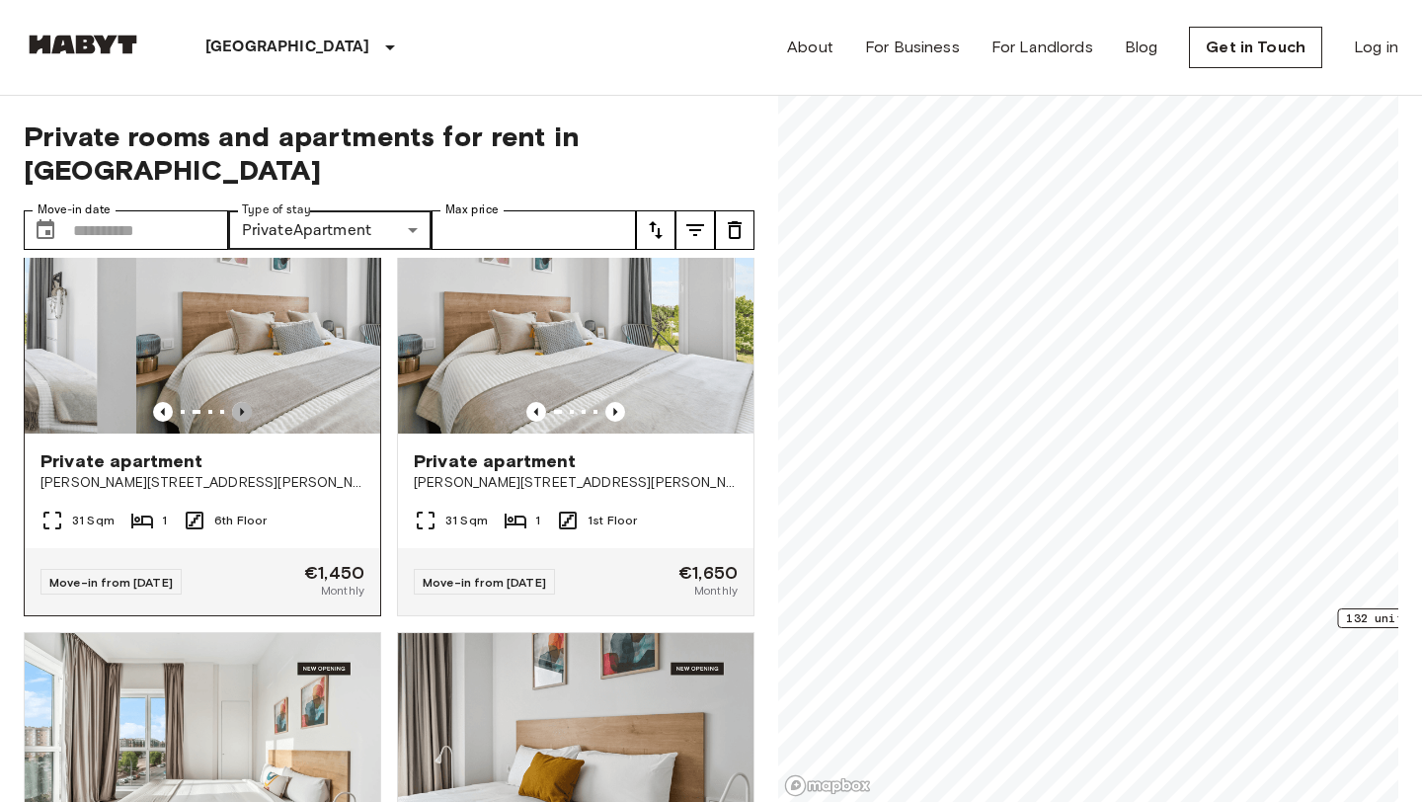
click at [243, 402] on icon "Previous image" at bounding box center [242, 412] width 20 height 20
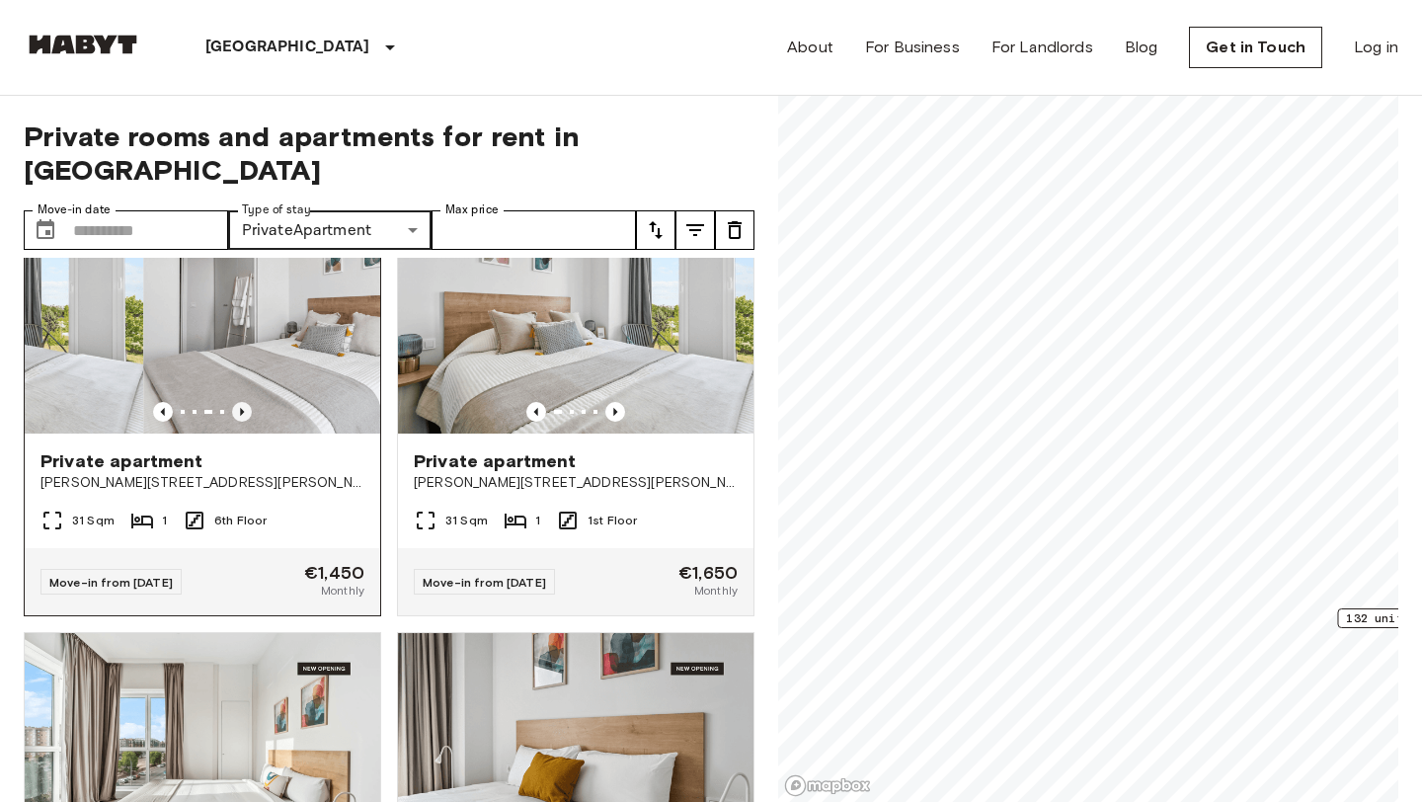
click at [243, 402] on icon "Previous image" at bounding box center [242, 412] width 20 height 20
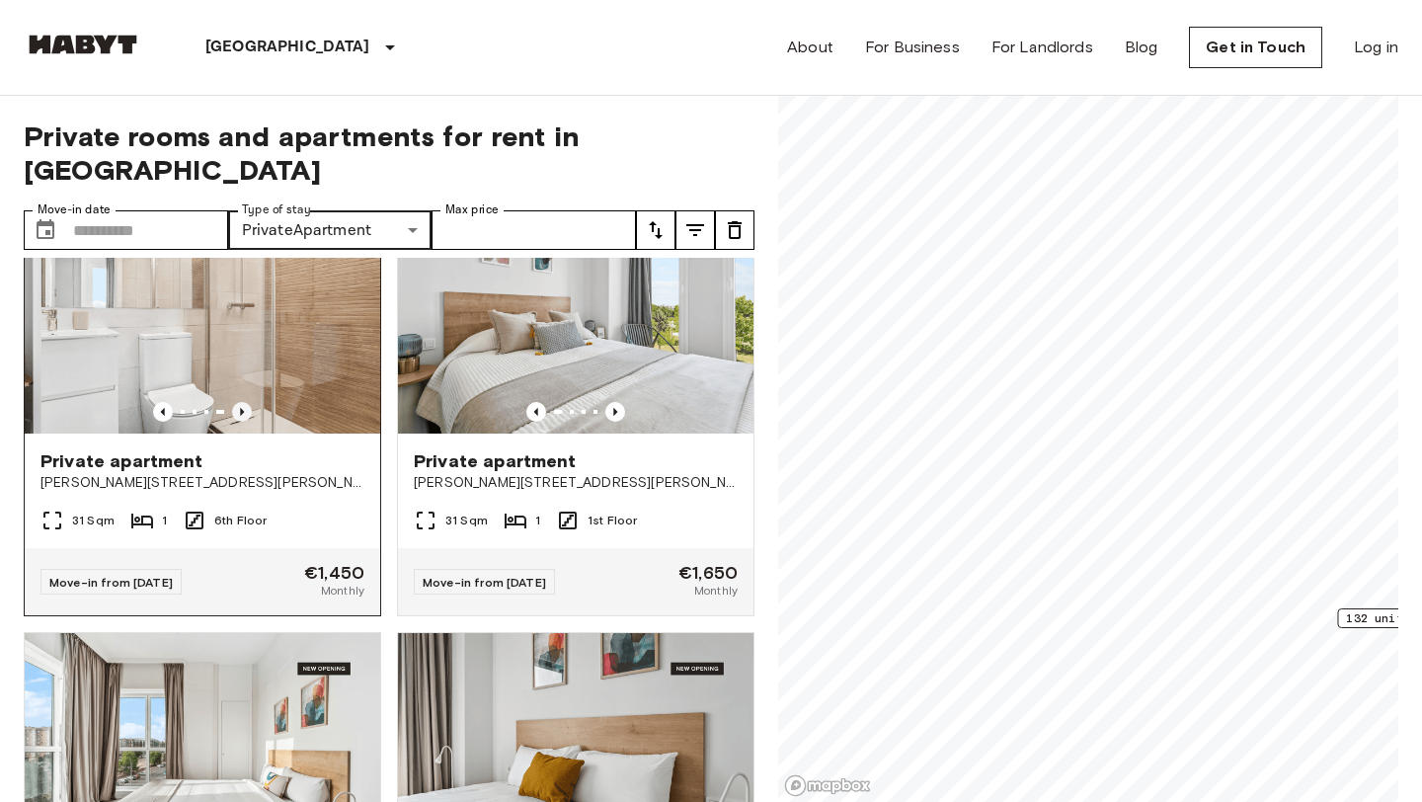
click at [243, 402] on icon "Previous image" at bounding box center [242, 412] width 20 height 20
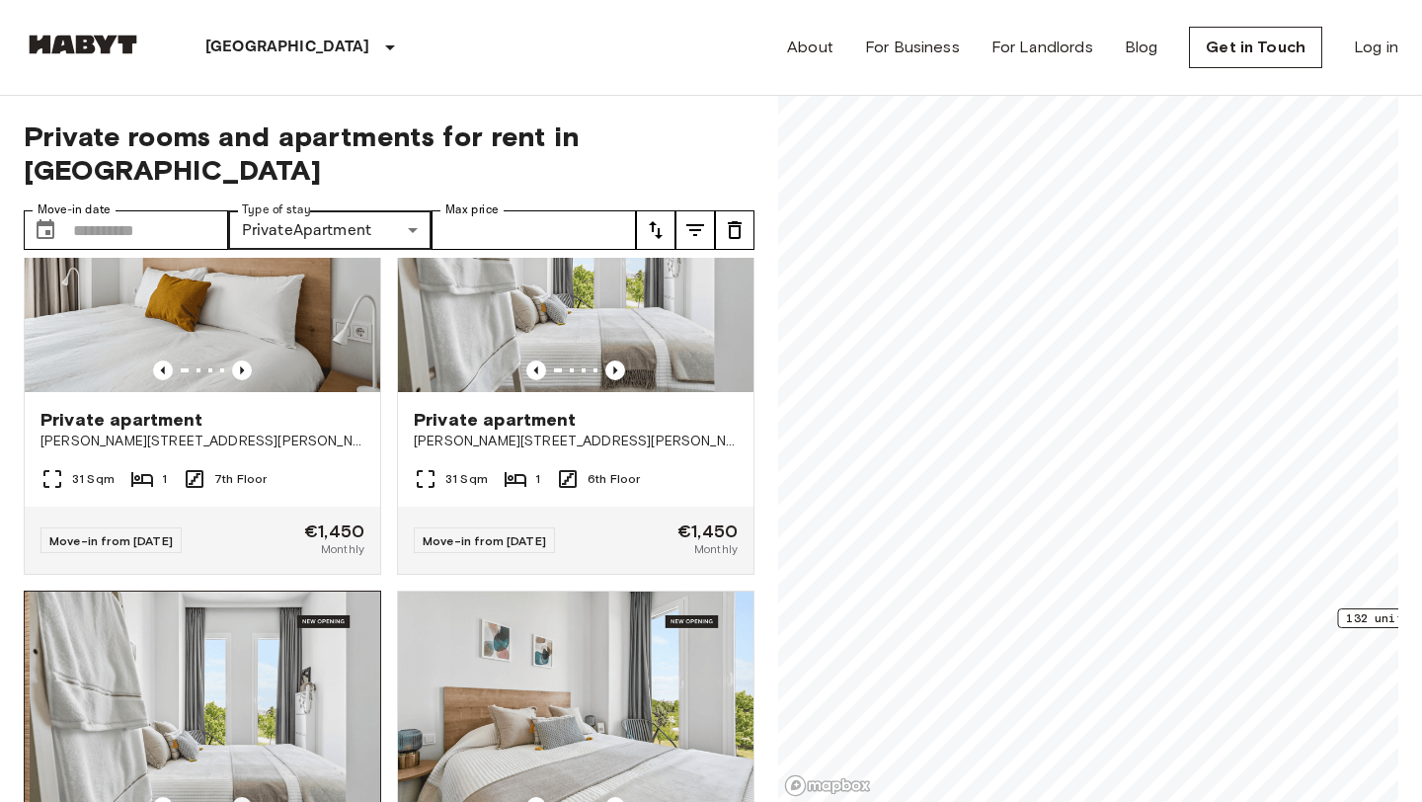
scroll to position [0, 0]
